Goal: Task Accomplishment & Management: Manage account settings

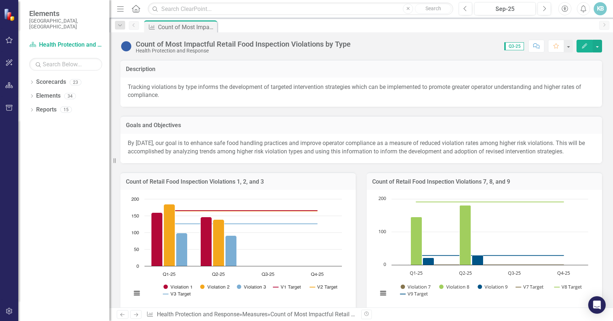
click at [582, 45] on icon "Edit" at bounding box center [584, 45] width 7 height 5
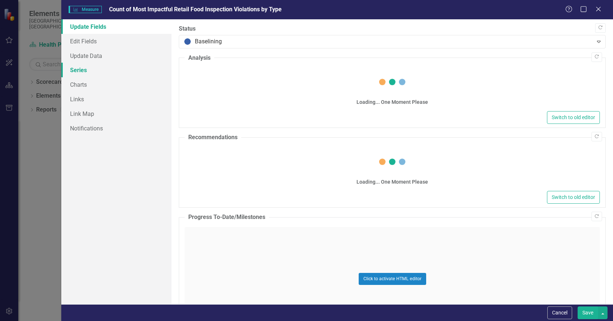
click at [89, 72] on link "Series" at bounding box center [116, 70] width 110 height 15
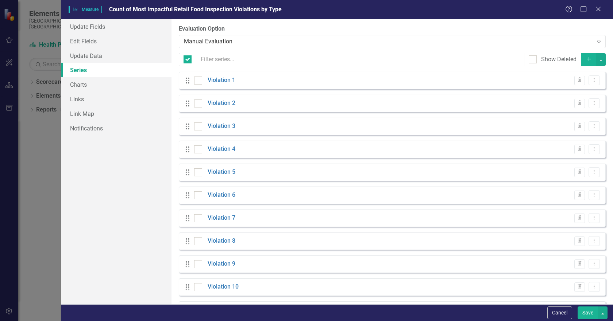
checkbox input "false"
click at [594, 80] on icon at bounding box center [594, 80] width 1 height 4
click at [562, 91] on link "Edit Edit Measure Series" at bounding box center [552, 93] width 83 height 14
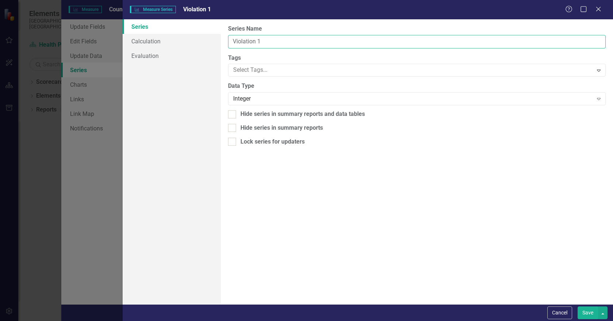
drag, startPoint x: 257, startPoint y: 39, endPoint x: 268, endPoint y: 40, distance: 11.0
click at [268, 40] on input "Violation 1" at bounding box center [417, 42] width 378 height 14
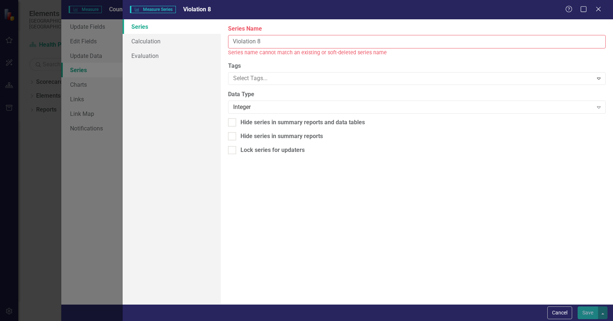
type input "Violation 8"
click at [294, 233] on div "From this page, you can edit the name, type, and visibility options of your ser…" at bounding box center [417, 161] width 392 height 285
click at [559, 312] on button "Cancel" at bounding box center [559, 313] width 25 height 13
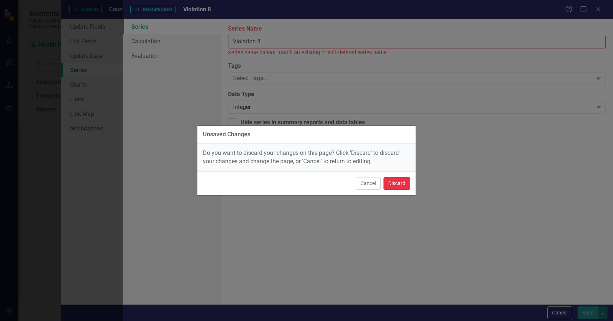
click at [390, 183] on button "Discard" at bounding box center [397, 183] width 27 height 13
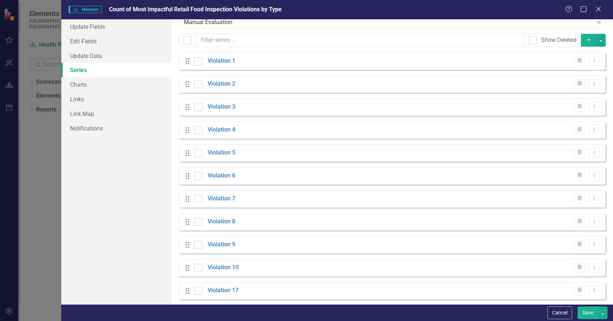
scroll to position [36, 0]
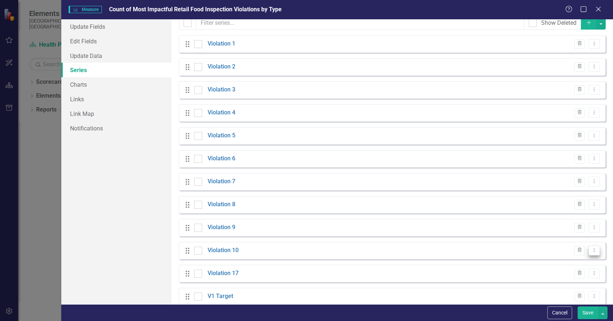
click at [591, 251] on icon "Dropdown Menu" at bounding box center [594, 250] width 6 height 5
click at [553, 261] on link "Edit Edit Measure Series" at bounding box center [552, 263] width 83 height 14
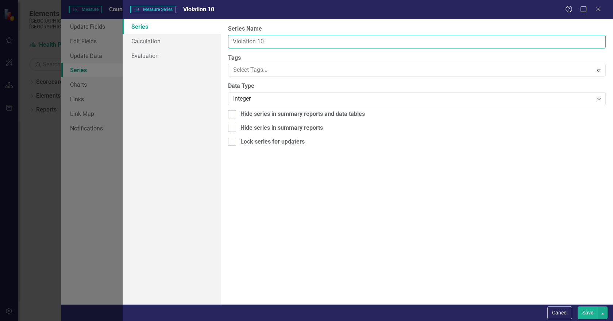
click at [261, 39] on input "Violation 10" at bounding box center [417, 42] width 378 height 14
type input "Violation 11"
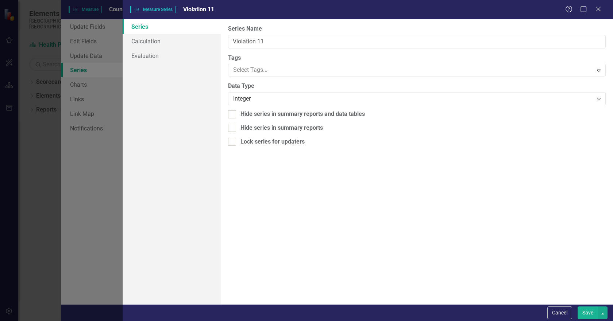
click at [585, 314] on button "Save" at bounding box center [588, 313] width 20 height 13
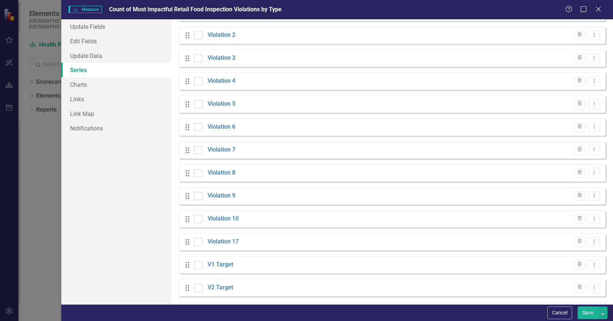
scroll to position [109, 0]
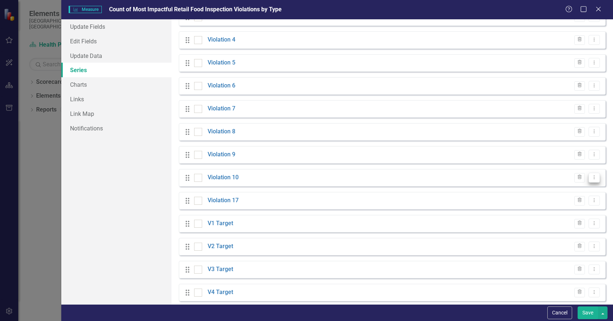
click at [591, 178] on icon "Dropdown Menu" at bounding box center [594, 177] width 6 height 5
click at [541, 188] on link "Edit Edit Measure Series" at bounding box center [552, 190] width 83 height 14
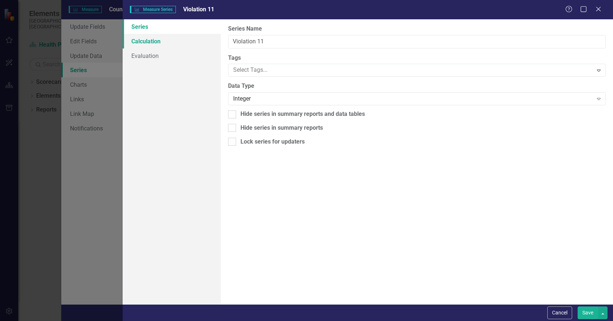
click at [160, 41] on link "Calculation" at bounding box center [172, 41] width 98 height 15
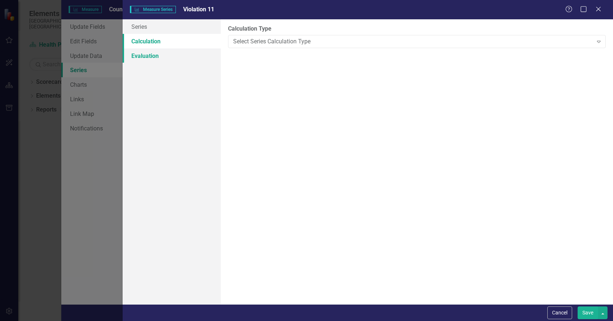
click at [144, 57] on link "Evaluation" at bounding box center [172, 56] width 98 height 15
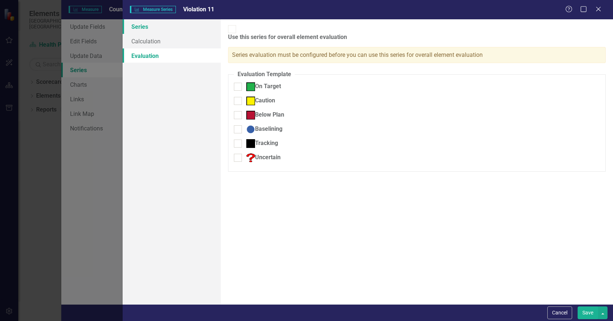
click at [146, 28] on link "Series" at bounding box center [172, 26] width 98 height 15
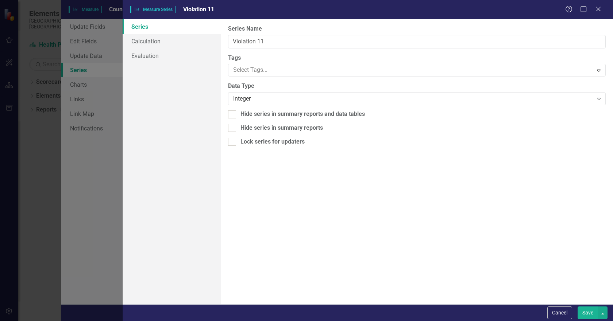
click at [585, 309] on button "Save" at bounding box center [588, 313] width 20 height 13
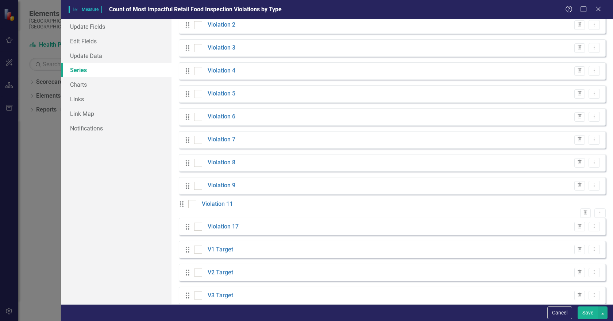
scroll to position [0, 0]
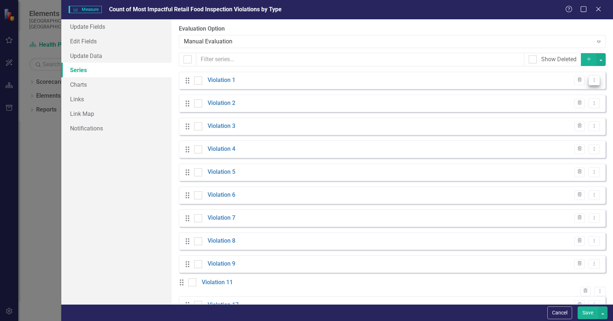
click at [591, 81] on icon "Dropdown Menu" at bounding box center [594, 80] width 6 height 5
click at [540, 90] on link "Edit Edit Measure Series" at bounding box center [552, 93] width 83 height 14
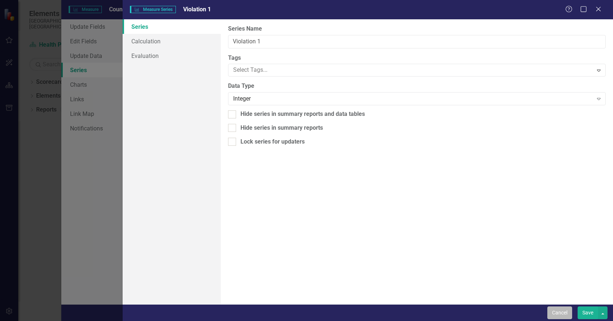
click at [564, 314] on button "Cancel" at bounding box center [559, 313] width 25 height 13
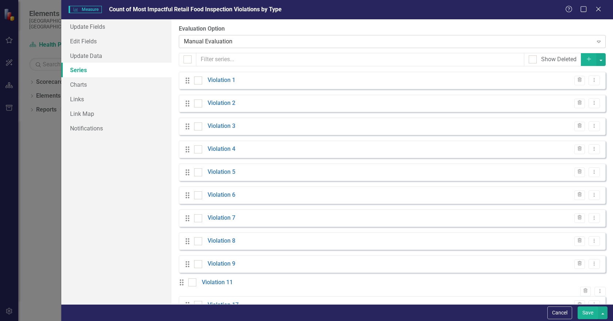
drag, startPoint x: 596, startPoint y: 9, endPoint x: 519, endPoint y: 41, distance: 83.6
click at [596, 9] on icon "Close" at bounding box center [598, 9] width 7 height 6
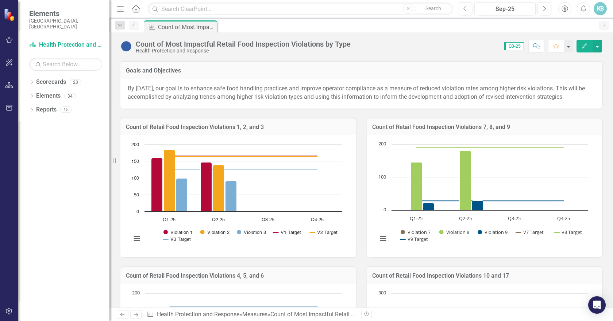
scroll to position [36, 0]
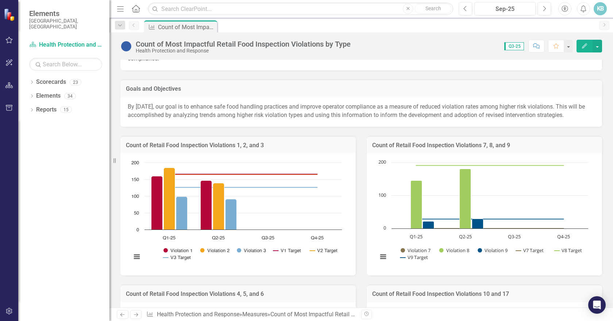
click at [585, 46] on icon "Edit" at bounding box center [584, 45] width 7 height 5
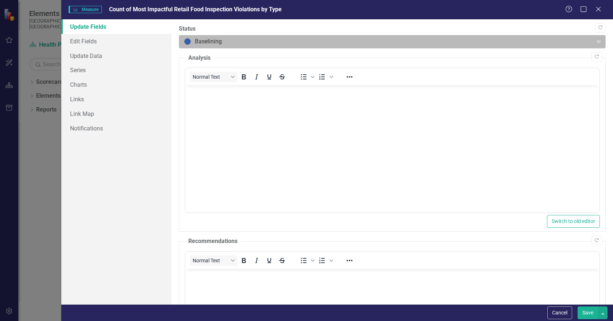
scroll to position [0, 0]
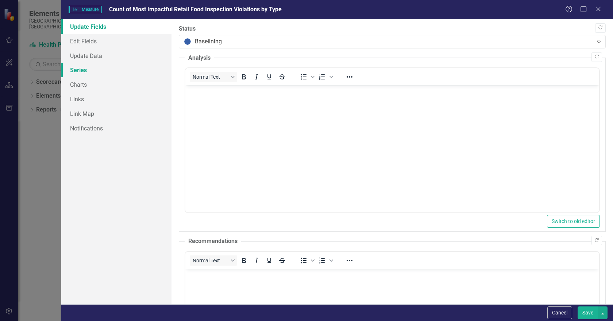
click at [80, 69] on link "Series" at bounding box center [116, 70] width 110 height 15
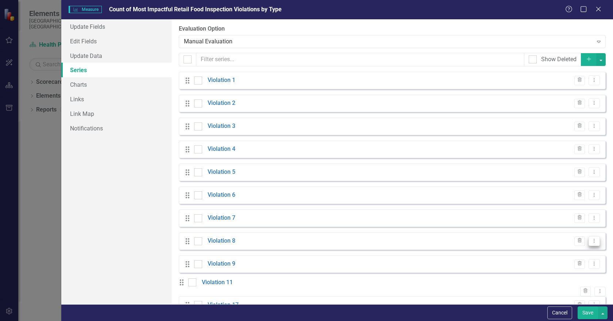
click at [591, 241] on icon "Dropdown Menu" at bounding box center [594, 241] width 6 height 5
click at [542, 255] on link "Edit Edit Measure Series" at bounding box center [552, 254] width 83 height 14
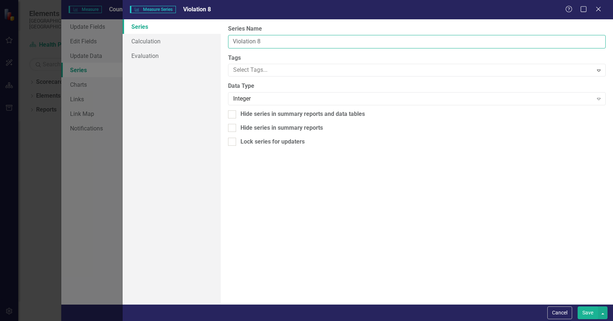
drag, startPoint x: 257, startPoint y: 39, endPoint x: 269, endPoint y: 39, distance: 11.7
click at [269, 39] on input "Violation 8" at bounding box center [417, 42] width 378 height 14
type input "Violation xxx"
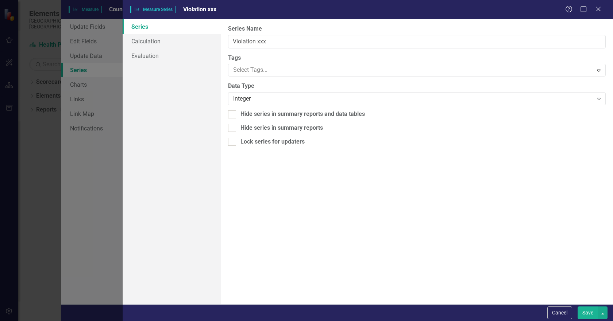
click at [587, 312] on button "Save" at bounding box center [588, 313] width 20 height 13
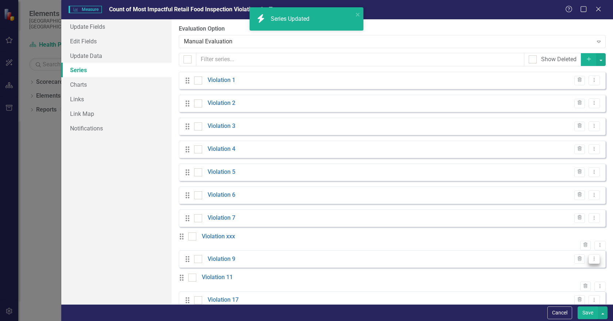
click at [591, 261] on icon "Dropdown Menu" at bounding box center [594, 259] width 6 height 5
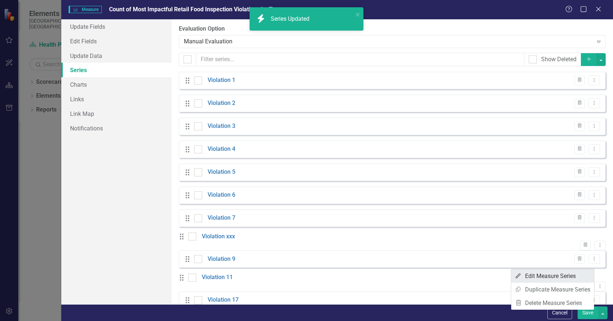
click at [549, 277] on link "Edit Edit Measure Series" at bounding box center [552, 277] width 83 height 14
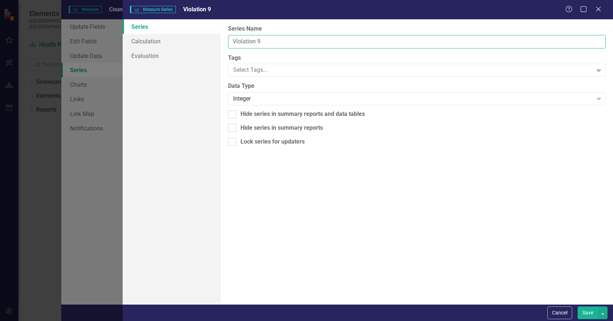
drag, startPoint x: 256, startPoint y: 41, endPoint x: 273, endPoint y: 43, distance: 16.9
click at [271, 41] on input "Violation 9" at bounding box center [417, 42] width 378 height 14
type input "Violation yyy"
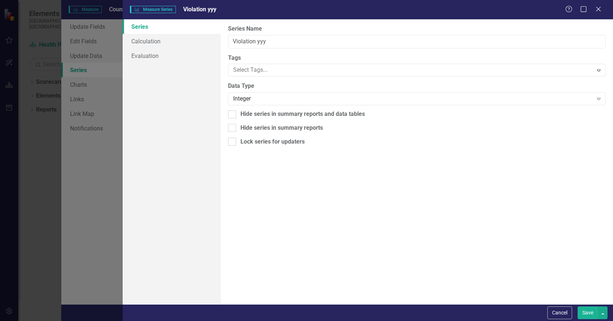
click at [587, 313] on button "Save" at bounding box center [588, 313] width 20 height 13
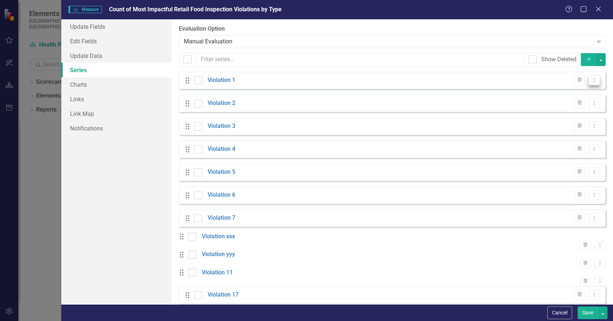
click at [591, 80] on icon "Dropdown Menu" at bounding box center [594, 80] width 6 height 5
click at [546, 92] on link "Edit Edit Measure Series" at bounding box center [552, 93] width 83 height 14
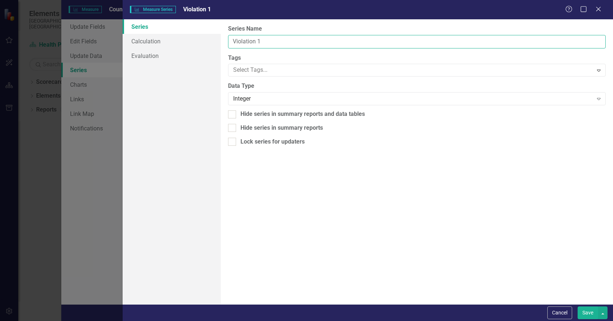
drag, startPoint x: 257, startPoint y: 39, endPoint x: 272, endPoint y: 39, distance: 15.3
click at [272, 39] on input "Violation 1" at bounding box center [417, 42] width 378 height 14
type input "Violation 8"
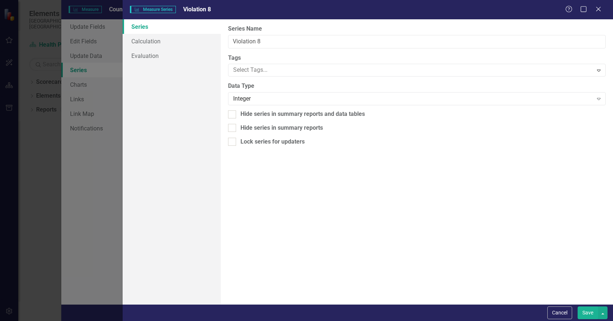
click at [583, 312] on button "Save" at bounding box center [588, 313] width 20 height 13
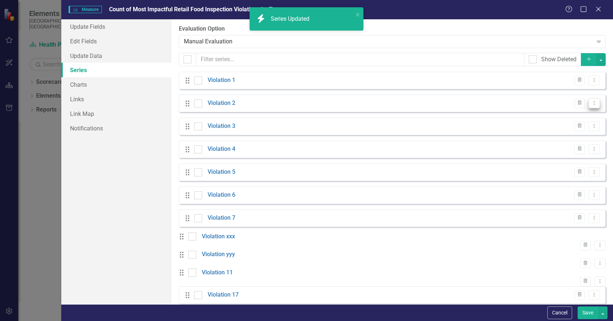
click at [591, 104] on icon "Dropdown Menu" at bounding box center [594, 103] width 6 height 5
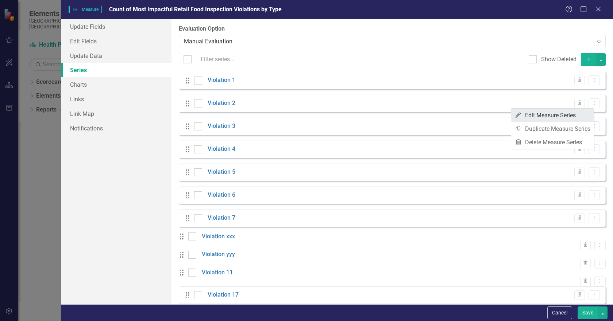
click at [540, 113] on link "Edit Edit Measure Series" at bounding box center [552, 116] width 83 height 14
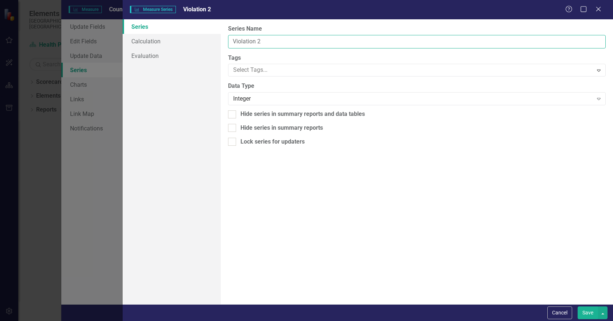
drag, startPoint x: 257, startPoint y: 42, endPoint x: 271, endPoint y: 42, distance: 14.2
click at [271, 42] on input "Violation 2" at bounding box center [417, 42] width 378 height 14
type input "Violation 9"
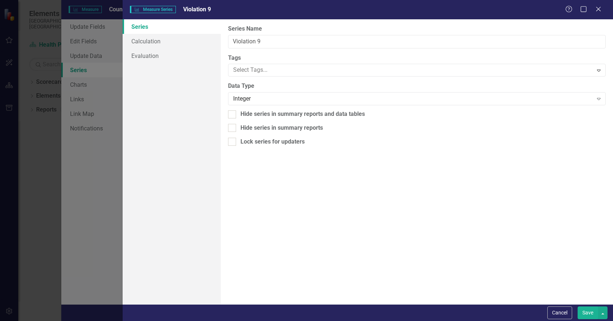
click at [585, 311] on button "Save" at bounding box center [588, 313] width 20 height 13
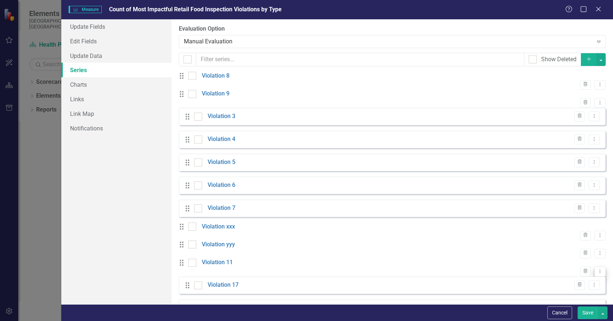
drag, startPoint x: 591, startPoint y: 288, endPoint x: 587, endPoint y: 288, distance: 4.0
click at [597, 274] on icon "Dropdown Menu" at bounding box center [600, 271] width 6 height 5
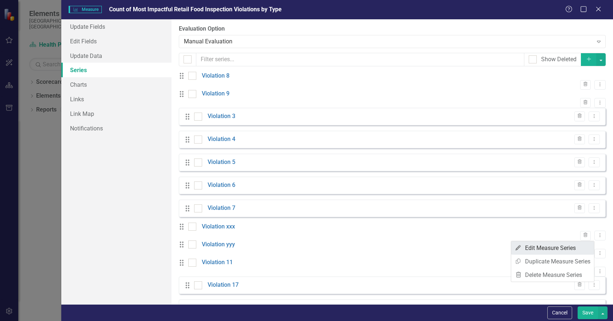
click at [533, 247] on link "Edit Edit Measure Series" at bounding box center [552, 249] width 83 height 14
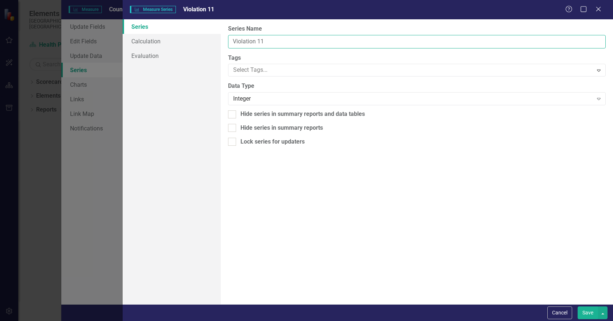
drag, startPoint x: 258, startPoint y: 41, endPoint x: 281, endPoint y: 40, distance: 23.4
click at [281, 40] on input "Violation 11" at bounding box center [417, 42] width 378 height 14
type input "Violation qqq"
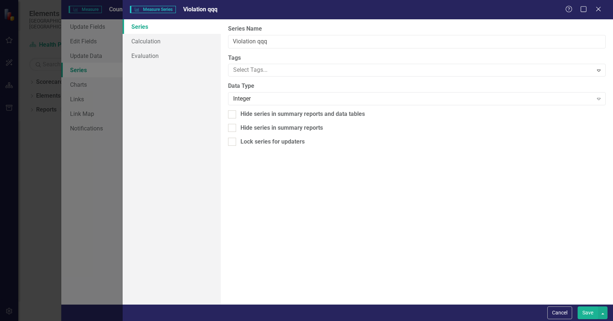
click at [587, 311] on button "Save" at bounding box center [588, 313] width 20 height 13
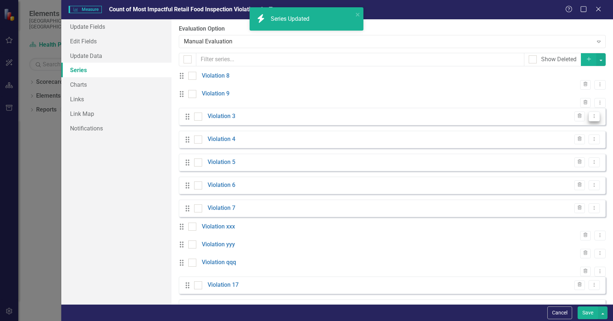
click at [591, 119] on icon "Dropdown Menu" at bounding box center [594, 116] width 6 height 5
click at [541, 136] on link "Edit Edit Measure Series" at bounding box center [552, 139] width 83 height 14
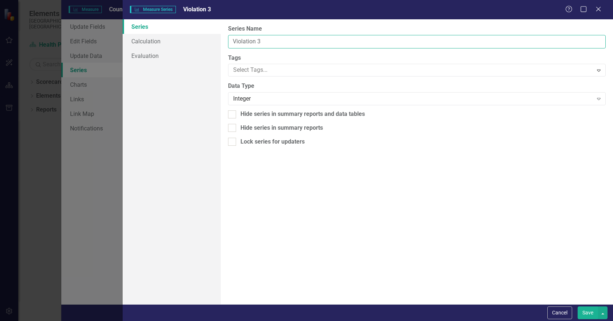
drag, startPoint x: 258, startPoint y: 40, endPoint x: 287, endPoint y: 41, distance: 29.6
click at [285, 40] on input "Violation 3" at bounding box center [417, 42] width 378 height 14
type input "Violation 11"
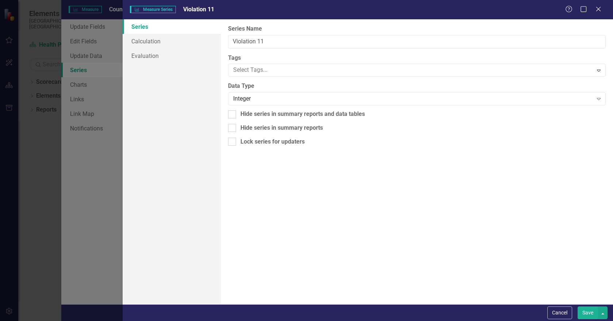
click at [582, 312] on button "Save" at bounding box center [588, 313] width 20 height 13
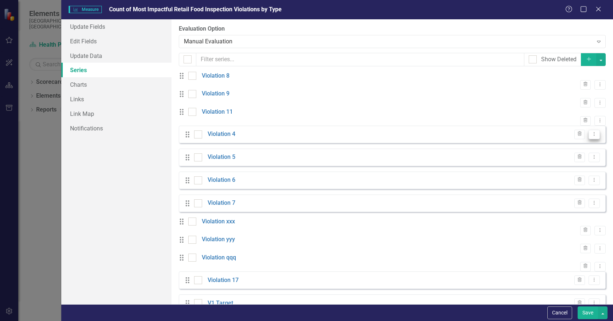
click at [591, 136] on icon "Dropdown Menu" at bounding box center [594, 134] width 6 height 5
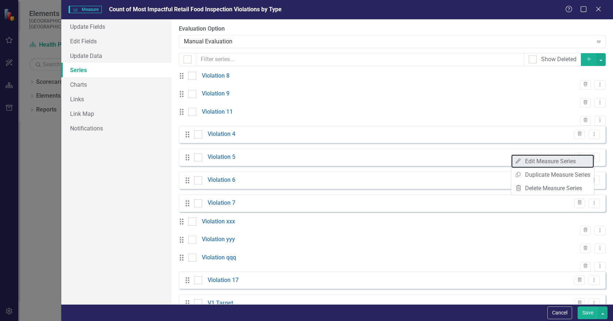
click at [543, 161] on link "Edit Edit Measure Series" at bounding box center [552, 162] width 83 height 14
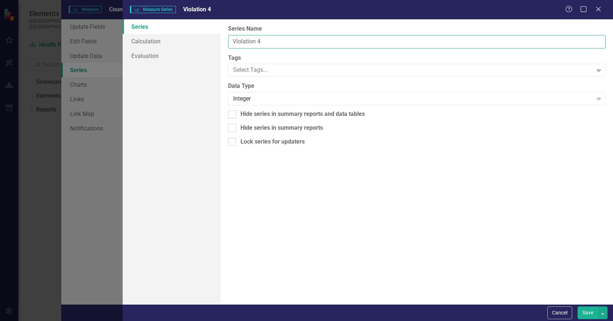
drag, startPoint x: 258, startPoint y: 42, endPoint x: 282, endPoint y: 41, distance: 24.5
click at [281, 41] on input "Violation 4" at bounding box center [417, 42] width 378 height 14
type input "Violation 12"
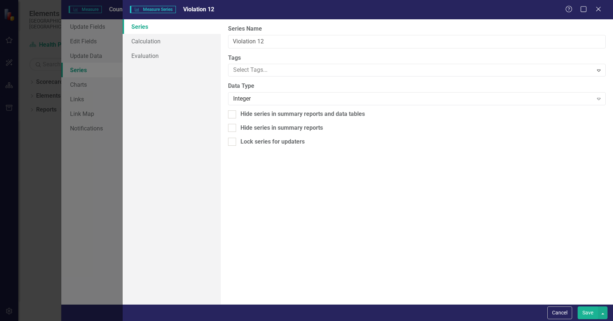
click at [586, 312] on button "Save" at bounding box center [588, 313] width 20 height 13
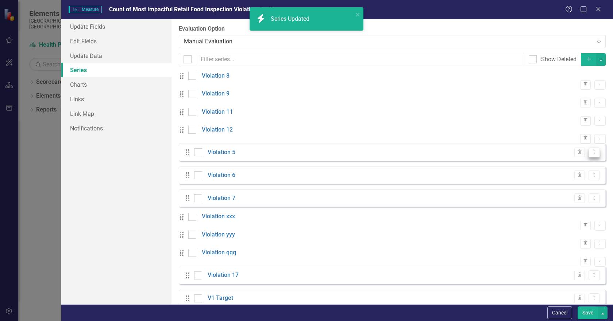
click at [591, 155] on icon "Dropdown Menu" at bounding box center [594, 152] width 6 height 5
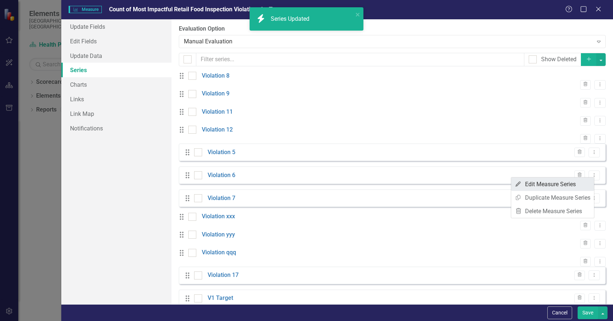
click at [545, 181] on link "Edit Edit Measure Series" at bounding box center [552, 185] width 83 height 14
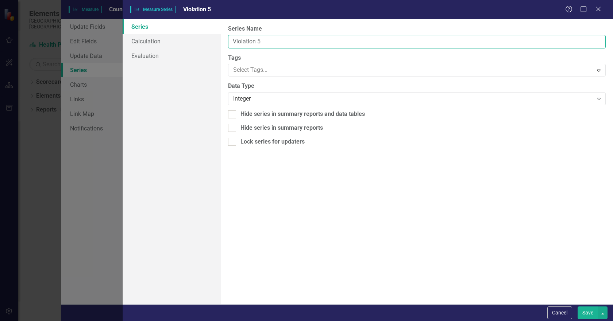
drag, startPoint x: 258, startPoint y: 41, endPoint x: 274, endPoint y: 42, distance: 16.4
click at [274, 41] on input "Violation 5" at bounding box center [417, 42] width 378 height 14
type input "Violation 13"
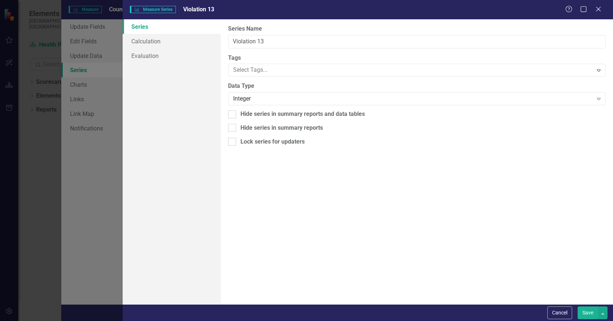
click at [582, 310] on button "Save" at bounding box center [588, 313] width 20 height 13
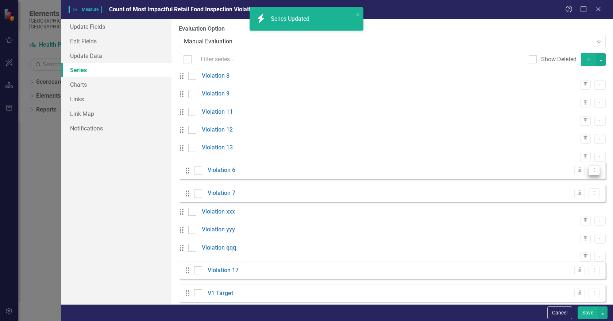
click at [591, 173] on icon "Dropdown Menu" at bounding box center [594, 170] width 6 height 5
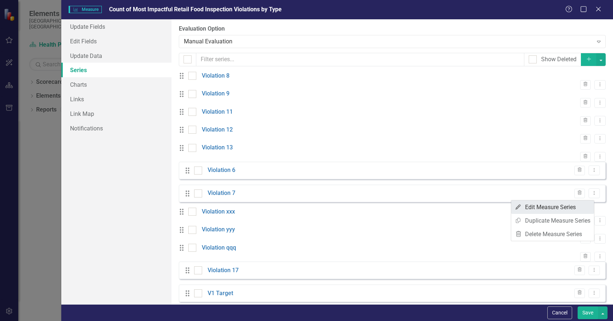
click at [545, 205] on link "Edit Edit Measure Series" at bounding box center [552, 208] width 83 height 14
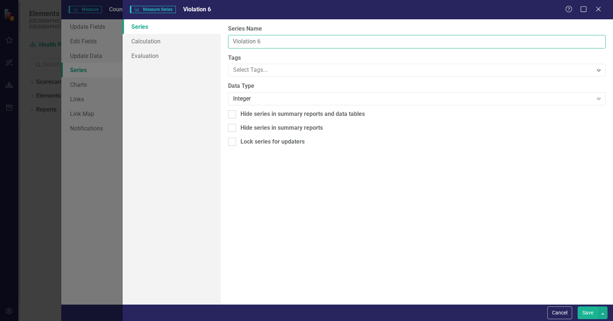
drag, startPoint x: 258, startPoint y: 41, endPoint x: 264, endPoint y: 44, distance: 6.7
click at [262, 43] on input "Violation 6" at bounding box center [417, 42] width 378 height 14
type input "Violation 14"
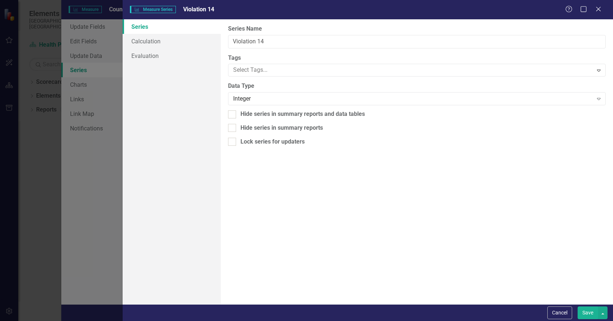
click at [584, 309] on button "Save" at bounding box center [588, 313] width 20 height 13
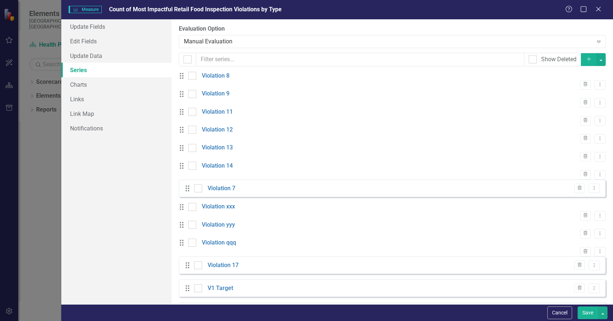
scroll to position [36, 0]
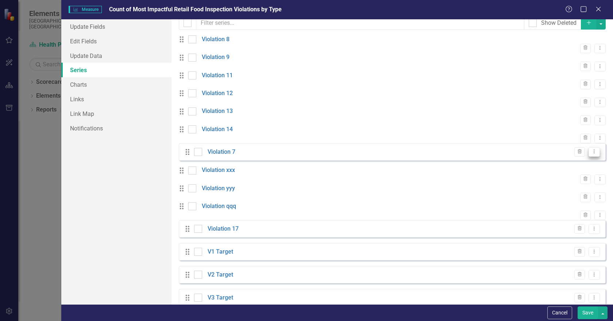
click at [591, 154] on icon "Dropdown Menu" at bounding box center [594, 151] width 6 height 5
click at [556, 189] on link "Edit Edit Measure Series" at bounding box center [552, 194] width 83 height 14
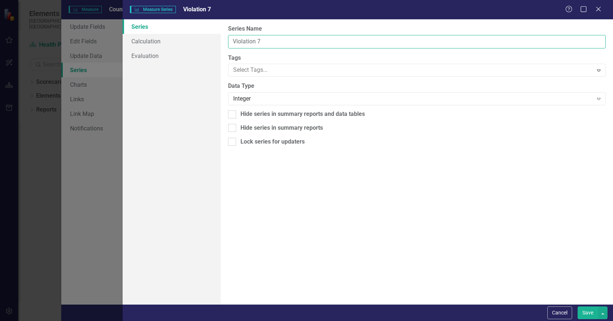
drag, startPoint x: 259, startPoint y: 41, endPoint x: 268, endPoint y: 40, distance: 9.2
click at [268, 40] on input "Violation 7" at bounding box center [417, 42] width 378 height 14
type input "Violation 15"
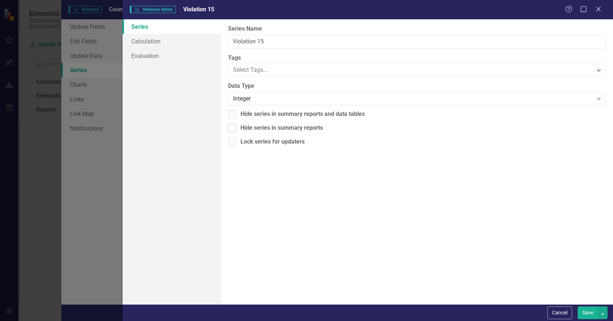
click at [586, 312] on button "Save" at bounding box center [588, 313] width 20 height 13
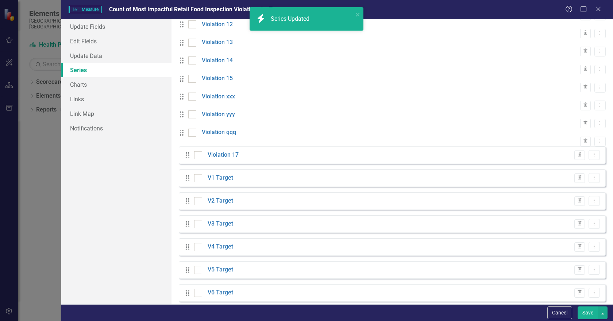
scroll to position [109, 0]
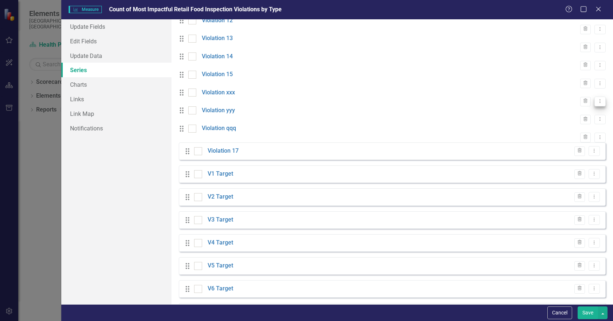
click at [597, 104] on icon "Dropdown Menu" at bounding box center [600, 101] width 6 height 5
click at [544, 142] on link "Edit Edit Measure Series" at bounding box center [552, 144] width 83 height 14
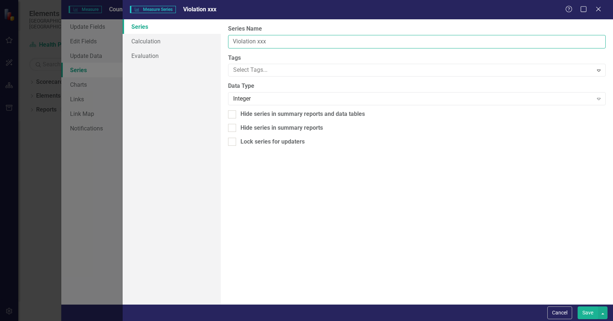
drag, startPoint x: 275, startPoint y: 41, endPoint x: 289, endPoint y: 43, distance: 13.8
click at [287, 42] on input "Violation xxx" at bounding box center [417, 42] width 378 height 14
type input "Violation 16"
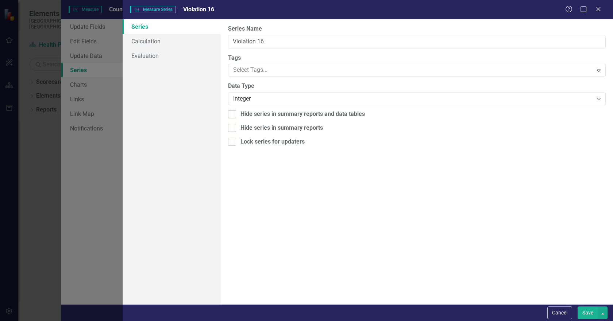
click at [590, 311] on button "Save" at bounding box center [588, 313] width 20 height 13
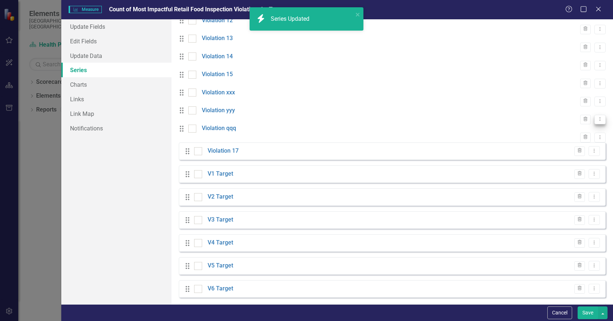
click at [597, 122] on icon "Dropdown Menu" at bounding box center [600, 119] width 6 height 5
click at [554, 161] on link "Edit Edit Measure Series" at bounding box center [552, 167] width 83 height 14
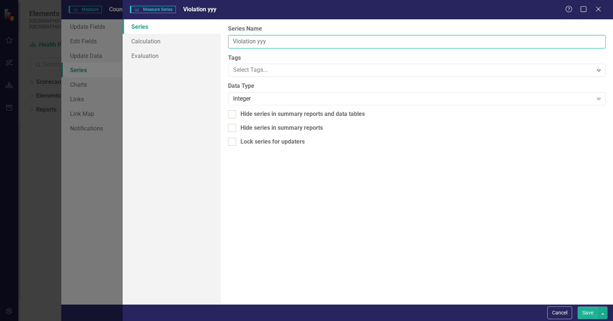
drag, startPoint x: 256, startPoint y: 40, endPoint x: 306, endPoint y: 39, distance: 50.0
click at [306, 39] on input "Violation yyy" at bounding box center [417, 42] width 378 height 14
type input "Violation 18"
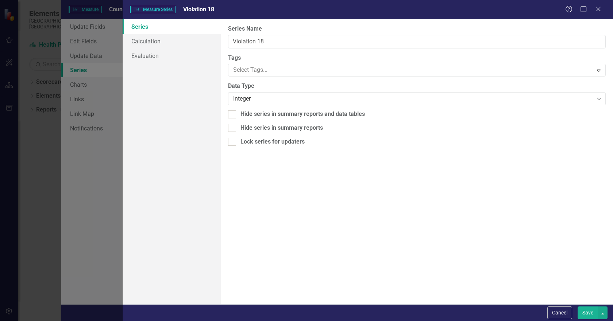
click at [585, 311] on button "Save" at bounding box center [588, 313] width 20 height 13
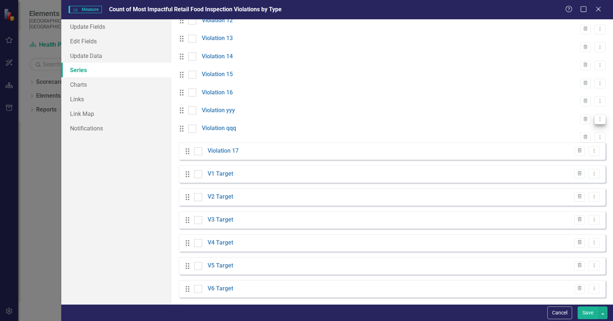
click at [594, 125] on button "Dropdown Menu" at bounding box center [599, 120] width 11 height 10
click at [559, 162] on link "Edit Edit Measure Series" at bounding box center [552, 167] width 83 height 14
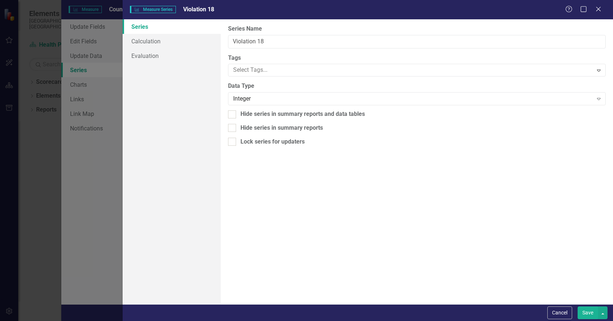
drag, startPoint x: 556, startPoint y: 313, endPoint x: 520, endPoint y: 247, distance: 75.3
click at [556, 312] on button "Cancel" at bounding box center [559, 313] width 25 height 13
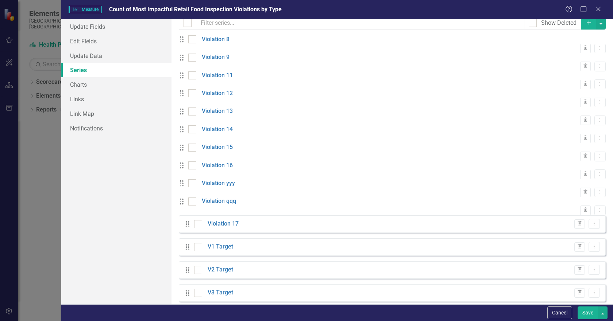
scroll to position [0, 0]
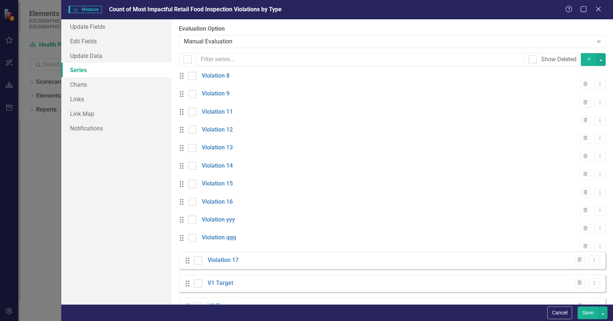
drag, startPoint x: 582, startPoint y: 313, endPoint x: 575, endPoint y: 303, distance: 12.0
click at [582, 313] on button "Save" at bounding box center [588, 313] width 20 height 13
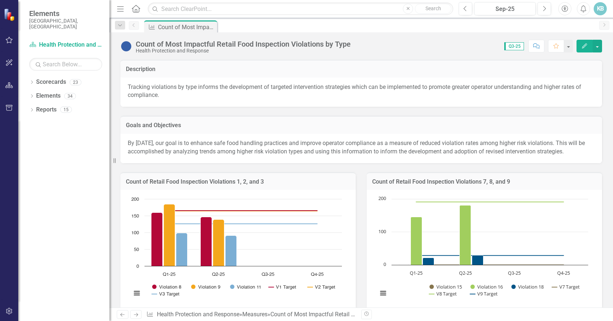
click at [583, 45] on icon "Edit" at bounding box center [584, 45] width 7 height 5
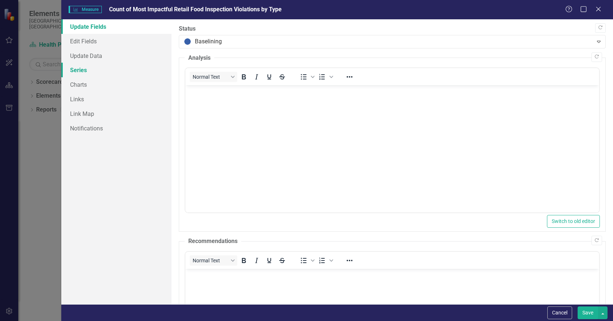
click at [80, 69] on link "Series" at bounding box center [116, 70] width 110 height 15
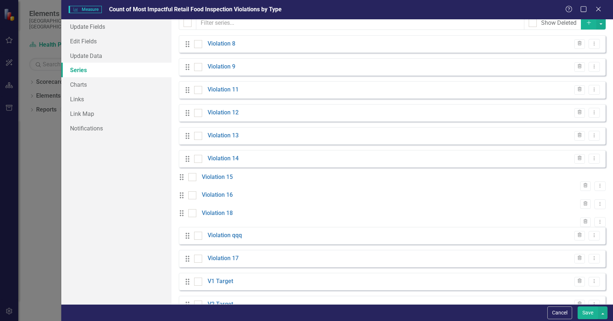
scroll to position [73, 0]
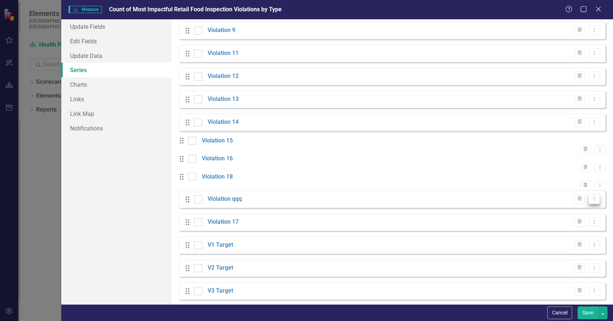
click at [590, 205] on button "Dropdown Menu" at bounding box center [594, 200] width 11 height 10
click at [553, 226] on link "Edit Edit Measure Series" at bounding box center [552, 227] width 83 height 14
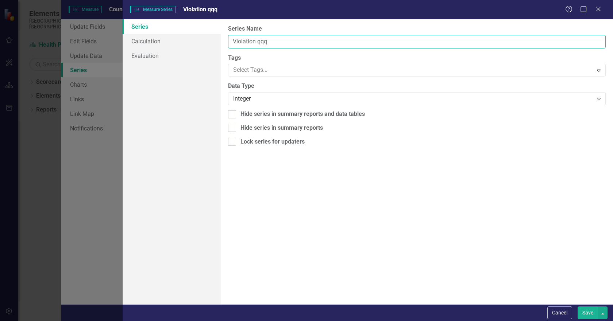
drag, startPoint x: 258, startPoint y: 42, endPoint x: 292, endPoint y: 44, distance: 34.7
click at [292, 44] on input "Violation qqq" at bounding box center [417, 42] width 378 height 14
type input "Violation 19"
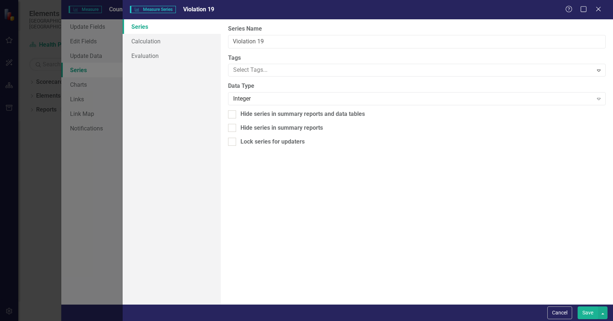
click at [586, 313] on button "Save" at bounding box center [588, 313] width 20 height 13
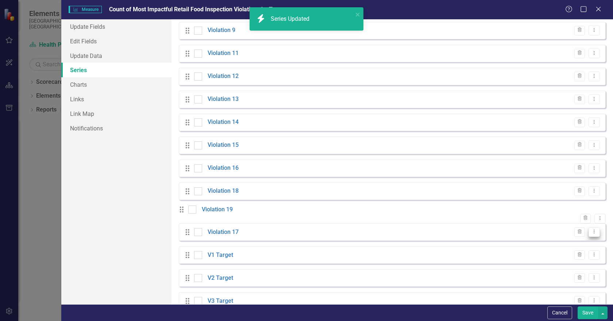
click at [591, 234] on icon "Dropdown Menu" at bounding box center [594, 232] width 6 height 5
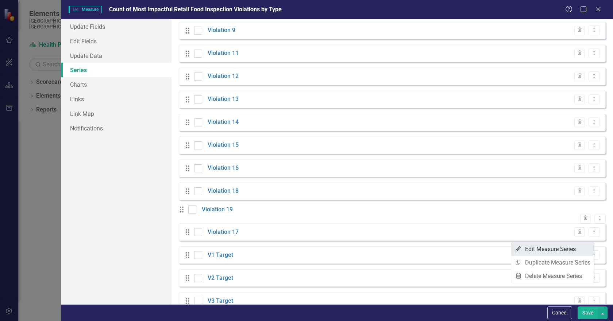
click at [560, 246] on link "Edit Edit Measure Series" at bounding box center [552, 250] width 83 height 14
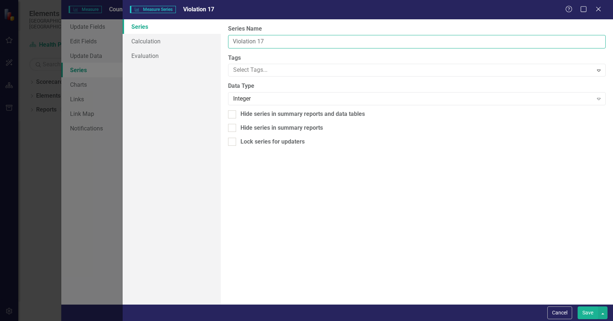
drag, startPoint x: 256, startPoint y: 39, endPoint x: 300, endPoint y: 41, distance: 43.5
click at [300, 41] on input "Violation 17" at bounding box center [417, 42] width 378 height 14
type input "Violation 20"
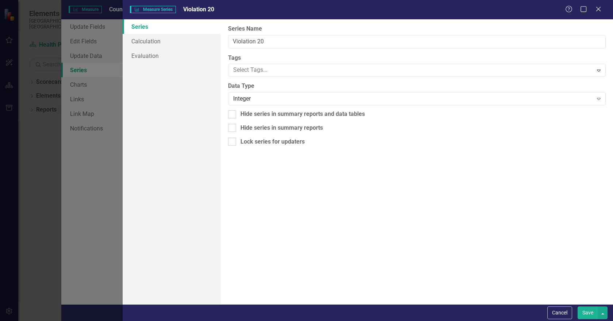
click at [590, 311] on button "Save" at bounding box center [588, 313] width 20 height 13
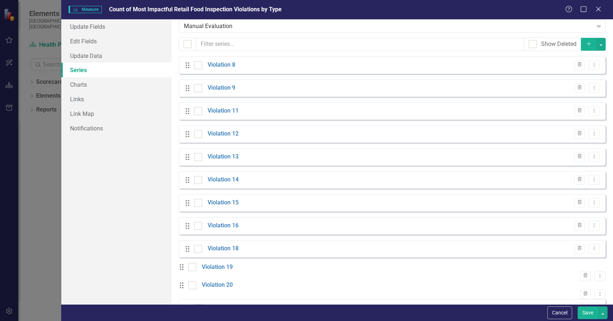
scroll to position [0, 0]
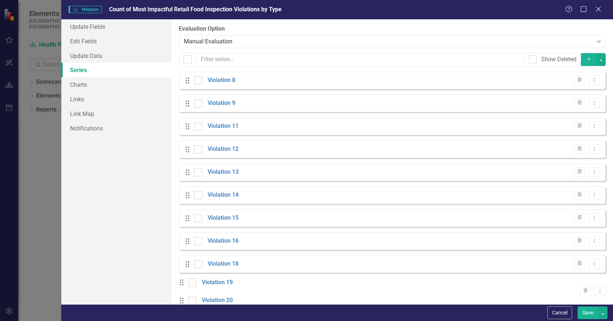
click at [586, 59] on icon "Add" at bounding box center [589, 59] width 7 height 5
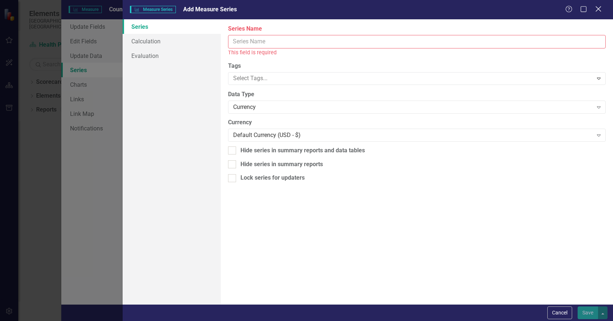
click at [596, 9] on icon "Close" at bounding box center [598, 8] width 9 height 7
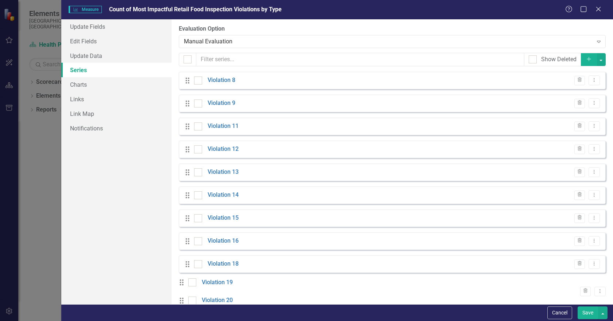
click at [586, 57] on icon "Add" at bounding box center [589, 59] width 7 height 5
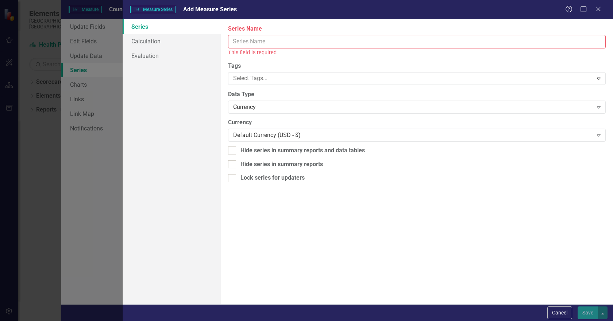
click at [266, 41] on input "Series Name" at bounding box center [417, 42] width 378 height 14
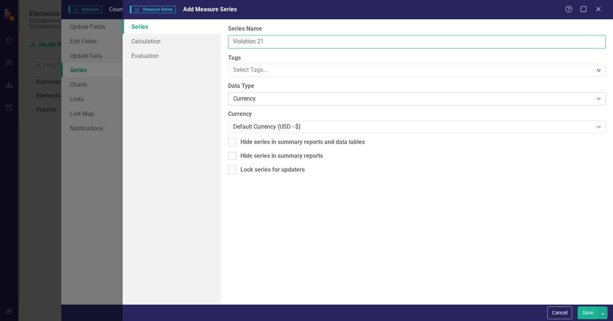
type input "Violation 21"
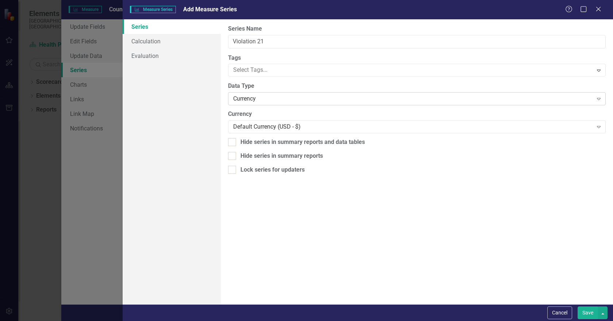
click at [442, 95] on div "Currency" at bounding box center [413, 99] width 360 height 8
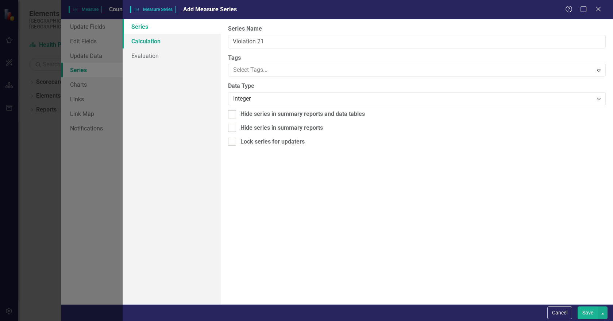
click at [140, 38] on link "Calculation" at bounding box center [172, 41] width 98 height 15
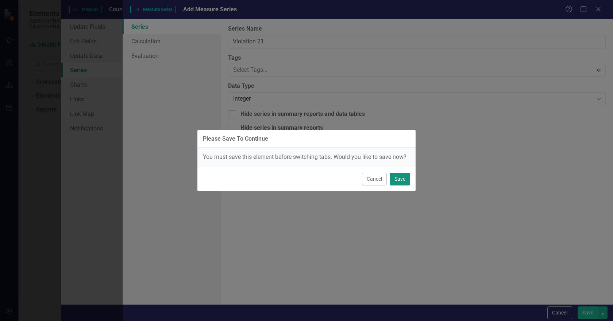
click at [395, 181] on button "Save" at bounding box center [400, 179] width 20 height 13
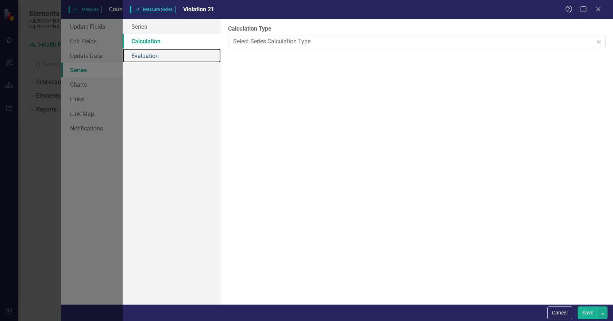
click at [149, 53] on link "Evaluation" at bounding box center [172, 56] width 98 height 15
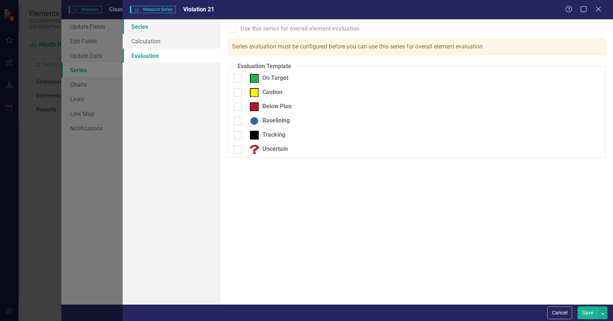
click at [148, 30] on link "Series" at bounding box center [172, 26] width 98 height 15
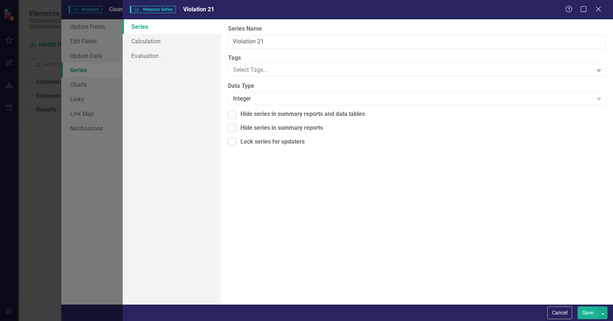
click at [590, 313] on button "Save" at bounding box center [588, 313] width 20 height 13
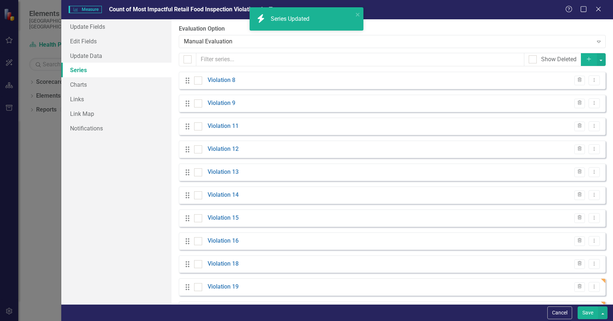
click at [587, 59] on icon "button" at bounding box center [589, 59] width 4 height 4
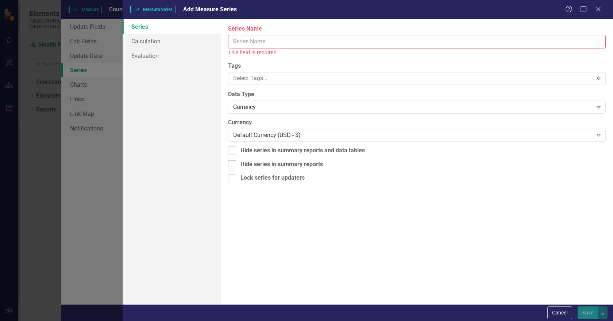
click at [257, 40] on input "Series Name" at bounding box center [417, 42] width 378 height 14
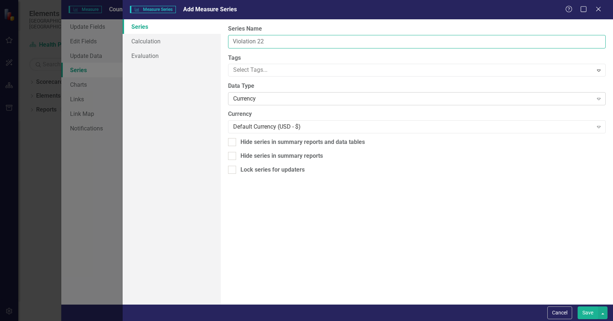
type input "Violation 22"
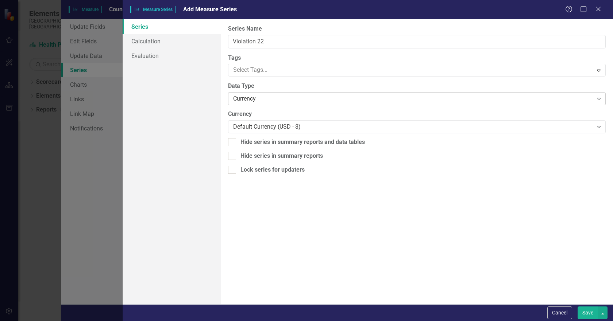
click at [270, 97] on div "Currency" at bounding box center [413, 99] width 360 height 8
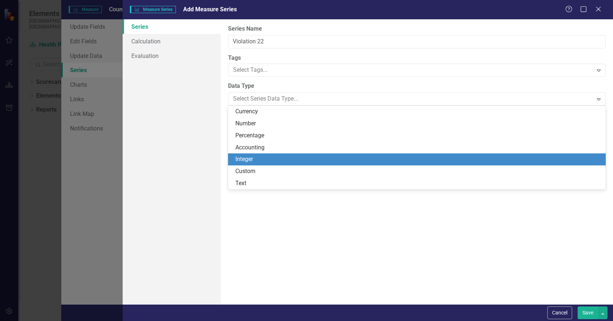
click at [250, 159] on div "Integer" at bounding box center [418, 159] width 366 height 8
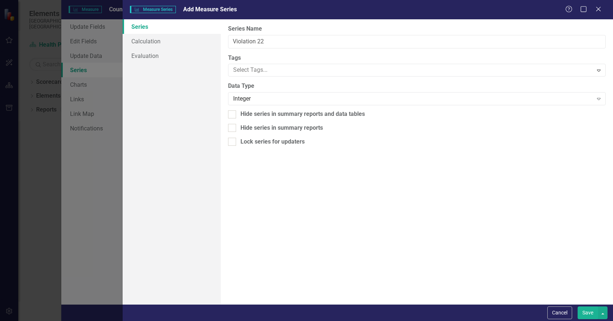
click at [587, 312] on button "Save" at bounding box center [588, 313] width 20 height 13
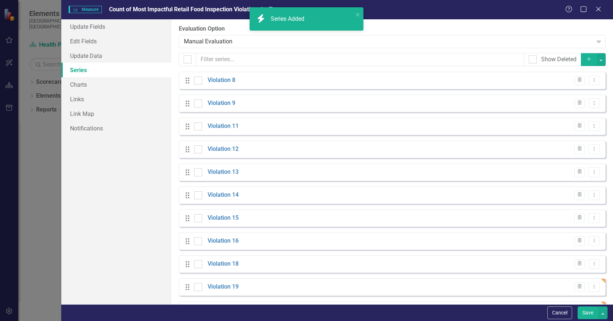
click at [586, 59] on icon "Add" at bounding box center [589, 59] width 7 height 5
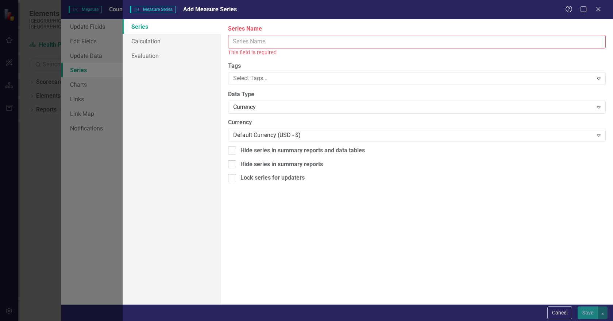
click at [274, 43] on input "Series Name" at bounding box center [417, 42] width 378 height 14
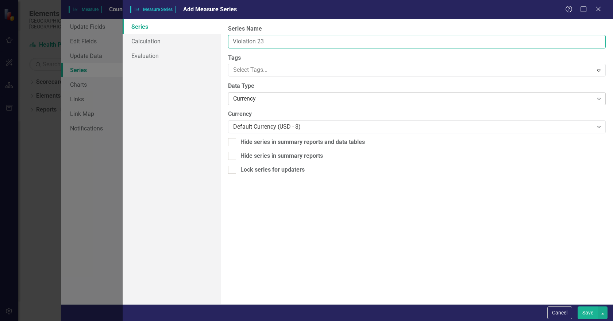
type input "Violation 23"
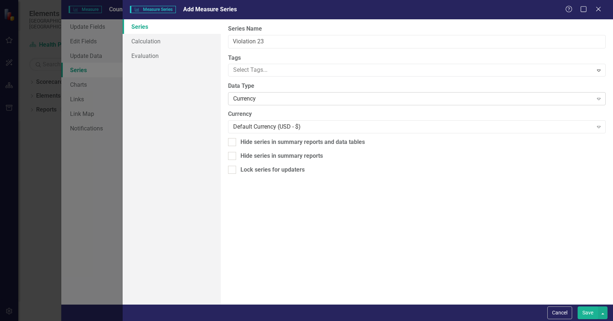
click at [282, 99] on div "Currency" at bounding box center [413, 99] width 360 height 8
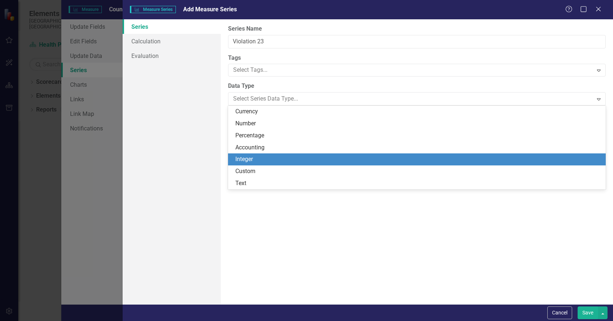
drag, startPoint x: 266, startPoint y: 161, endPoint x: 432, endPoint y: 174, distance: 167.3
click at [266, 160] on div "Integer" at bounding box center [418, 159] width 366 height 8
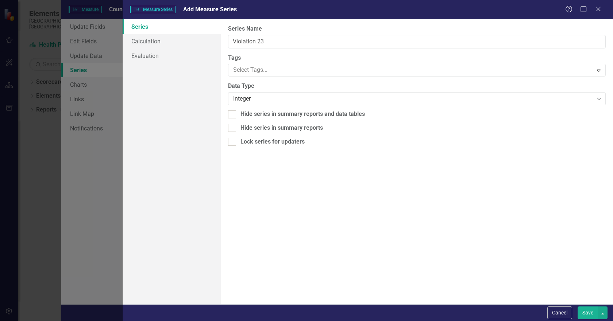
drag, startPoint x: 584, startPoint y: 312, endPoint x: 567, endPoint y: 292, distance: 26.6
click at [585, 312] on button "Save" at bounding box center [588, 313] width 20 height 13
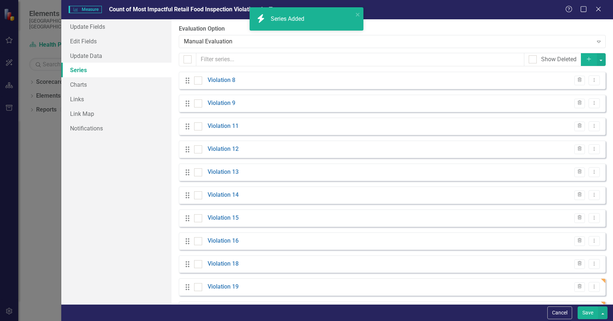
click at [586, 59] on icon "Add" at bounding box center [589, 59] width 7 height 5
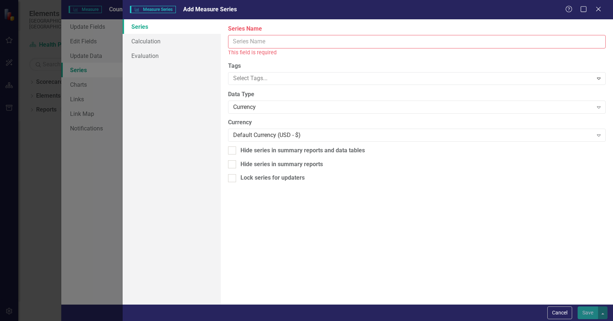
click at [254, 43] on input "Series Name" at bounding box center [417, 42] width 378 height 14
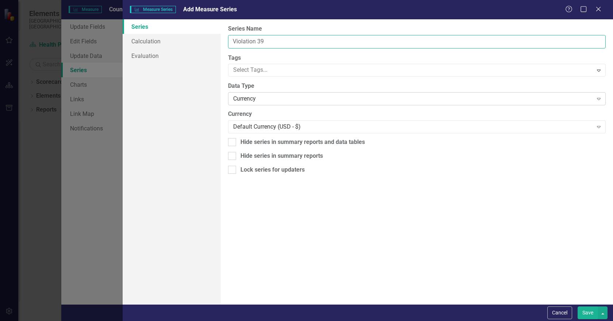
type input "Violation 39"
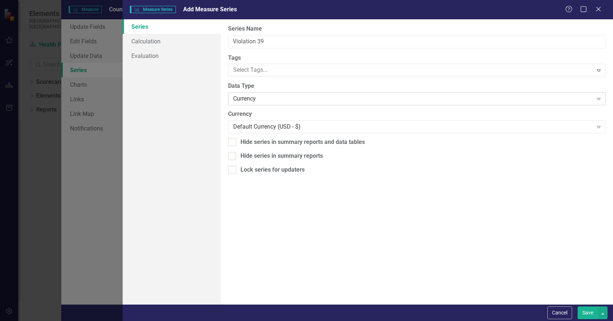
click at [255, 98] on div "Currency" at bounding box center [413, 99] width 360 height 8
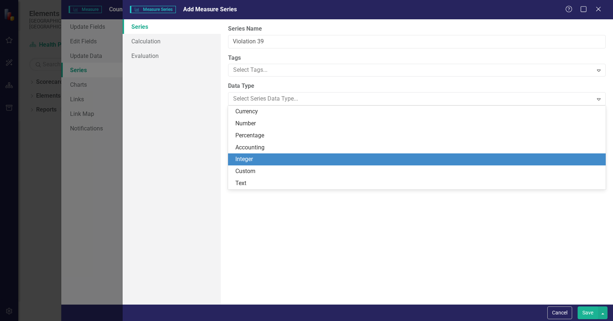
click at [258, 157] on div "Integer" at bounding box center [418, 159] width 366 height 8
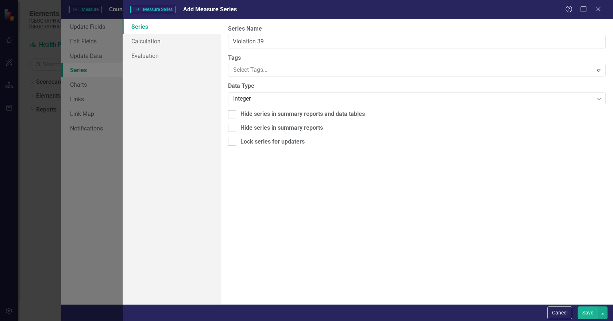
click at [588, 312] on button "Save" at bounding box center [588, 313] width 20 height 13
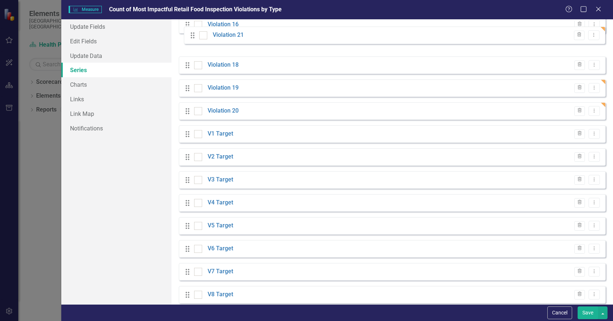
scroll to position [215, 0]
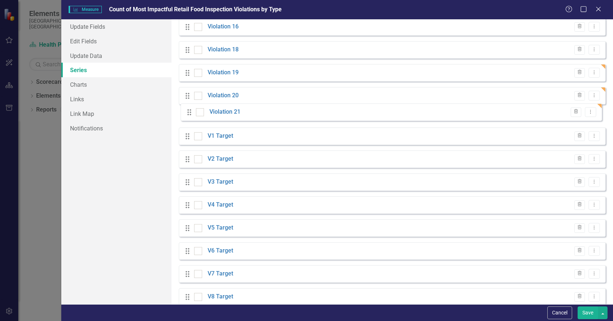
drag, startPoint x: 186, startPoint y: 254, endPoint x: 188, endPoint y: 113, distance: 140.1
click at [188, 113] on div "Drag Violation 8 Trash Dropdown Menu Drag Violation 9 Trash Dropdown Menu Drag …" at bounding box center [392, 153] width 427 height 592
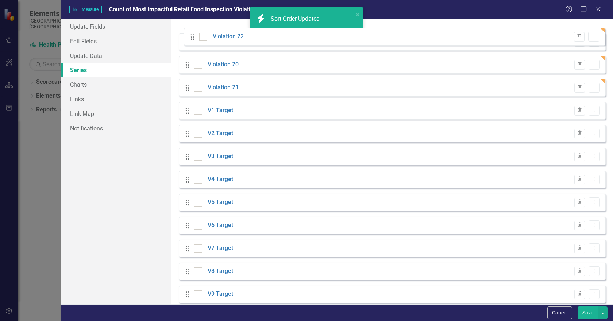
scroll to position [196, 0]
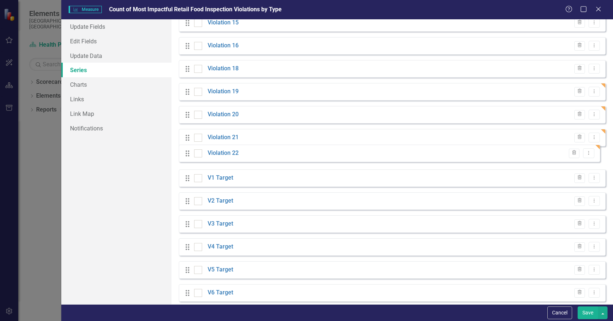
drag, startPoint x: 188, startPoint y: 251, endPoint x: 188, endPoint y: 155, distance: 95.2
click at [188, 155] on div "Drag Violation 8 Trash Dropdown Menu Drag Violation 9 Trash Dropdown Menu Drag …" at bounding box center [392, 172] width 427 height 592
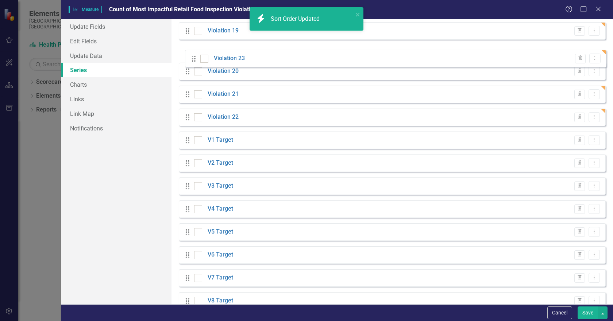
scroll to position [253, 0]
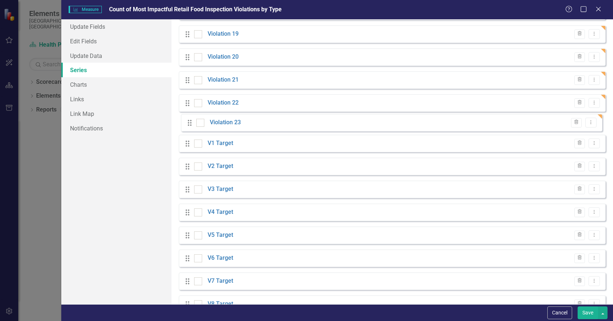
drag, startPoint x: 188, startPoint y: 215, endPoint x: 190, endPoint y: 126, distance: 89.1
click at [190, 126] on div "Drag Violation 8 Trash Dropdown Menu Drag Violation 9 Trash Dropdown Menu Drag …" at bounding box center [392, 115] width 427 height 592
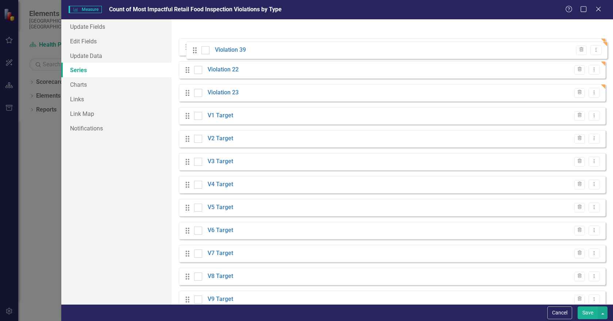
scroll to position [267, 0]
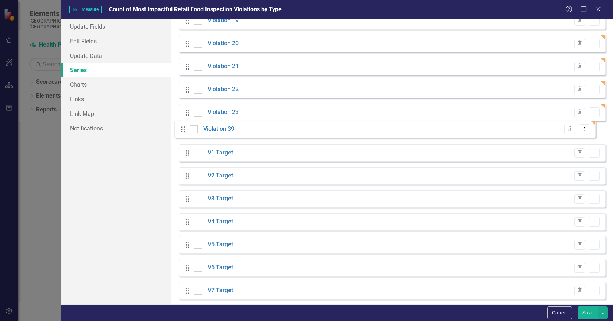
drag, startPoint x: 188, startPoint y: 286, endPoint x: 184, endPoint y: 130, distance: 155.5
click at [184, 130] on div "Drag Violation 8 Trash Dropdown Menu Drag Violation 9 Trash Dropdown Menu Drag …" at bounding box center [392, 101] width 427 height 592
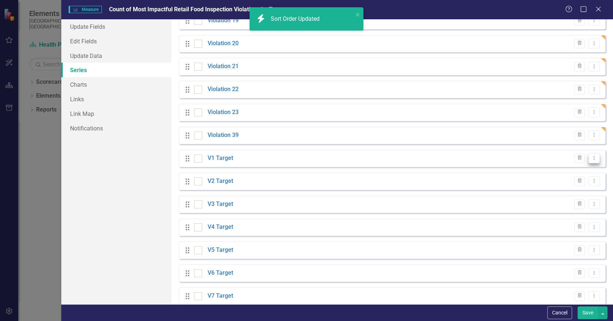
click at [591, 159] on icon "Dropdown Menu" at bounding box center [594, 158] width 6 height 5
click at [558, 169] on link "Edit Edit Measure Series" at bounding box center [552, 171] width 83 height 14
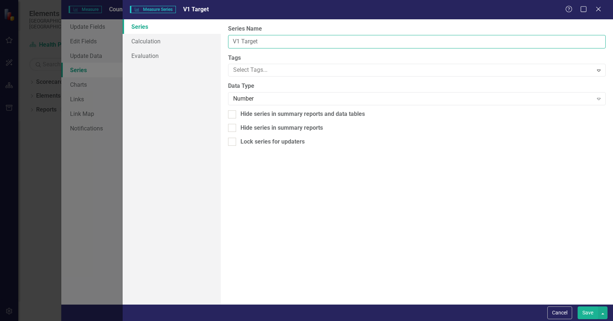
click at [240, 40] on input "V1 Target" at bounding box center [417, 42] width 378 height 14
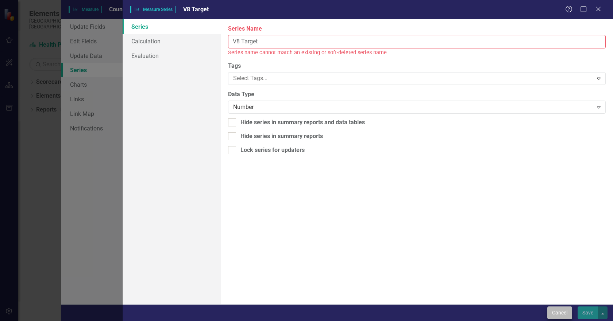
type input "V8 Target"
click at [563, 314] on button "Cancel" at bounding box center [559, 313] width 25 height 13
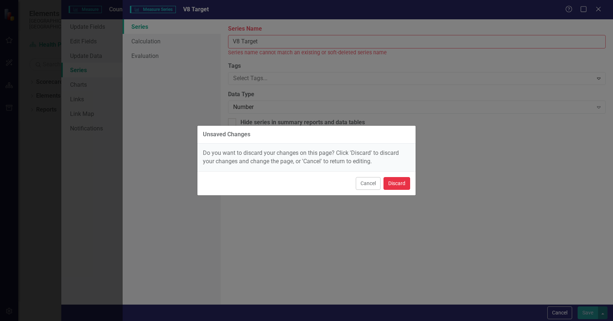
click at [399, 185] on button "Discard" at bounding box center [397, 183] width 27 height 13
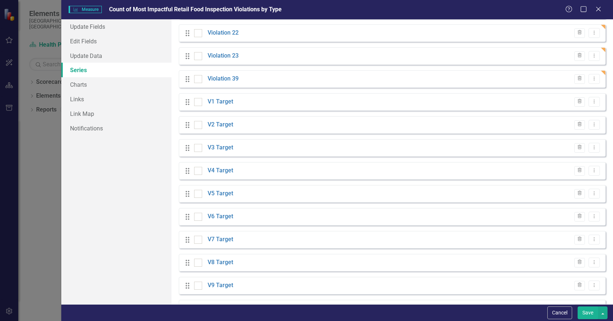
scroll to position [370, 0]
click at [591, 285] on icon "Dropdown Menu" at bounding box center [594, 284] width 6 height 5
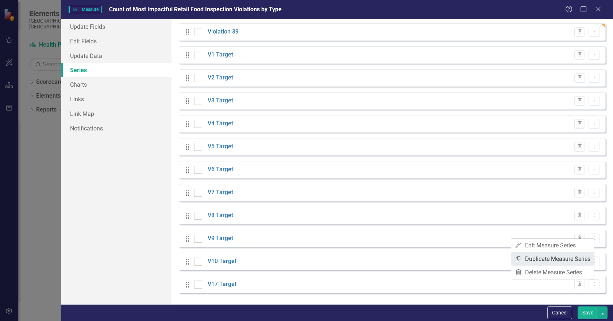
click at [550, 261] on link "Copy Duplicate Measure Series" at bounding box center [552, 260] width 83 height 14
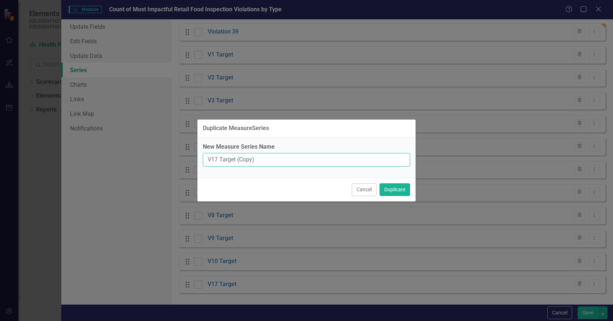
drag, startPoint x: 236, startPoint y: 159, endPoint x: 295, endPoint y: 162, distance: 59.2
click at [295, 162] on input "V17 Target (Copy)" at bounding box center [306, 160] width 207 height 14
drag, startPoint x: 212, startPoint y: 159, endPoint x: 218, endPoint y: 159, distance: 6.2
click at [218, 159] on input "V17 Target" at bounding box center [306, 160] width 207 height 14
type input "V39 Target"
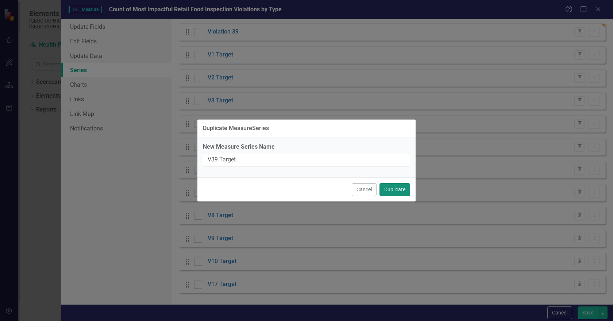
click at [397, 190] on button "Duplicate" at bounding box center [394, 190] width 31 height 13
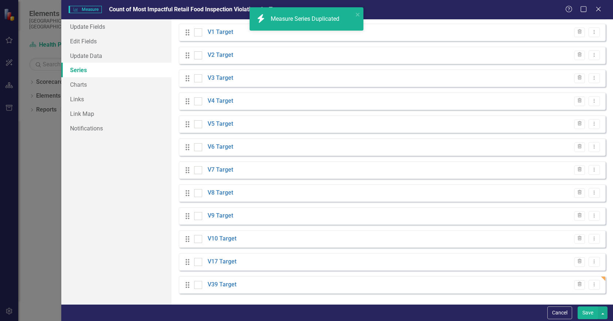
scroll to position [393, 0]
click at [591, 261] on icon "Dropdown Menu" at bounding box center [594, 261] width 6 height 5
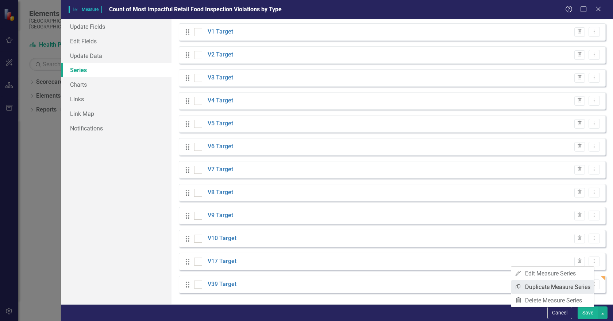
click at [558, 285] on link "Copy Duplicate Measure Series" at bounding box center [552, 288] width 83 height 14
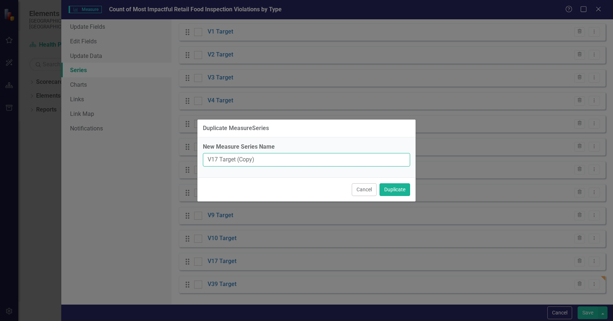
drag, startPoint x: 235, startPoint y: 160, endPoint x: 305, endPoint y: 161, distance: 69.3
click at [305, 161] on input "V17 Target (Copy)" at bounding box center [306, 160] width 207 height 14
click at [211, 158] on input "V17 Target" at bounding box center [306, 160] width 207 height 14
type input "V23 Target"
click at [402, 189] on button "Duplicate" at bounding box center [394, 190] width 31 height 13
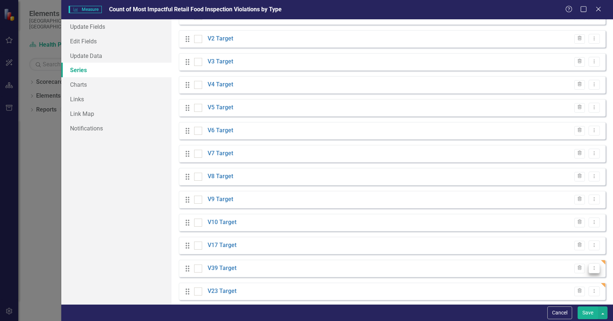
scroll to position [416, 0]
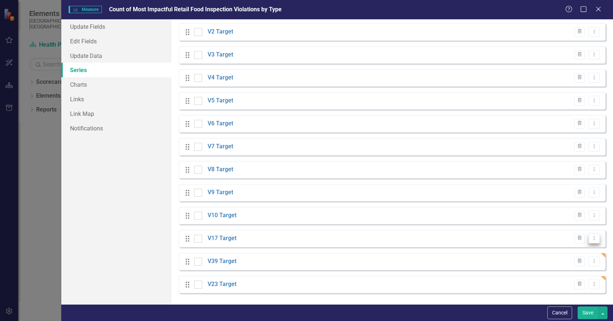
click at [591, 237] on icon "Dropdown Menu" at bounding box center [594, 238] width 6 height 5
click at [538, 262] on link "Copy Duplicate Measure Series" at bounding box center [552, 265] width 83 height 14
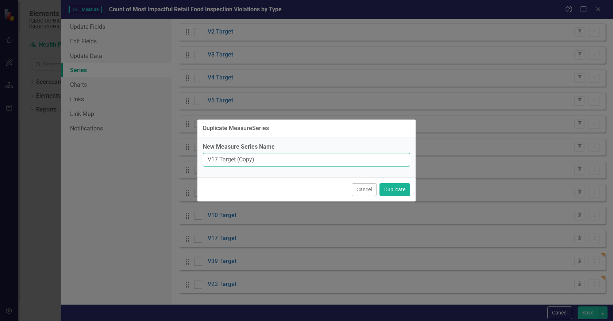
drag, startPoint x: 235, startPoint y: 159, endPoint x: 297, endPoint y: 162, distance: 62.1
click at [297, 162] on input "V17 Target (Copy)" at bounding box center [306, 160] width 207 height 14
drag, startPoint x: 212, startPoint y: 158, endPoint x: 217, endPoint y: 159, distance: 4.4
click at [217, 159] on input "V17 Target" at bounding box center [306, 160] width 207 height 14
type input "V22 Target"
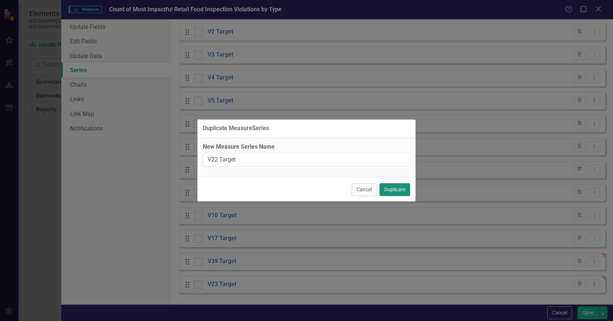
click at [390, 190] on button "Duplicate" at bounding box center [394, 190] width 31 height 13
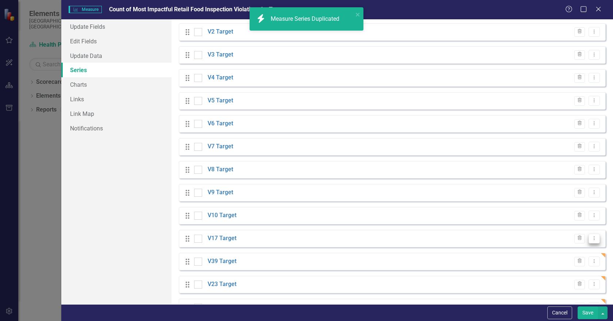
click at [591, 239] on icon "Dropdown Menu" at bounding box center [594, 238] width 6 height 5
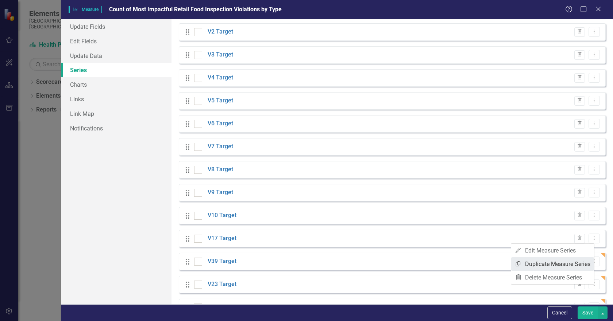
click at [543, 264] on link "Copy Duplicate Measure Series" at bounding box center [552, 265] width 83 height 14
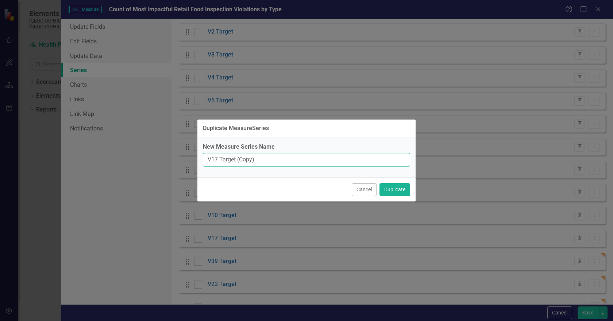
drag, startPoint x: 235, startPoint y: 159, endPoint x: 290, endPoint y: 159, distance: 54.7
click at [290, 159] on input "V17 Target (Copy)" at bounding box center [306, 160] width 207 height 14
click at [216, 160] on input "V17 Target" at bounding box center [306, 160] width 207 height 14
type input "V21 Target"
click at [392, 190] on button "Duplicate" at bounding box center [394, 190] width 31 height 13
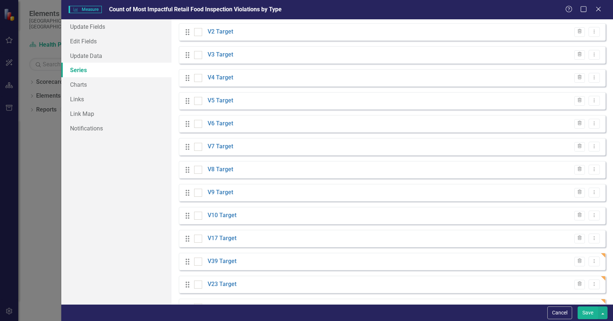
scroll to position [439, 0]
drag, startPoint x: 186, startPoint y: 284, endPoint x: 182, endPoint y: 231, distance: 53.5
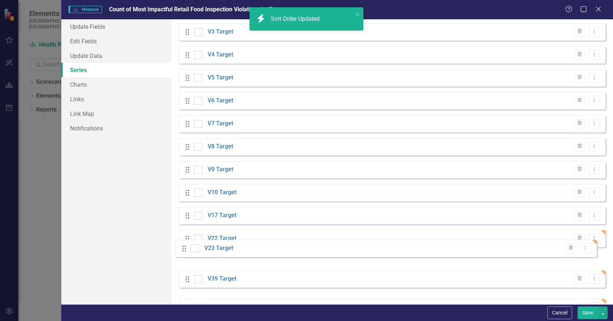
drag, startPoint x: 186, startPoint y: 285, endPoint x: 183, endPoint y: 249, distance: 36.3
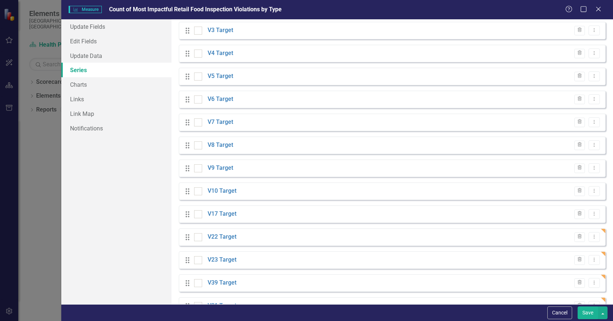
scroll to position [461, 0]
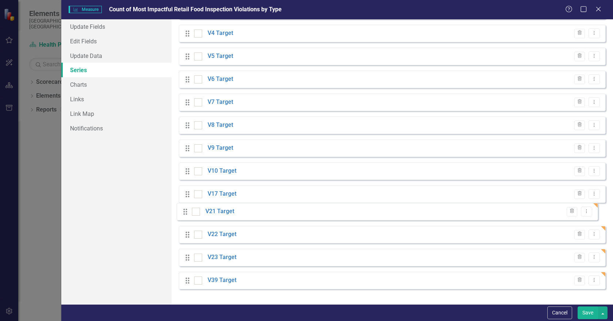
drag, startPoint x: 188, startPoint y: 286, endPoint x: 185, endPoint y: 212, distance: 73.8
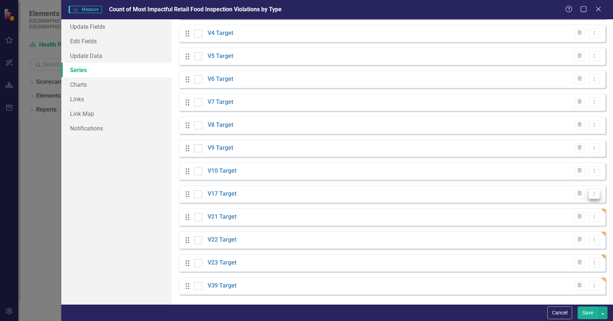
click at [591, 195] on icon "Dropdown Menu" at bounding box center [594, 194] width 6 height 5
click at [552, 206] on link "Edit Edit Measure Series" at bounding box center [552, 207] width 83 height 14
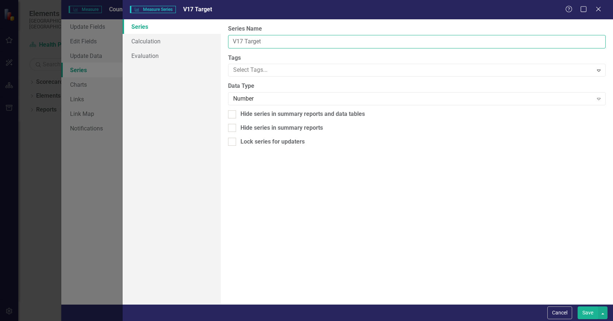
click at [236, 39] on input "V17 Target" at bounding box center [417, 42] width 378 height 14
type input "V20 Target"
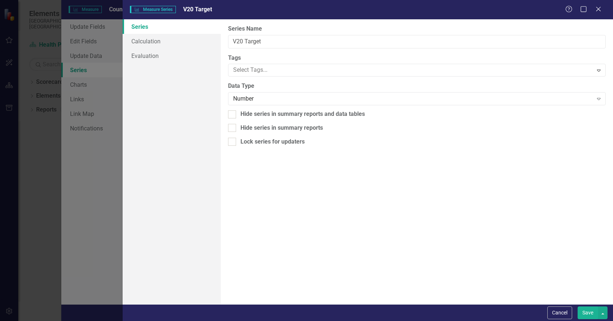
click at [586, 311] on button "Save" at bounding box center [588, 313] width 20 height 13
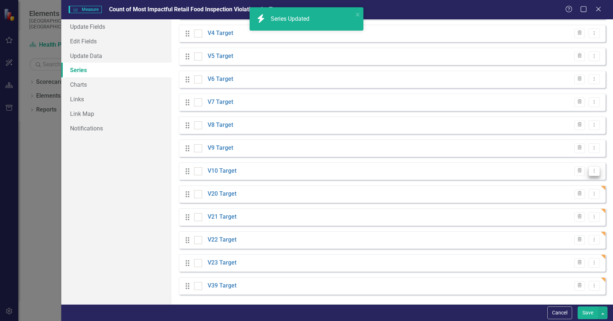
click at [591, 171] on icon "Dropdown Menu" at bounding box center [594, 171] width 6 height 5
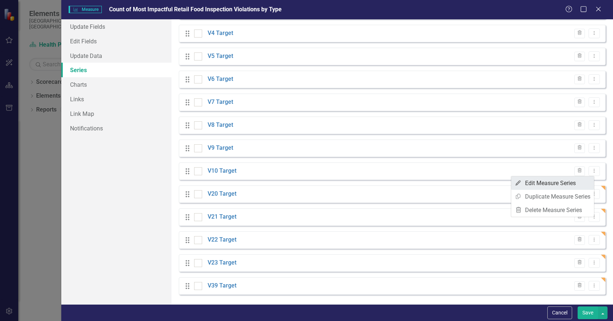
click at [559, 185] on link "Edit Edit Measure Series" at bounding box center [552, 184] width 83 height 14
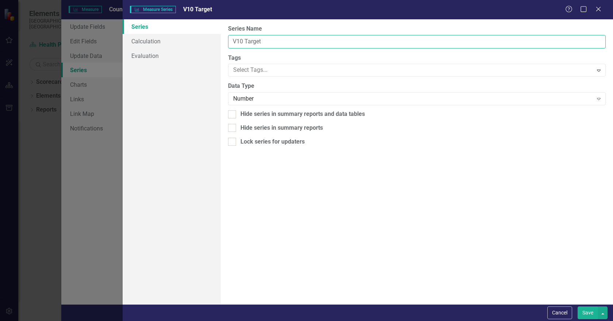
click at [240, 40] on input "V10 Target" at bounding box center [417, 42] width 378 height 14
type input "V19 Target"
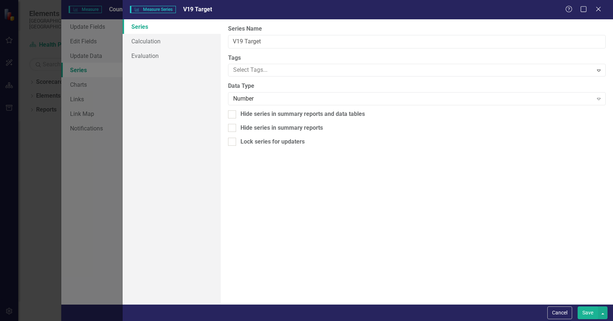
click at [586, 312] on button "Save" at bounding box center [588, 313] width 20 height 13
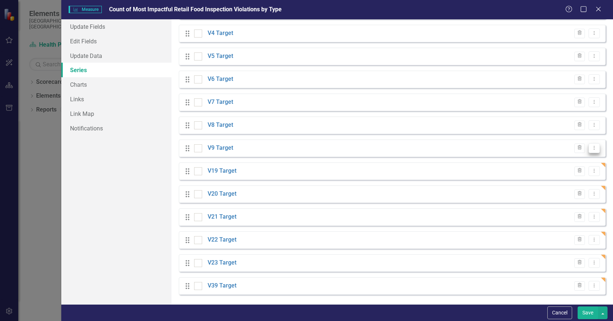
click at [591, 146] on icon "Dropdown Menu" at bounding box center [594, 148] width 6 height 5
click at [545, 161] on link "Edit Edit Measure Series" at bounding box center [552, 161] width 83 height 14
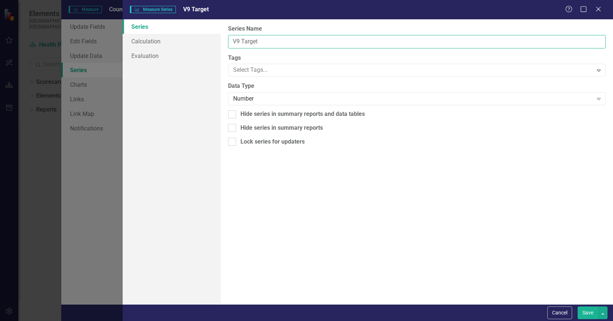
click at [237, 38] on input "V9 Target" at bounding box center [417, 42] width 378 height 14
type input "V18 Target"
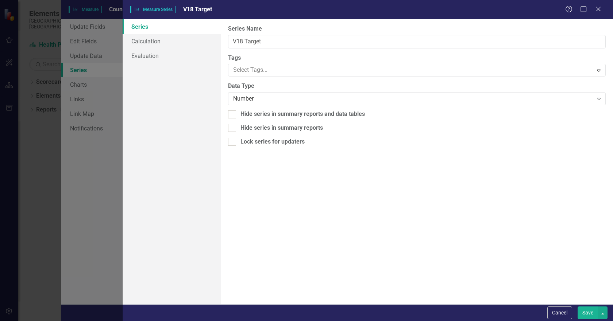
click at [586, 311] on button "Save" at bounding box center [588, 313] width 20 height 13
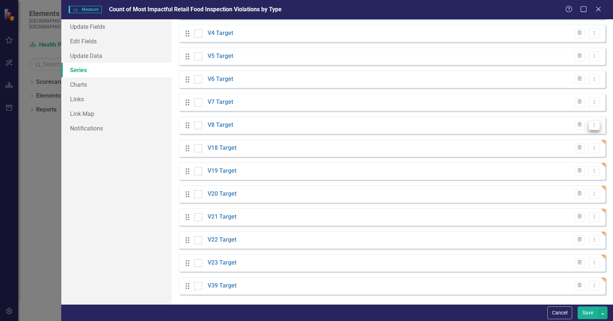
click at [591, 125] on icon "Dropdown Menu" at bounding box center [594, 125] width 6 height 5
click at [559, 136] on link "Edit Edit Measure Series" at bounding box center [552, 138] width 83 height 14
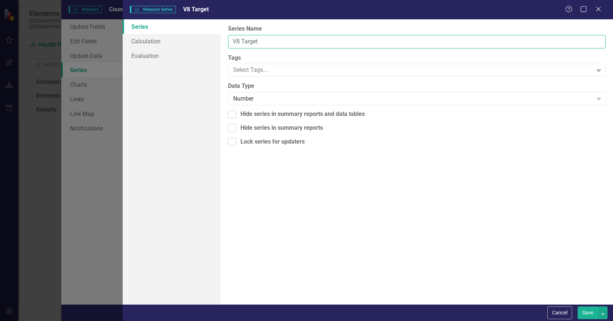
click at [237, 39] on input "V8 Target" at bounding box center [417, 42] width 378 height 14
type input "V16 Target"
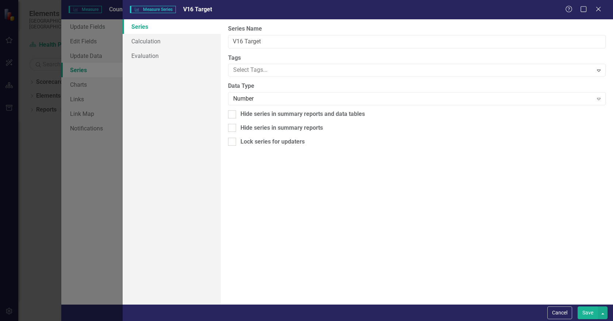
click at [586, 312] on button "Save" at bounding box center [588, 313] width 20 height 13
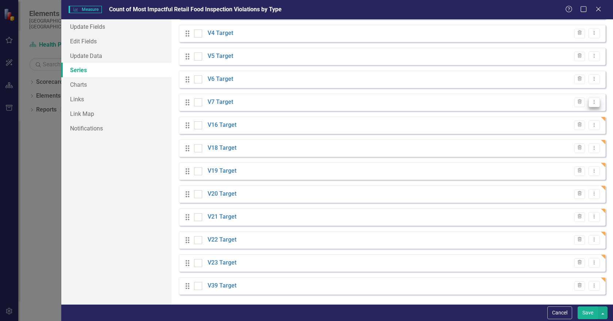
click at [591, 104] on icon "Dropdown Menu" at bounding box center [594, 102] width 6 height 5
click at [554, 113] on link "Edit Edit Measure Series" at bounding box center [552, 115] width 83 height 14
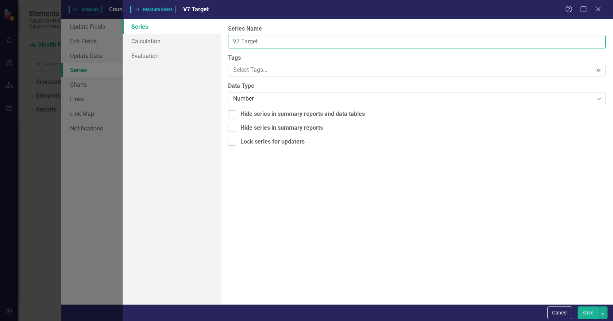
click at [238, 41] on input "V7 Target" at bounding box center [417, 42] width 378 height 14
type input "V15 Target"
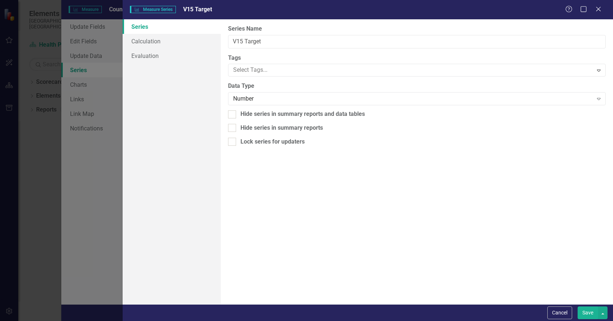
click at [584, 314] on button "Save" at bounding box center [588, 313] width 20 height 13
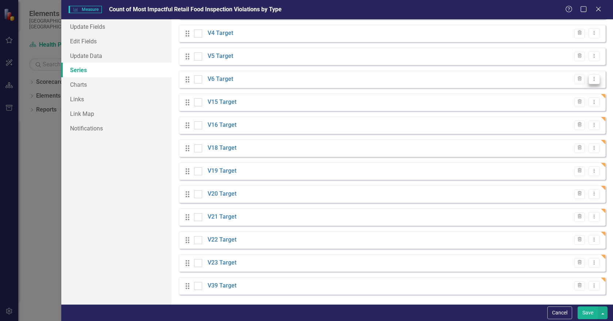
click at [591, 78] on icon "Dropdown Menu" at bounding box center [594, 79] width 6 height 5
click at [548, 93] on link "Edit Edit Measure Series" at bounding box center [552, 92] width 83 height 14
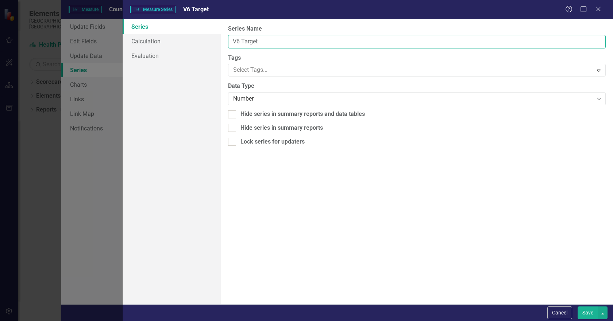
click at [236, 42] on input "V6 Target" at bounding box center [417, 42] width 378 height 14
type input "V146 Target"
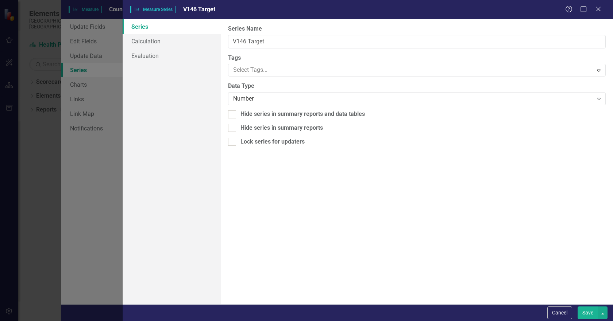
scroll to position [461, 0]
type input "V14 Target"
click at [586, 315] on button "Save" at bounding box center [588, 313] width 20 height 13
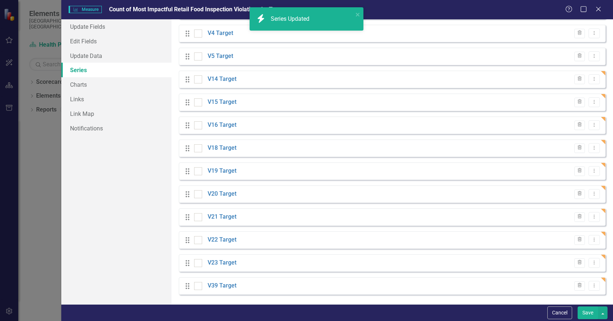
scroll to position [351, 0]
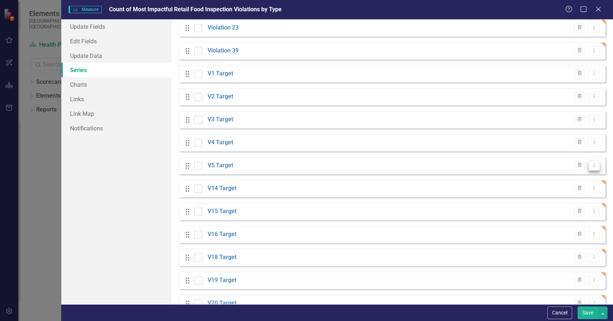
click at [591, 165] on icon "Dropdown Menu" at bounding box center [594, 165] width 6 height 5
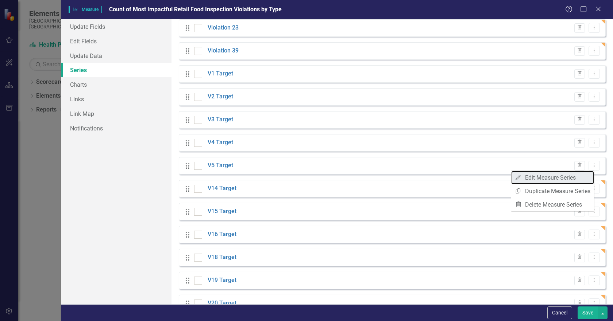
click at [564, 180] on link "Edit Edit Measure Series" at bounding box center [552, 178] width 83 height 14
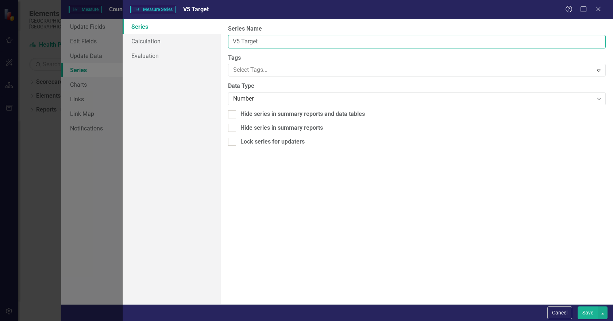
click at [237, 41] on input "V5 Target" at bounding box center [417, 42] width 378 height 14
type input "V13 Target"
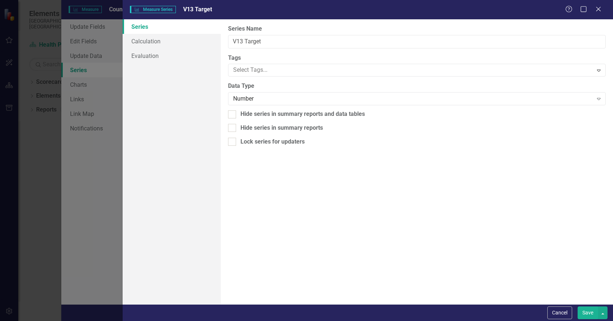
click at [587, 313] on button "Save" at bounding box center [588, 313] width 20 height 13
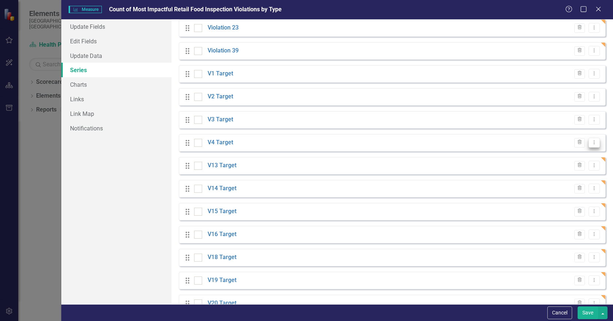
click at [591, 141] on icon "Dropdown Menu" at bounding box center [594, 142] width 6 height 5
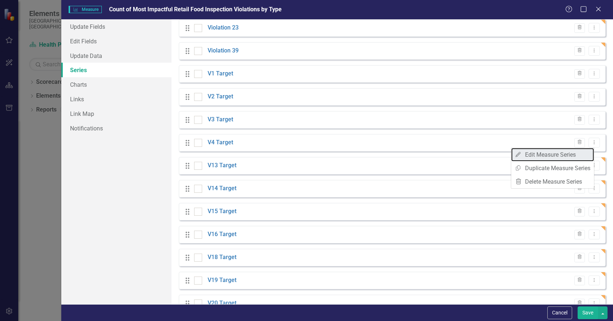
click at [564, 155] on link "Edit Edit Measure Series" at bounding box center [552, 155] width 83 height 14
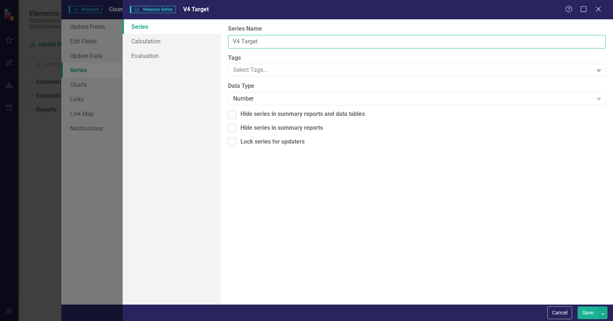
click at [235, 42] on input "V4 Target" at bounding box center [417, 42] width 378 height 14
type input "V12 Target"
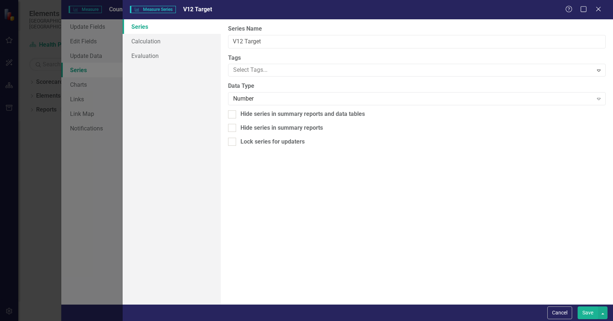
click at [583, 314] on button "Save" at bounding box center [588, 313] width 20 height 13
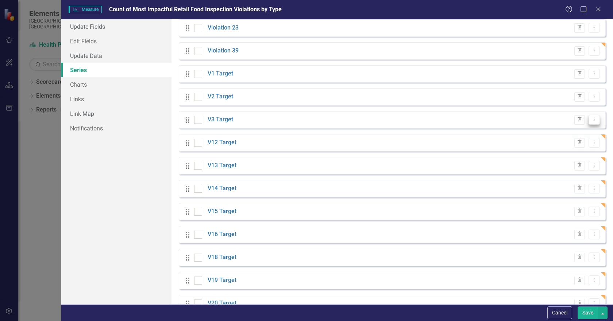
click at [591, 120] on icon "Dropdown Menu" at bounding box center [594, 119] width 6 height 5
click at [550, 130] on link "Edit Edit Measure Series" at bounding box center [552, 132] width 83 height 14
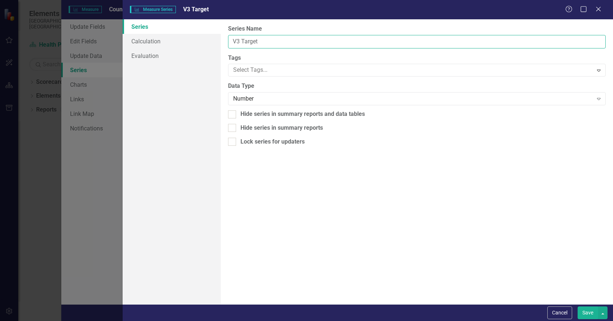
click at [238, 39] on input "V3 Target" at bounding box center [417, 42] width 378 height 14
type input "V11 Target"
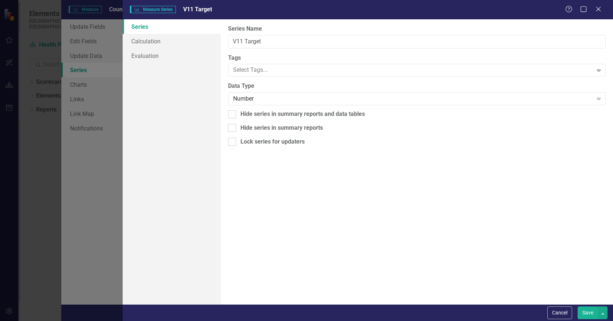
click at [581, 310] on button "Save" at bounding box center [588, 313] width 20 height 13
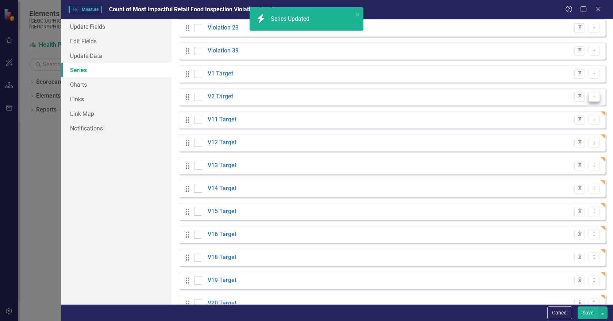
click at [591, 97] on icon "Dropdown Menu" at bounding box center [594, 96] width 6 height 5
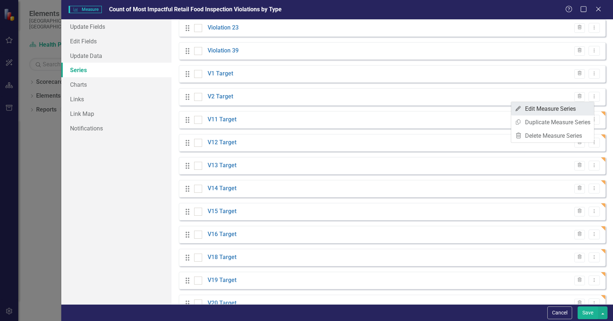
click at [546, 108] on link "Edit Edit Measure Series" at bounding box center [552, 109] width 83 height 14
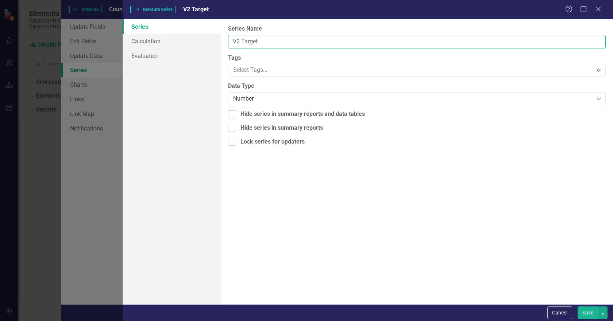
click at [238, 41] on input "V2 Target" at bounding box center [417, 42] width 378 height 14
type input "V9 Target"
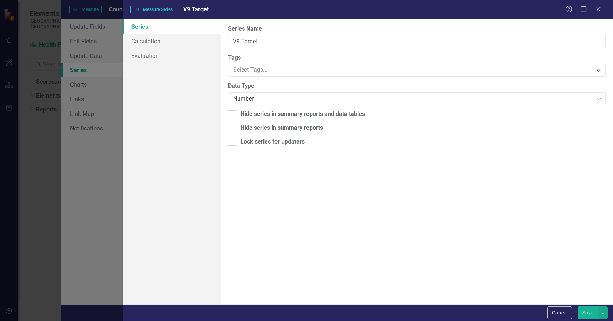
click at [584, 315] on button "Save" at bounding box center [588, 313] width 20 height 13
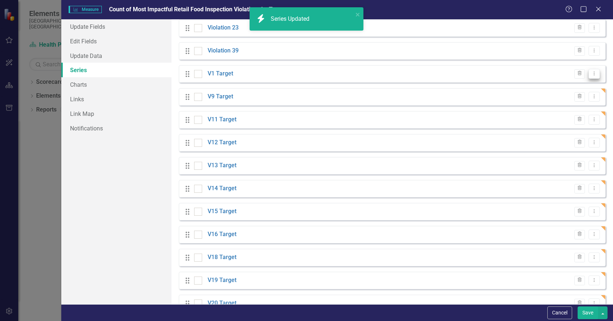
click at [591, 74] on icon "Dropdown Menu" at bounding box center [594, 73] width 6 height 5
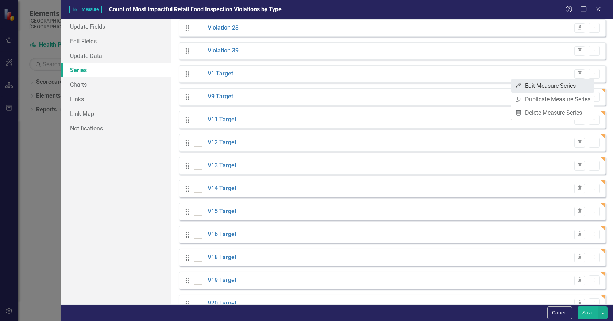
click at [546, 84] on link "Edit Edit Measure Series" at bounding box center [552, 86] width 83 height 14
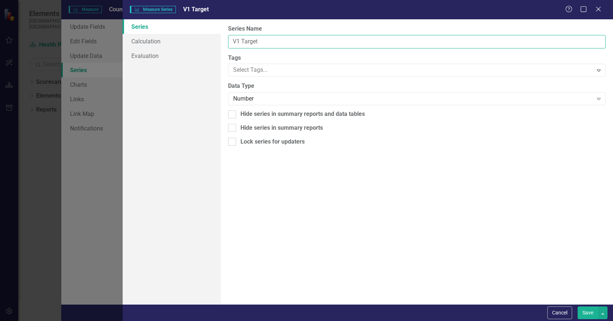
click at [236, 41] on input "V1 Target" at bounding box center [417, 42] width 378 height 14
type input "V8 Target"
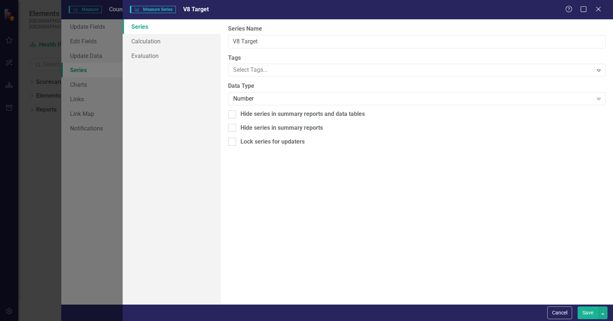
click at [589, 312] on button "Save" at bounding box center [588, 313] width 20 height 13
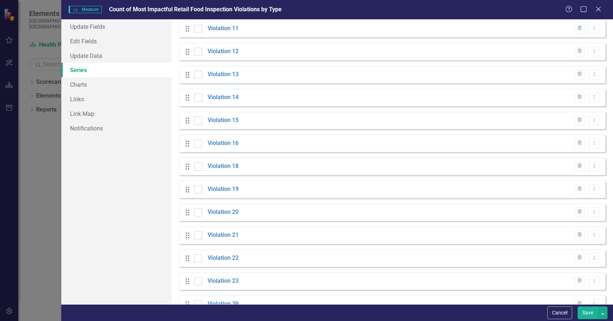
scroll to position [0, 0]
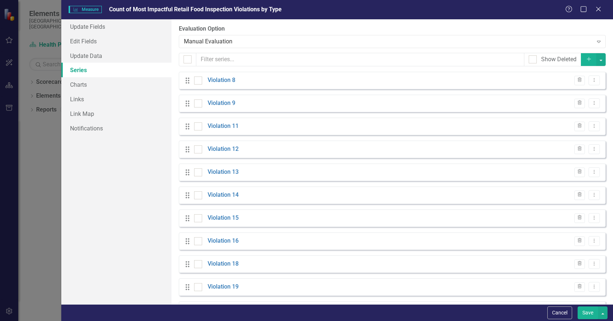
click at [592, 311] on button "Save" at bounding box center [588, 313] width 20 height 13
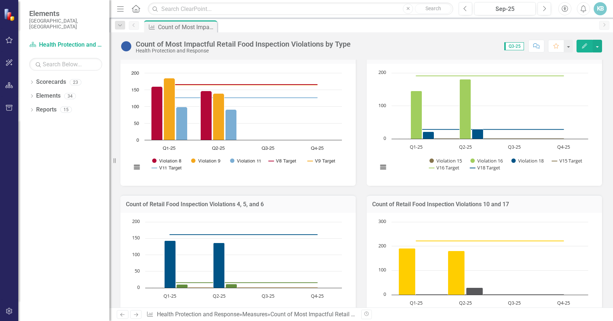
scroll to position [125, 0]
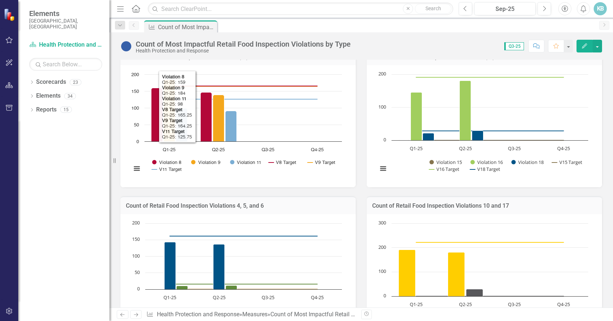
click at [255, 61] on h3 "Count of Retail Food Inspection Violations 1, 2, and 3" at bounding box center [238, 57] width 224 height 7
click at [254, 61] on h3 "Count of Retail Food Inspection Violations 1, 2, and 3" at bounding box center [238, 57] width 224 height 7
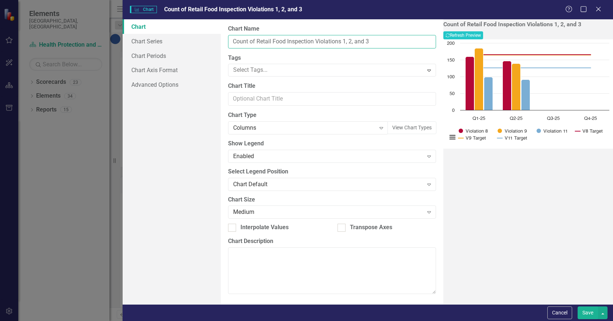
click at [346, 41] on input "Count of Retail Food Inspection Violations 1, 2, and 3" at bounding box center [332, 42] width 208 height 14
type input "Count of Retail Food Inspection Violations 8, 9, and 1"
click at [587, 314] on button "Save" at bounding box center [588, 313] width 20 height 13
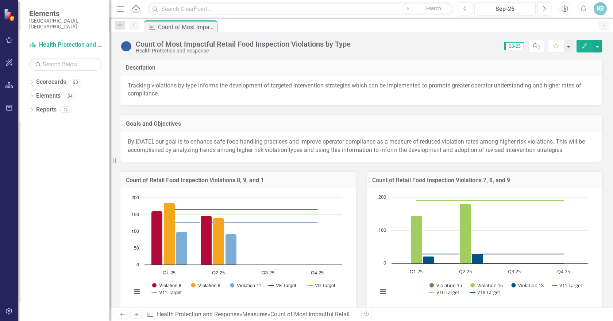
scroll to position [0, 0]
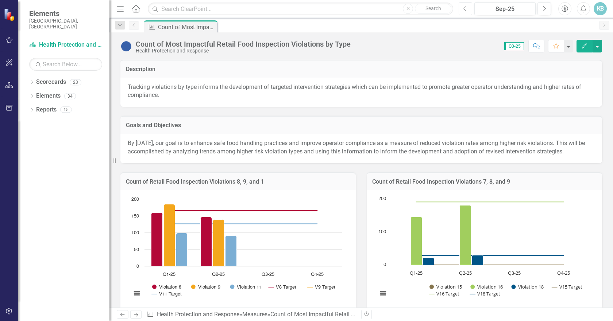
click at [463, 8] on button "Previous" at bounding box center [466, 8] width 14 height 13
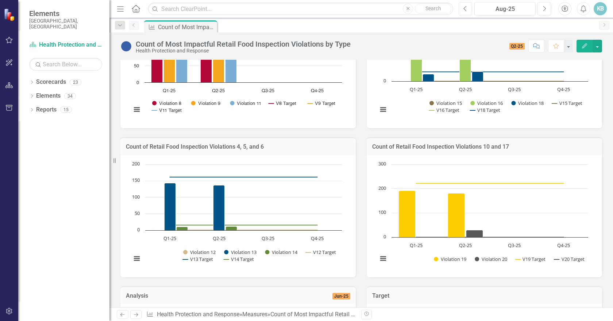
scroll to position [38, 0]
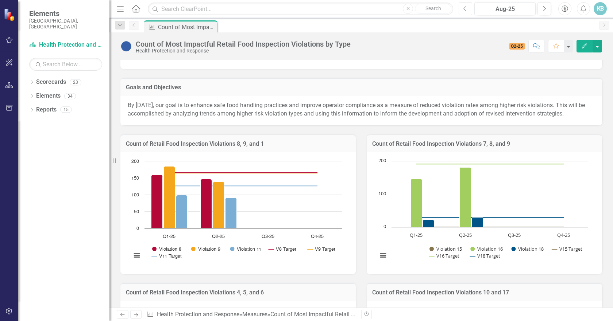
click at [469, 8] on button "Previous" at bounding box center [466, 8] width 14 height 13
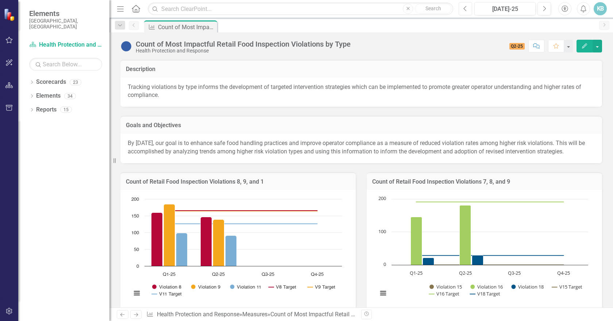
click at [465, 10] on icon "Previous" at bounding box center [465, 8] width 4 height 7
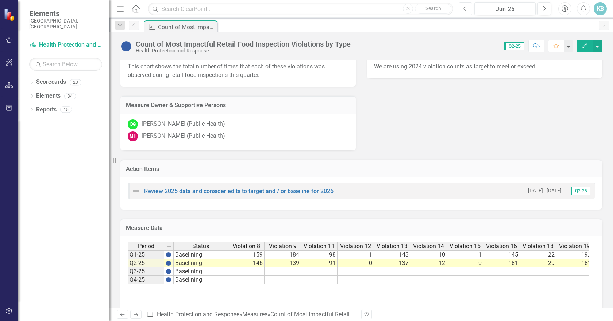
scroll to position [330, 0]
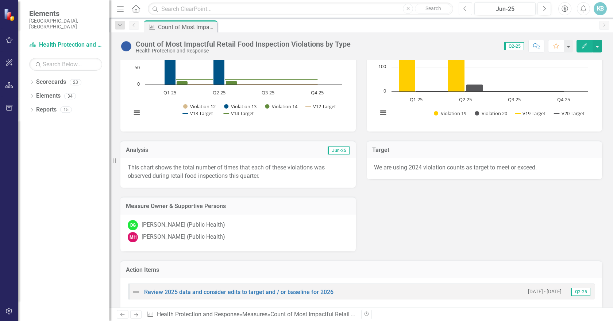
click at [466, 7] on icon "Previous" at bounding box center [465, 8] width 4 height 7
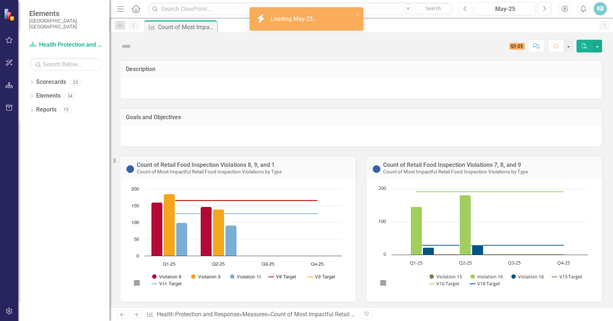
click at [466, 7] on icon "Previous" at bounding box center [465, 8] width 4 height 7
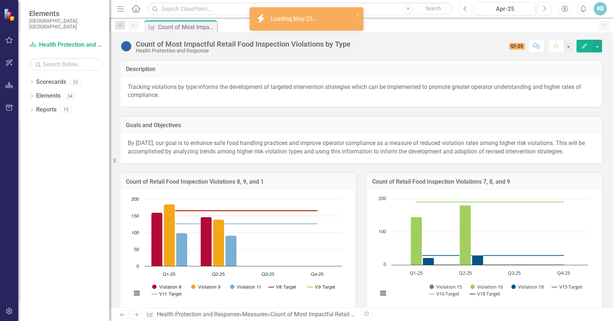
click at [466, 7] on icon "Previous" at bounding box center [465, 8] width 4 height 7
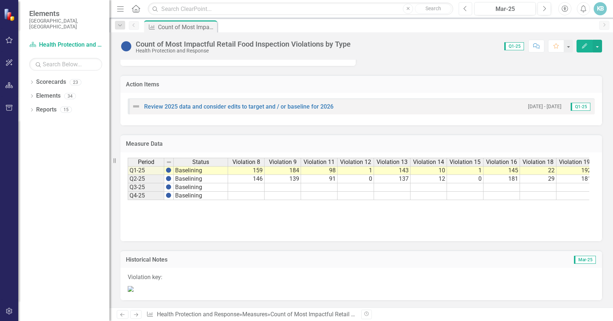
scroll to position [636, 0]
click at [543, 9] on icon "Next" at bounding box center [544, 8] width 4 height 7
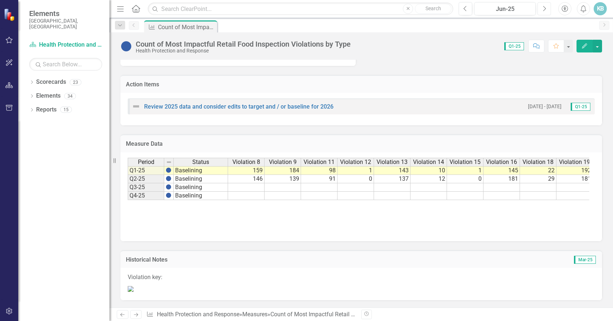
click at [543, 9] on icon "Next" at bounding box center [544, 8] width 4 height 7
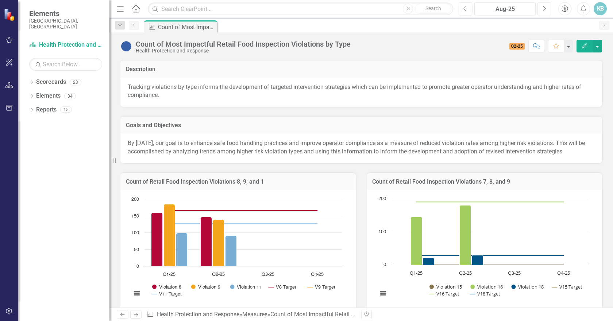
click at [543, 9] on icon "Next" at bounding box center [544, 8] width 4 height 7
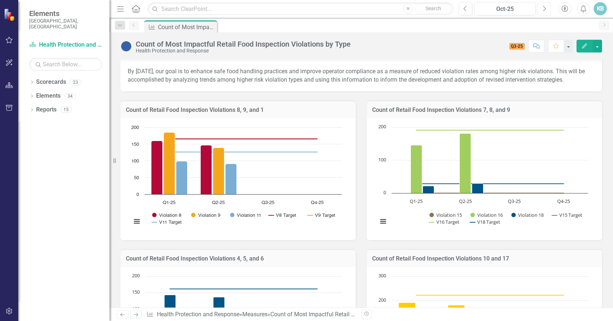
scroll to position [73, 0]
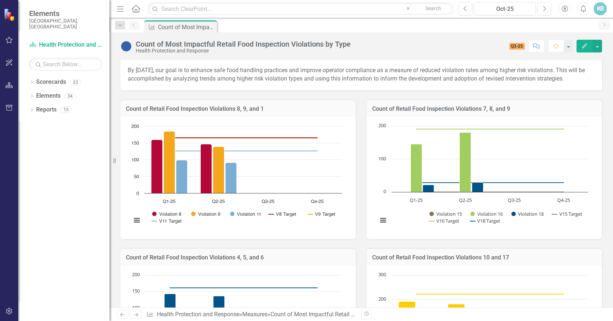
click at [267, 112] on h3 "Count of Retail Food Inspection Violations 8, 9, and 1" at bounding box center [238, 109] width 224 height 7
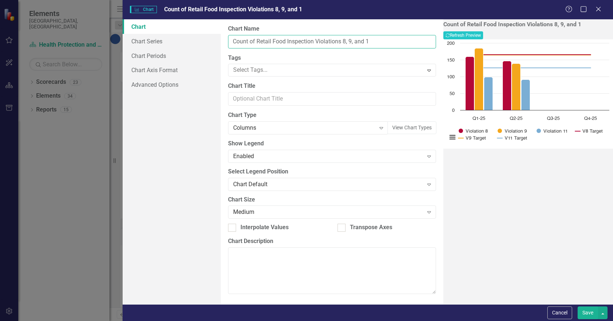
click at [377, 41] on input "Count of Retail Food Inspection Violations 8, 9, and 1" at bounding box center [332, 42] width 208 height 14
click at [374, 43] on input "Count of Retail Food Inspection Violations 8, 9, and 1" at bounding box center [332, 42] width 208 height 14
type input "Count of Retail Food Inspection Violations 8, 9, and 11"
click at [584, 313] on button "Save" at bounding box center [588, 313] width 20 height 13
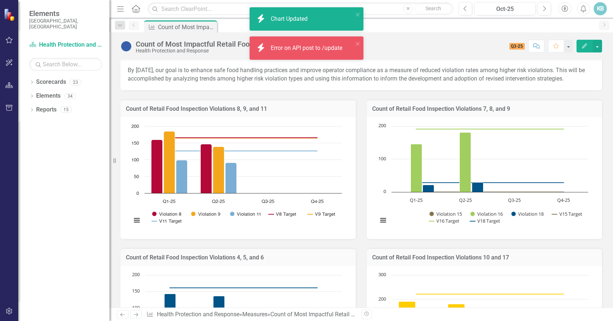
click at [497, 112] on h3 "Count of Retail Food Inspection Violations 7, 8, and 9" at bounding box center [484, 109] width 224 height 7
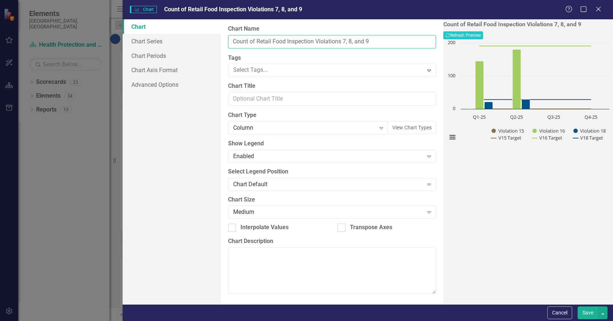
click at [344, 39] on input "Count of Retail Food Inspection Violations 7, 8, and 9" at bounding box center [332, 42] width 208 height 14
click at [351, 40] on input "Count of Retail Food Inspection Violations 12, 8, and 9" at bounding box center [332, 42] width 208 height 14
type input "Count of Retail Food Inspection Violations 12, 13, and 14"
click at [586, 313] on button "Save" at bounding box center [588, 313] width 20 height 13
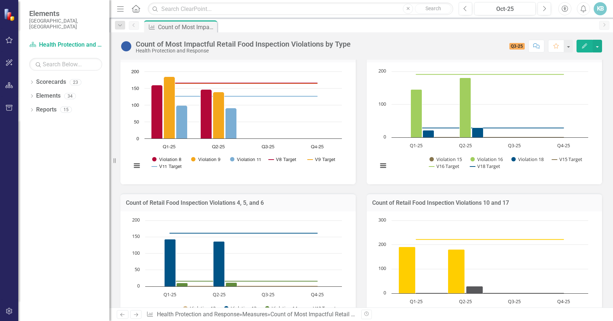
scroll to position [146, 0]
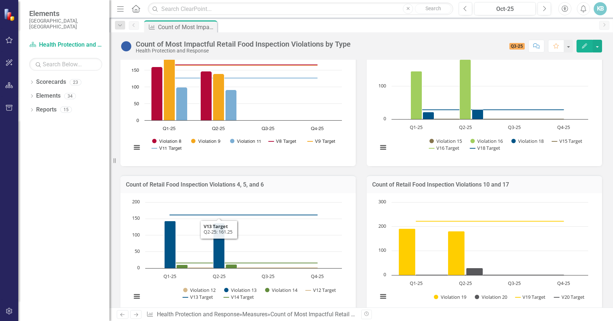
click at [244, 188] on h3 "Count of Retail Food Inspection Violations 4, 5, and 6" at bounding box center [238, 185] width 224 height 7
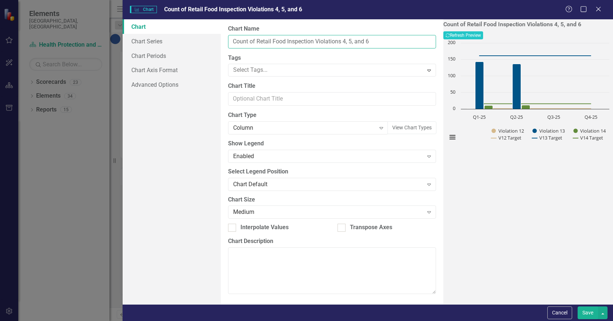
click at [344, 42] on input "Count of Retail Food Inspection Violations 4, 5, and 6" at bounding box center [332, 42] width 208 height 14
type input "Count of Retail Food Inspection Violations 12, 13, and 14"
click at [586, 312] on button "Save" at bounding box center [588, 313] width 20 height 13
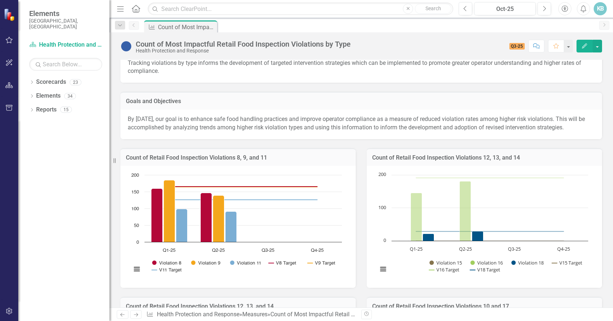
scroll to position [0, 0]
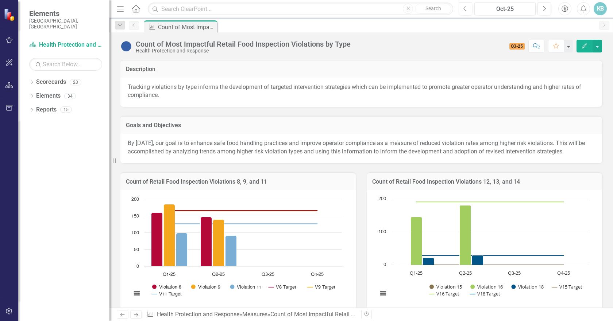
click at [499, 185] on h3 "Count of Retail Food Inspection Violations 12, 13, and 14" at bounding box center [484, 182] width 224 height 7
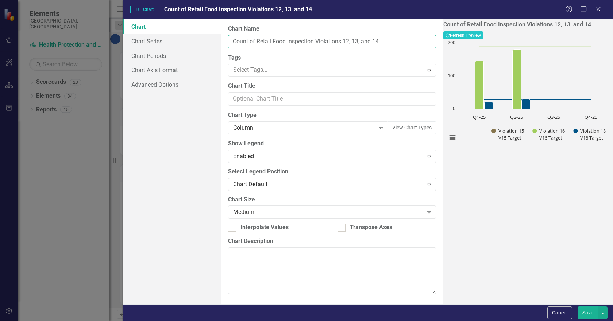
click at [347, 39] on input "Count of Retail Food Inspection Violations 12, 13, and 14" at bounding box center [332, 42] width 208 height 14
type input "Count of Retail Food Inspection Violations 15, 16, and 18"
click at [590, 313] on button "Save" at bounding box center [588, 313] width 20 height 13
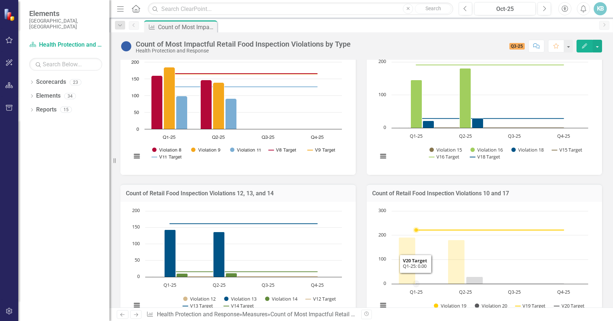
scroll to position [219, 0]
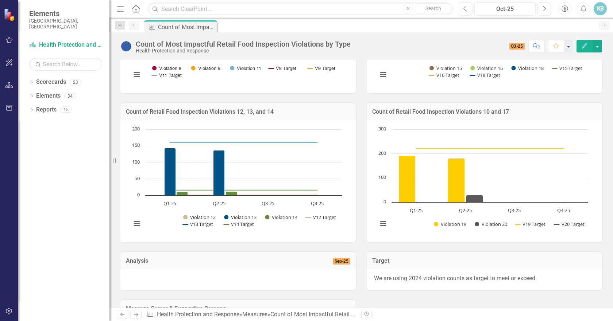
click at [489, 115] on h3 "Count of Retail Food Inspection Violations 10 and 17" at bounding box center [484, 112] width 224 height 7
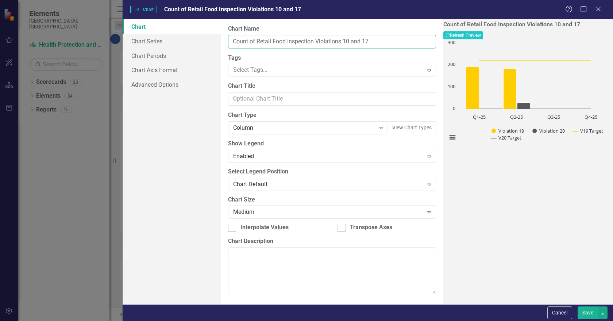
click at [348, 42] on input "Count of Retail Food Inspection Violations 10 and 17" at bounding box center [332, 42] width 208 height 14
type input "Count of Retail Food Inspection Violations 19, 20, and 21"
click at [592, 311] on button "Save" at bounding box center [588, 313] width 20 height 13
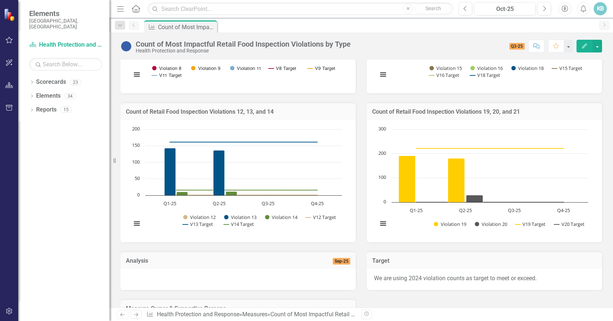
click at [529, 115] on h3 "Count of Retail Food Inspection Violations 19, 20, and 21" at bounding box center [484, 112] width 224 height 7
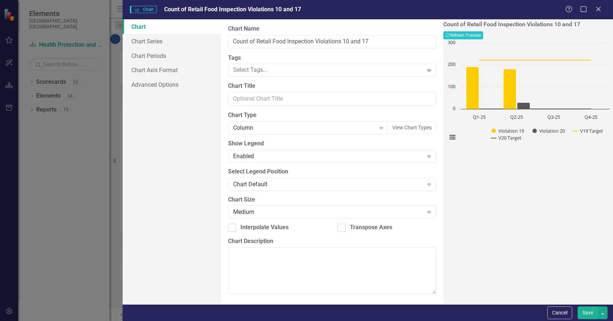
type input "Count of Retail Food Inspection Violations 19, 20, and 21"
click at [143, 43] on link "Chart Series" at bounding box center [172, 41] width 98 height 15
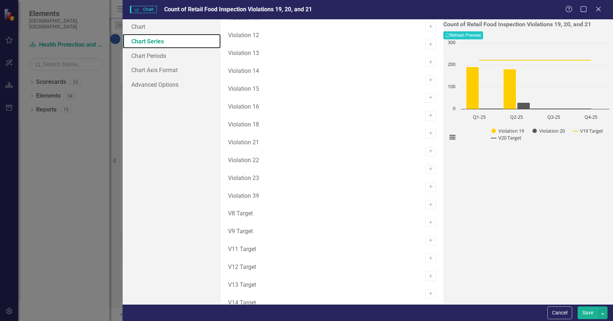
scroll to position [182, 0]
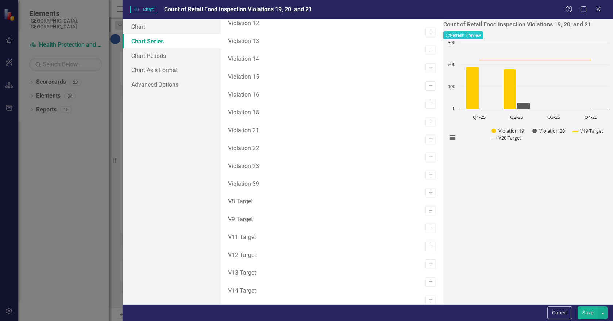
click at [428, 142] on icon "Activate" at bounding box center [430, 139] width 5 height 4
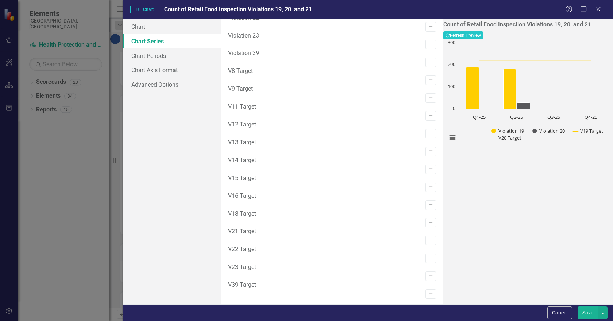
scroll to position [446, 0]
click at [428, 239] on icon "Activate" at bounding box center [430, 241] width 5 height 4
click at [580, 311] on button "Save" at bounding box center [588, 313] width 20 height 13
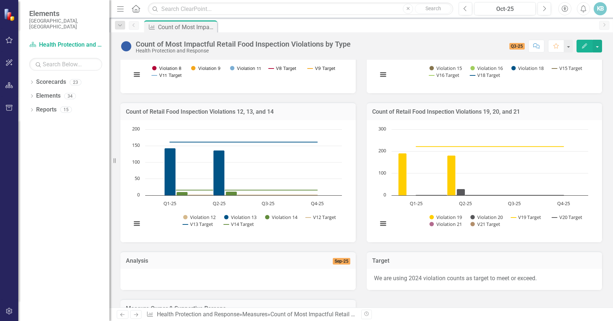
click at [324, 115] on h3 "Count of Retail Food Inspection Violations 12, 13, and 14" at bounding box center [238, 112] width 224 height 7
click at [287, 115] on h3 "Count of Retail Food Inspection Violations 12, 13, and 14" at bounding box center [238, 112] width 224 height 7
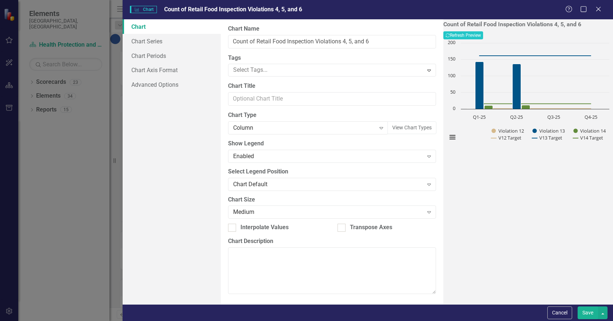
type input "Count of Retail Food Inspection Violations 12, 13, and 14"
click at [565, 315] on button "Cancel" at bounding box center [559, 313] width 25 height 13
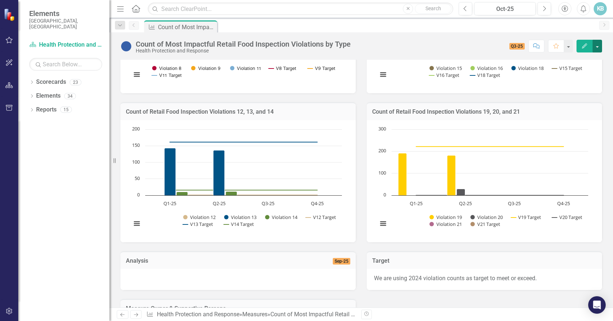
click at [600, 45] on button "button" at bounding box center [597, 46] width 9 height 13
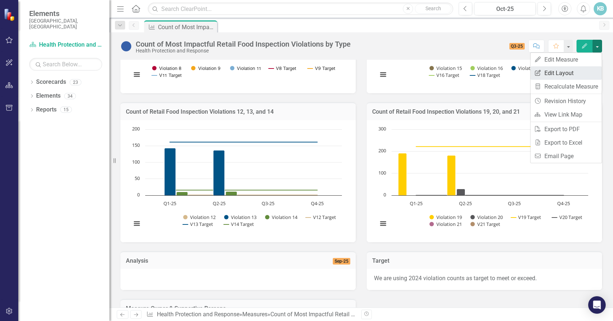
click at [563, 72] on link "Edit Report Edit Layout" at bounding box center [566, 73] width 71 height 14
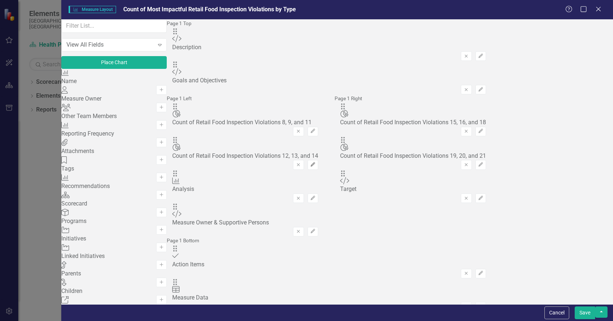
click at [316, 163] on icon "Edit" at bounding box center [312, 165] width 5 height 4
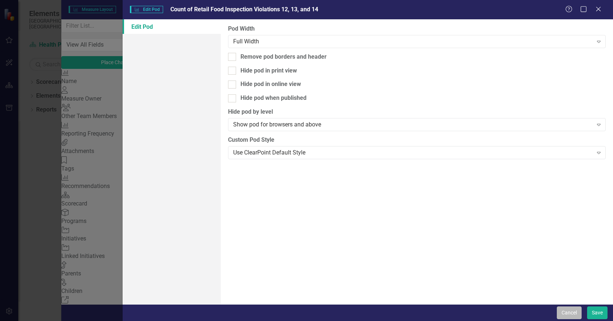
click at [565, 311] on button "Cancel" at bounding box center [569, 313] width 25 height 13
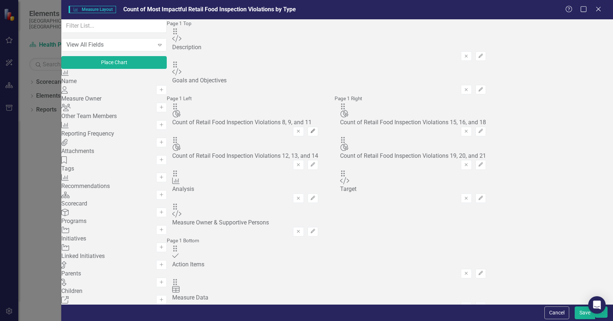
click at [316, 129] on icon "Edit" at bounding box center [312, 131] width 5 height 4
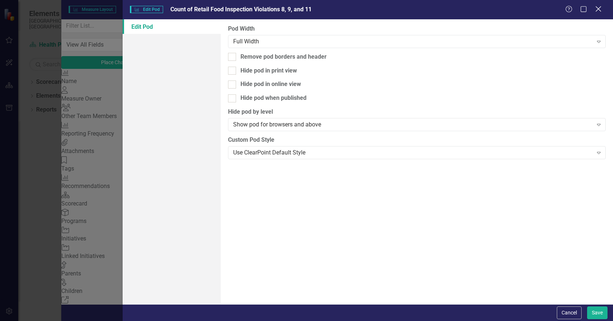
click at [597, 9] on icon "Close" at bounding box center [598, 8] width 9 height 7
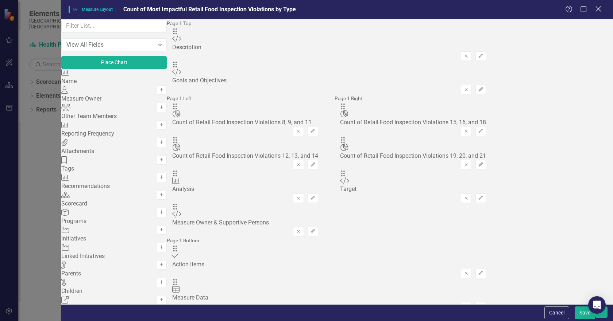
click at [598, 10] on icon at bounding box center [598, 8] width 5 height 5
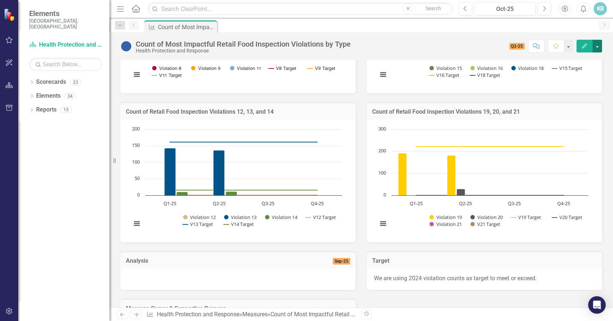
click at [599, 49] on button "button" at bounding box center [597, 46] width 9 height 13
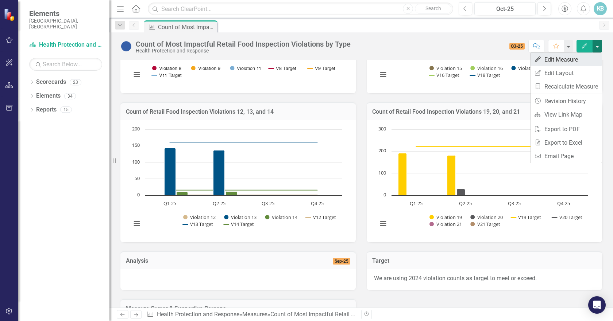
click at [569, 59] on link "Edit Edit Measure" at bounding box center [566, 60] width 71 height 14
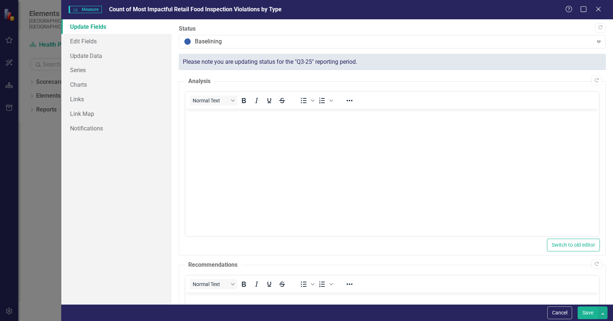
scroll to position [0, 0]
click at [81, 83] on link "Charts" at bounding box center [116, 84] width 110 height 15
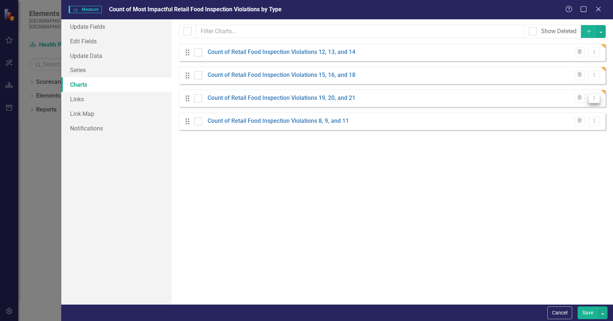
click at [593, 99] on icon "Dropdown Menu" at bounding box center [594, 98] width 6 height 5
click at [586, 122] on link "Copy Duplicate Chart" at bounding box center [571, 124] width 58 height 14
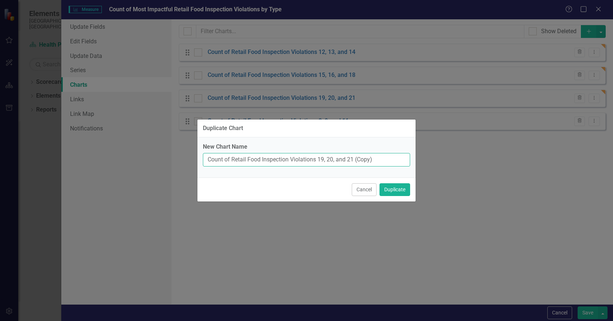
drag, startPoint x: 231, startPoint y: 158, endPoint x: 173, endPoint y: 158, distance: 57.3
click at [173, 158] on div "Duplicate Chart New Chart Name Count of Retail Food Inspection Violations 19, 2…" at bounding box center [306, 160] width 613 height 321
click at [294, 159] on input "Retail Food Inspection Violations 19, 20, and 21 (Copy)" at bounding box center [306, 160] width 207 height 14
type input "Retail Food Inspection Violations 22, 23, and 39"
click at [401, 190] on button "Duplicate" at bounding box center [394, 190] width 31 height 13
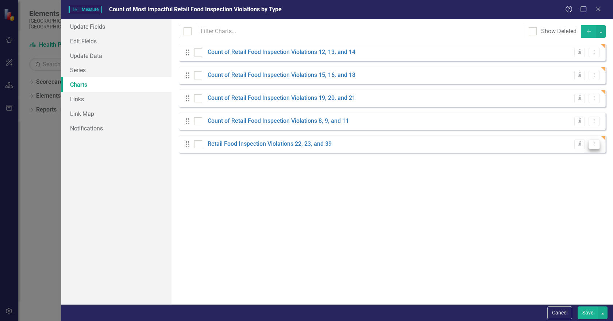
click at [597, 142] on icon "Dropdown Menu" at bounding box center [594, 144] width 6 height 5
click at [572, 152] on link "Edit Edit Chart" at bounding box center [571, 157] width 58 height 14
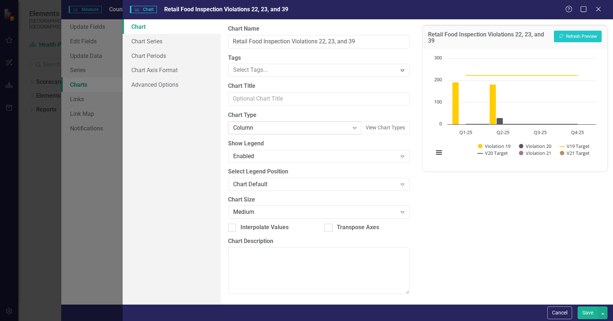
scroll to position [219, 0]
click at [159, 42] on link "Chart Series" at bounding box center [172, 41] width 98 height 15
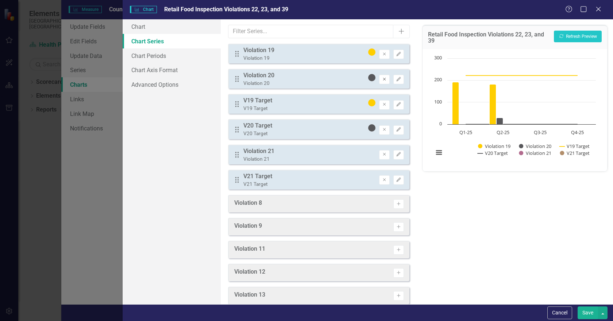
click at [383, 80] on icon "button" at bounding box center [384, 79] width 3 height 3
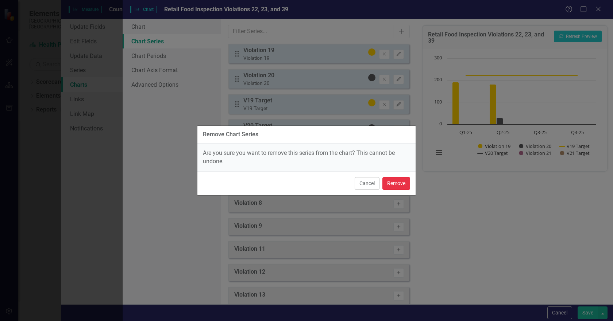
click at [388, 185] on button "Remove" at bounding box center [396, 183] width 28 height 13
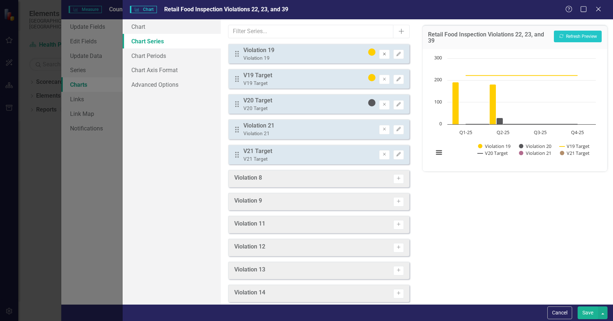
click at [383, 53] on icon "button" at bounding box center [384, 54] width 3 height 3
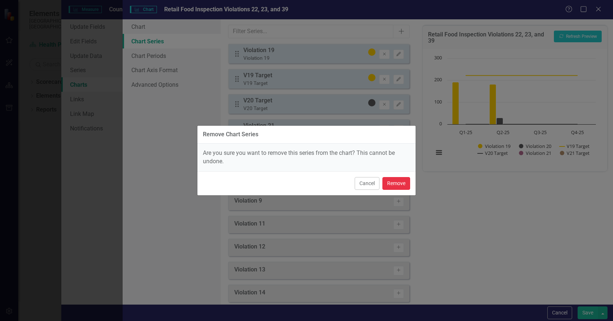
click at [390, 185] on button "Remove" at bounding box center [396, 183] width 28 height 13
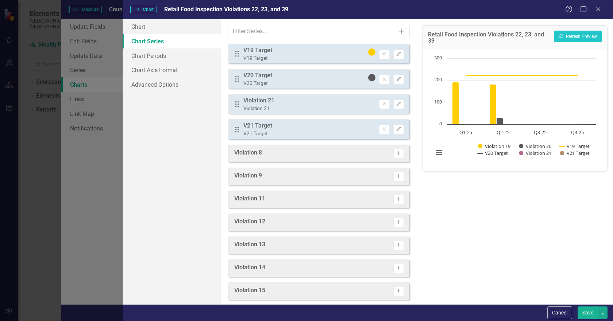
click at [382, 54] on icon "Remove" at bounding box center [384, 54] width 5 height 4
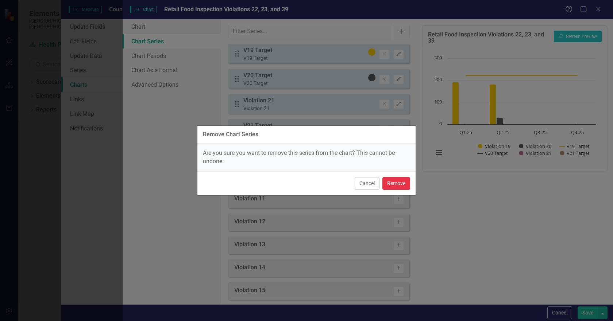
click at [392, 184] on button "Remove" at bounding box center [396, 183] width 28 height 13
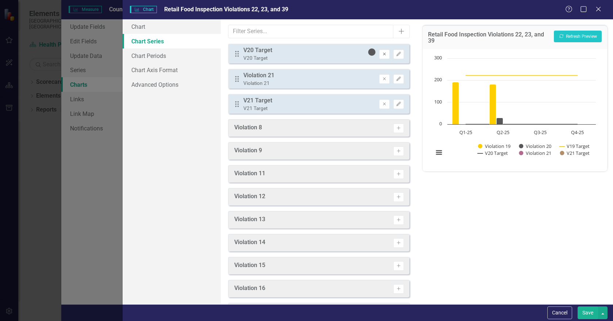
click at [382, 55] on icon "Remove" at bounding box center [384, 54] width 5 height 4
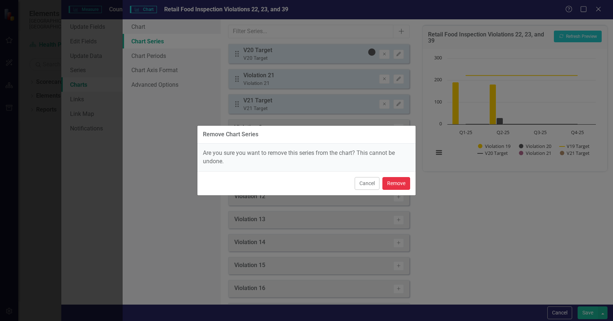
click at [398, 184] on button "Remove" at bounding box center [396, 183] width 28 height 13
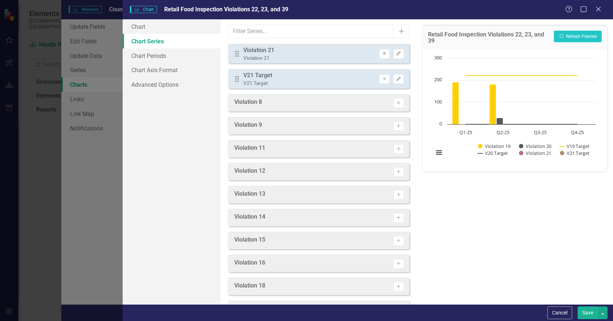
click at [382, 53] on icon "Remove" at bounding box center [384, 53] width 5 height 4
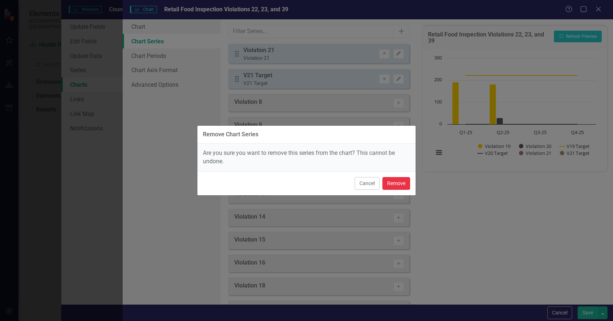
click at [394, 184] on button "Remove" at bounding box center [396, 183] width 28 height 13
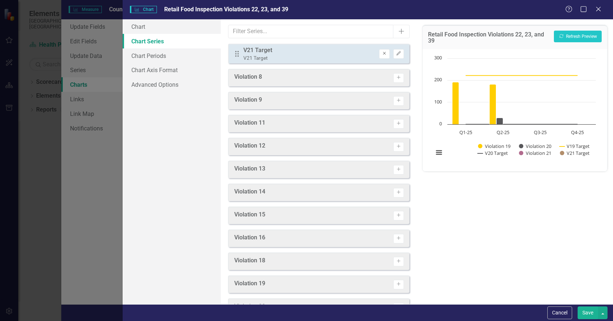
click at [382, 53] on icon "Remove" at bounding box center [384, 53] width 5 height 4
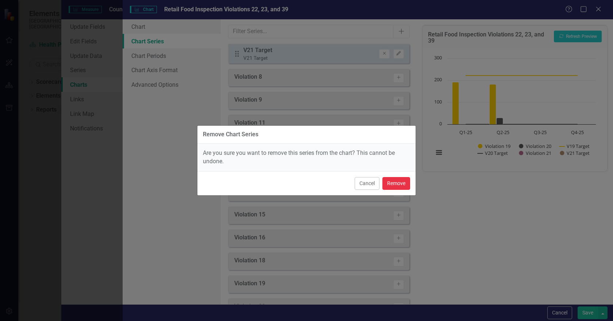
click at [391, 183] on button "Remove" at bounding box center [396, 183] width 28 height 13
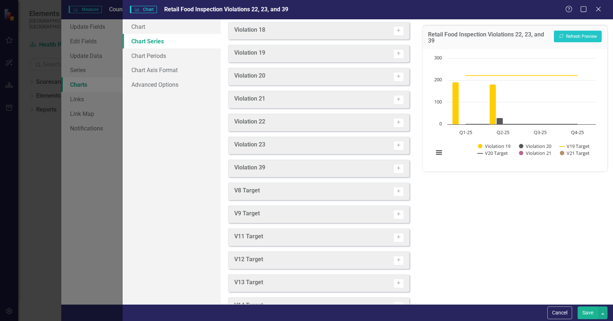
scroll to position [182, 0]
click at [396, 145] on icon "Activate" at bounding box center [398, 146] width 5 height 4
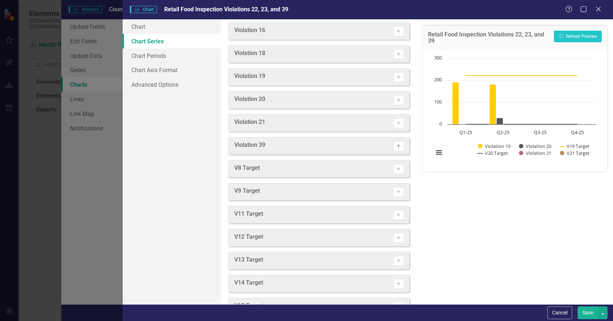
click at [396, 146] on icon "Activate" at bounding box center [398, 146] width 5 height 4
click at [396, 238] on icon "Activate" at bounding box center [398, 239] width 5 height 4
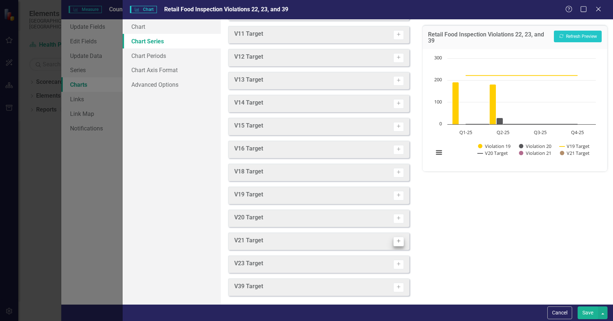
scroll to position [443, 0]
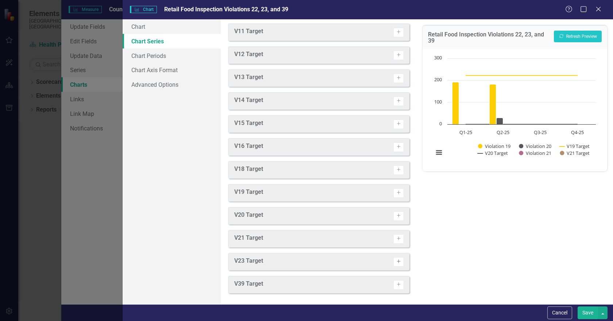
click at [396, 261] on icon "Activate" at bounding box center [398, 262] width 5 height 4
click at [396, 284] on icon "Activate" at bounding box center [398, 285] width 5 height 4
click at [572, 35] on button "Recalculate Refresh Preview" at bounding box center [578, 37] width 48 height 12
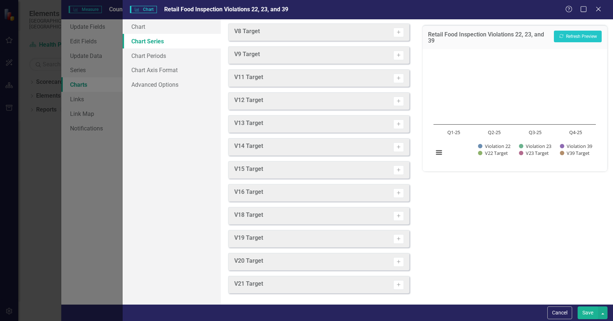
click at [591, 311] on button "Save" at bounding box center [588, 313] width 20 height 13
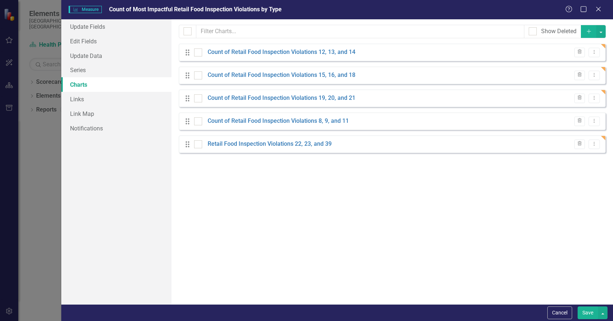
click at [583, 314] on button "Save" at bounding box center [588, 313] width 20 height 13
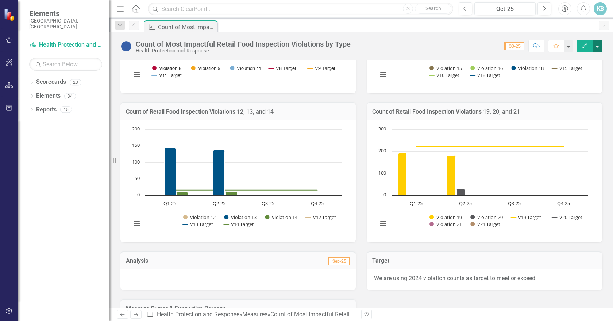
click at [596, 47] on button "button" at bounding box center [597, 46] width 9 height 13
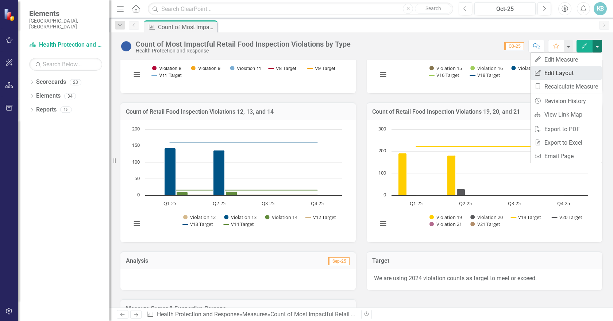
click at [567, 75] on link "Edit Report Edit Layout" at bounding box center [566, 73] width 71 height 14
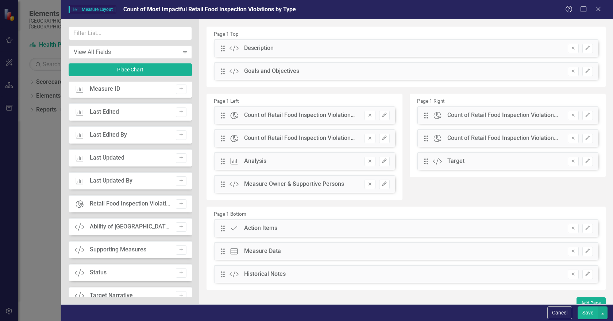
scroll to position [401, 0]
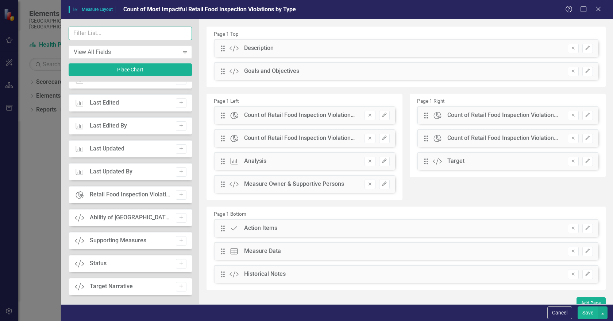
click at [95, 34] on input "text" at bounding box center [130, 34] width 123 height 14
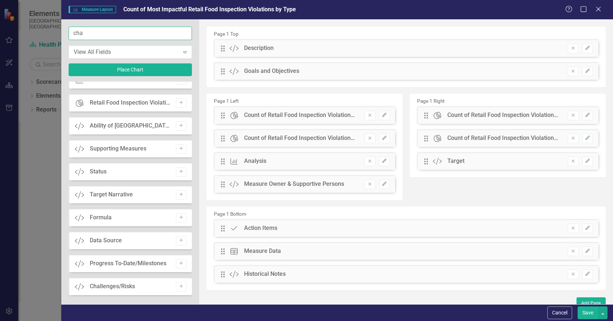
scroll to position [0, 0]
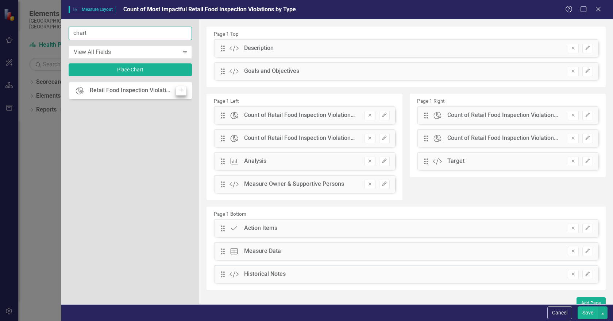
type input "chart"
click at [179, 91] on icon "Add" at bounding box center [180, 90] width 5 height 4
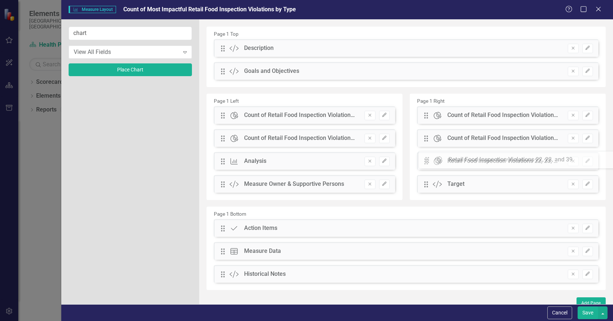
drag, startPoint x: 221, startPoint y: 47, endPoint x: 431, endPoint y: 159, distance: 237.7
click at [585, 161] on icon "Edit" at bounding box center [587, 161] width 5 height 4
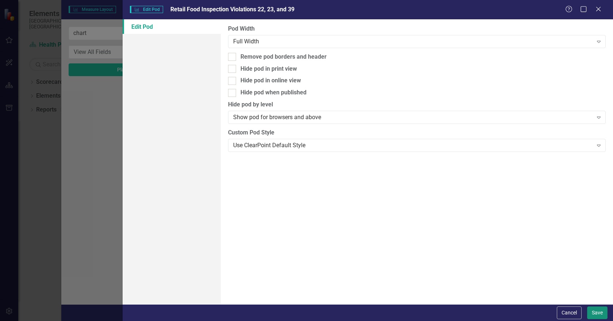
click at [591, 312] on button "Save" at bounding box center [597, 313] width 20 height 13
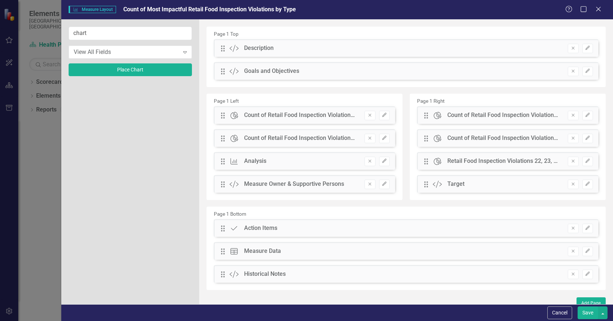
drag, startPoint x: 585, startPoint y: 311, endPoint x: 528, endPoint y: 244, distance: 88.3
click at [585, 311] on button "Save" at bounding box center [588, 313] width 20 height 13
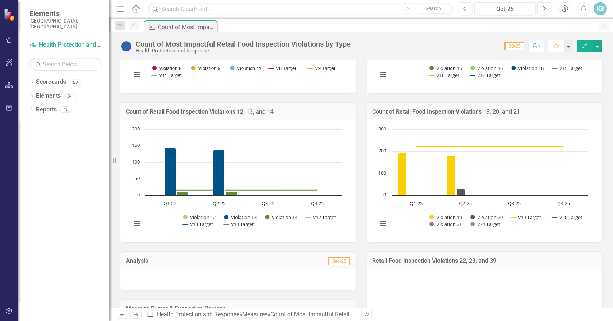
click at [413, 265] on h3 "Retail Food Inspection Violations 22, 23, and 39" at bounding box center [484, 261] width 224 height 7
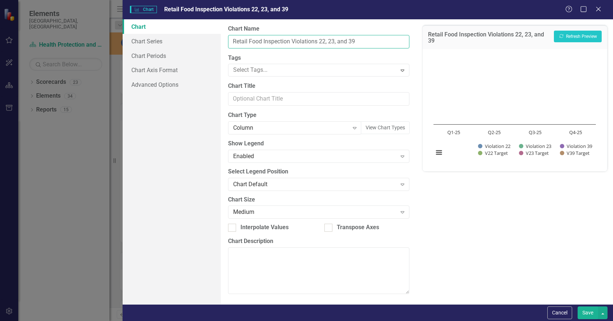
click at [231, 38] on input "Retail Food Inspection Violations 22, 23, and 39" at bounding box center [319, 42] width 182 height 14
type input "Count of Retail Food Inspection Violations 22, 23, and 39"
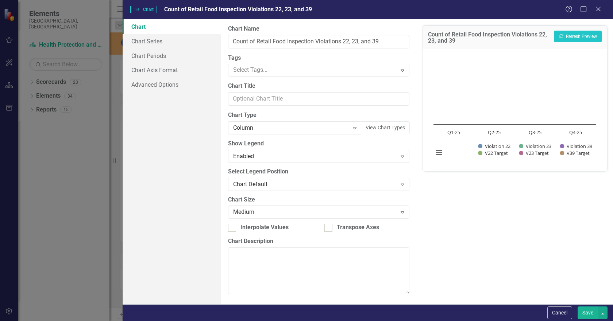
click at [577, 312] on div "Save" at bounding box center [592, 313] width 32 height 13
click at [588, 313] on button "Save" at bounding box center [588, 313] width 20 height 13
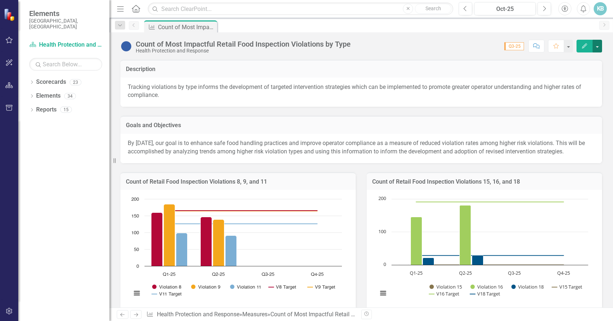
click at [597, 46] on button "button" at bounding box center [597, 46] width 9 height 13
click at [31, 95] on icon "Dropdown" at bounding box center [31, 97] width 5 height 4
click at [583, 46] on icon "Edit" at bounding box center [584, 45] width 7 height 5
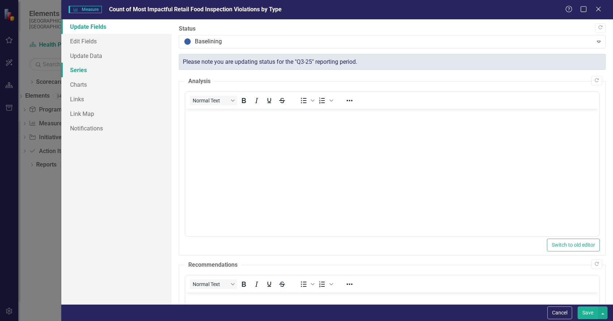
click at [88, 70] on link "Series" at bounding box center [116, 70] width 110 height 15
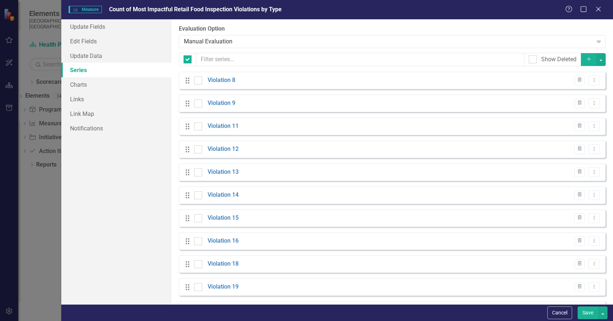
checkbox input "false"
click at [220, 80] on link "Violation 8" at bounding box center [222, 80] width 28 height 8
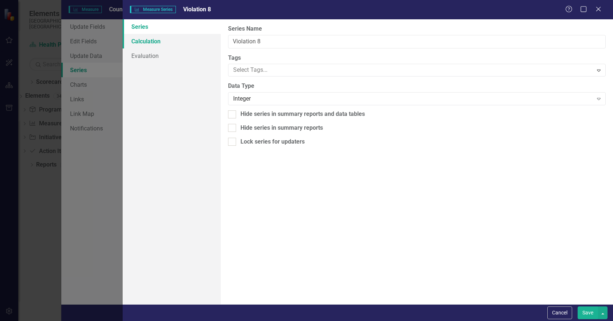
click at [147, 41] on link "Calculation" at bounding box center [172, 41] width 98 height 15
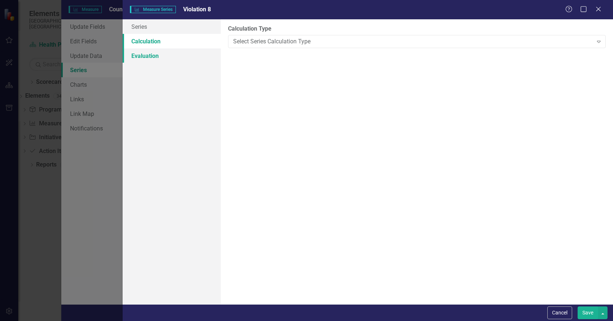
click at [138, 55] on link "Evaluation" at bounding box center [172, 56] width 98 height 15
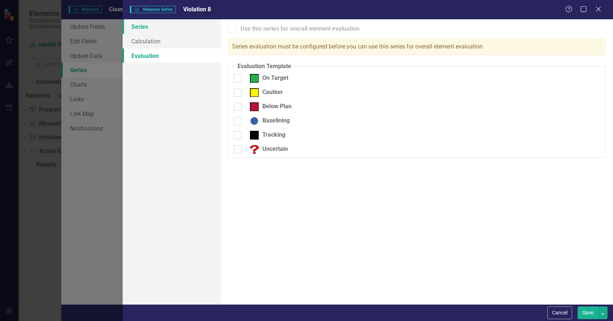
click at [135, 27] on link "Series" at bounding box center [172, 26] width 98 height 15
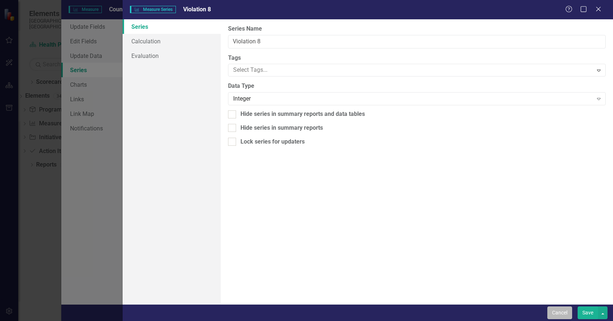
click at [557, 311] on button "Cancel" at bounding box center [559, 313] width 25 height 13
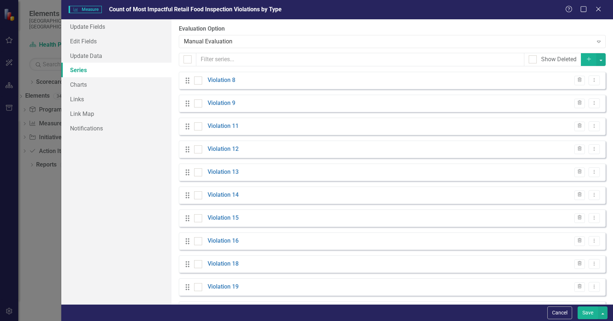
click at [585, 315] on button "Save" at bounding box center [588, 313] width 20 height 13
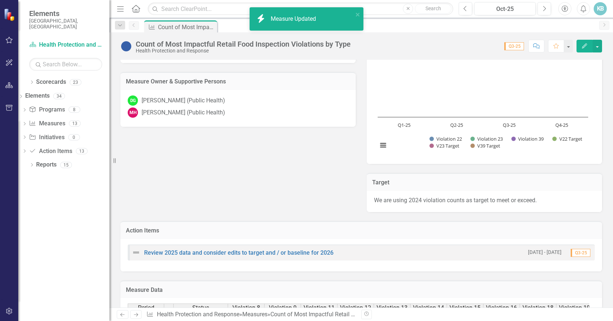
scroll to position [584, 0]
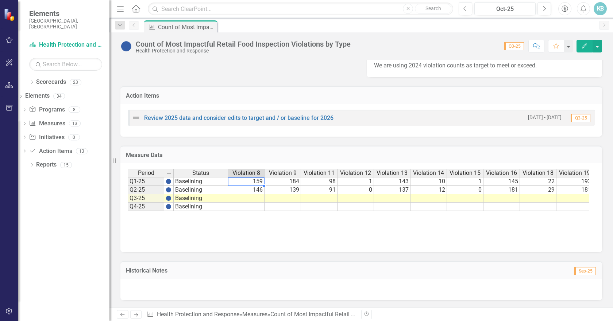
click at [246, 186] on td "159" at bounding box center [246, 181] width 36 height 9
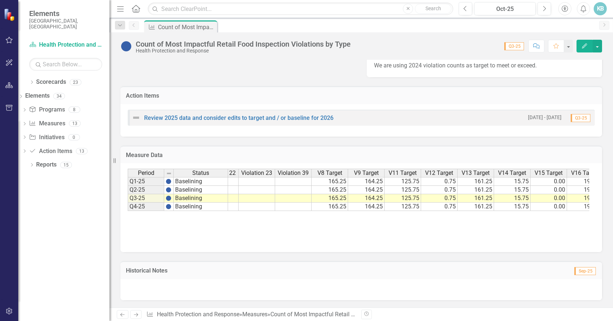
scroll to position [0, 473]
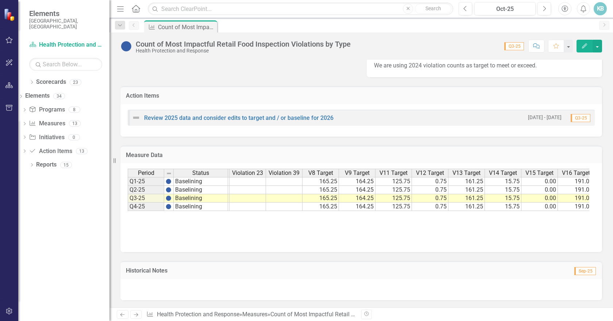
click at [323, 186] on td "165.25" at bounding box center [321, 181] width 36 height 9
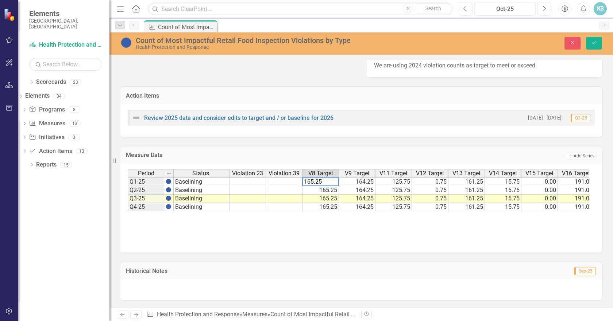
drag, startPoint x: 304, startPoint y: 187, endPoint x: 347, endPoint y: 187, distance: 42.7
click at [347, 187] on div "Violation 11 Violation 12 Violation 13 Violation 14 Violation 15 Violation 16 V…" at bounding box center [359, 190] width 462 height 42
click at [353, 186] on td "164.25" at bounding box center [357, 182] width 36 height 9
click at [334, 186] on td "172.25" at bounding box center [321, 182] width 36 height 9
click at [329, 195] on td "165.25" at bounding box center [321, 190] width 36 height 8
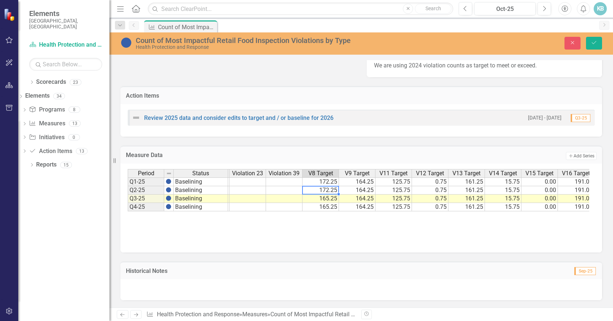
click at [328, 195] on div at bounding box center [320, 194] width 36 height 1
click at [329, 203] on td "165.25" at bounding box center [321, 199] width 36 height 8
click at [329, 212] on td "165.25" at bounding box center [321, 207] width 36 height 8
click at [351, 186] on td "164.25" at bounding box center [357, 182] width 36 height 9
click at [353, 186] on td "164.25" at bounding box center [357, 182] width 36 height 9
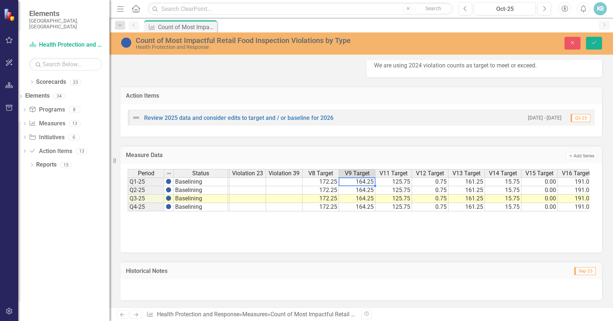
click at [353, 186] on td "164.25" at bounding box center [357, 182] width 36 height 9
drag, startPoint x: 371, startPoint y: 189, endPoint x: 339, endPoint y: 186, distance: 32.3
click at [339, 186] on textarea "164.25" at bounding box center [357, 182] width 37 height 9
click at [345, 195] on td "164.25" at bounding box center [357, 190] width 36 height 8
click at [349, 203] on td "164.25" at bounding box center [357, 199] width 36 height 8
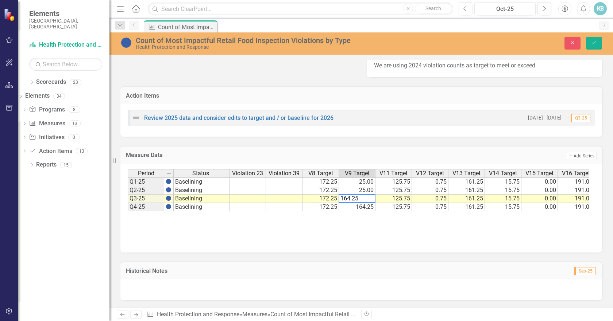
click at [354, 212] on td "164.25" at bounding box center [357, 207] width 36 height 8
drag, startPoint x: 373, startPoint y: 239, endPoint x: 388, endPoint y: 213, distance: 30.0
click at [373, 239] on div "Violation 11 Violation 12 Violation 13 Violation 14 Violation 15 Violation 16 V…" at bounding box center [361, 205] width 467 height 73
click at [402, 186] on td "125.75" at bounding box center [393, 182] width 36 height 9
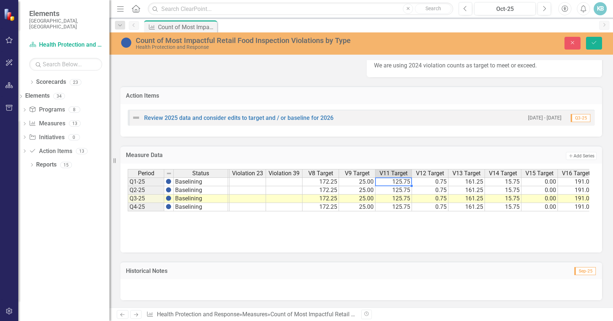
click at [402, 186] on td "125.75" at bounding box center [393, 182] width 36 height 9
drag, startPoint x: 402, startPoint y: 186, endPoint x: 375, endPoint y: 190, distance: 28.0
click at [375, 190] on div "Violation 11 Violation 12 Violation 13 Violation 14 Violation 15 Violation 16 V…" at bounding box center [359, 190] width 462 height 42
click at [401, 185] on td "57.00" at bounding box center [393, 182] width 36 height 9
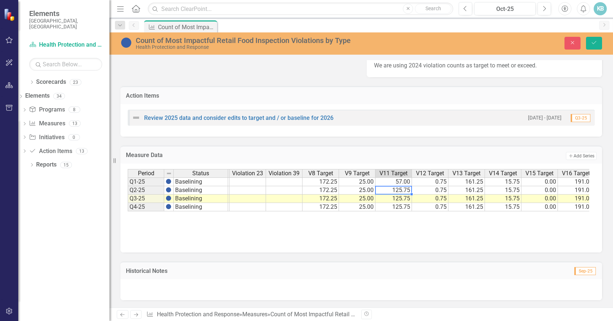
click at [400, 195] on td "125.75" at bounding box center [393, 190] width 36 height 8
click at [401, 203] on td "125.75" at bounding box center [393, 199] width 36 height 8
click at [401, 212] on td "125.75" at bounding box center [393, 207] width 36 height 8
click at [418, 228] on div "Violation 11 Violation 12 Violation 13 Violation 14 Violation 15 Violation 16 V…" at bounding box center [361, 205] width 467 height 73
click at [432, 186] on td "0.75" at bounding box center [430, 182] width 36 height 9
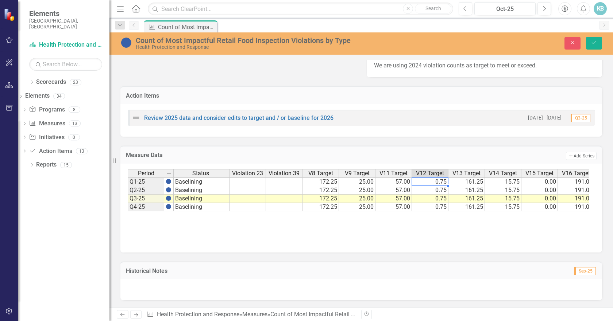
click at [432, 186] on td "0.75" at bounding box center [430, 182] width 36 height 9
click at [415, 186] on textarea "0.75" at bounding box center [430, 182] width 37 height 9
drag, startPoint x: 428, startPoint y: 188, endPoint x: 401, endPoint y: 193, distance: 27.9
click at [401, 193] on div "Violation 11 Violation 12 Violation 13 Violation 14 Violation 15 Violation 16 V…" at bounding box center [359, 190] width 462 height 42
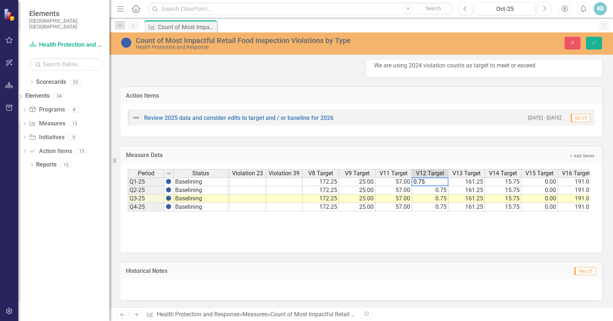
click at [428, 195] on td "0.75" at bounding box center [430, 190] width 36 height 8
click at [429, 203] on td "0.75" at bounding box center [430, 199] width 36 height 8
click at [429, 212] on td "0.75" at bounding box center [430, 207] width 36 height 8
click at [455, 186] on td "161.25" at bounding box center [466, 182] width 36 height 9
click at [454, 186] on td "161.25" at bounding box center [466, 182] width 36 height 9
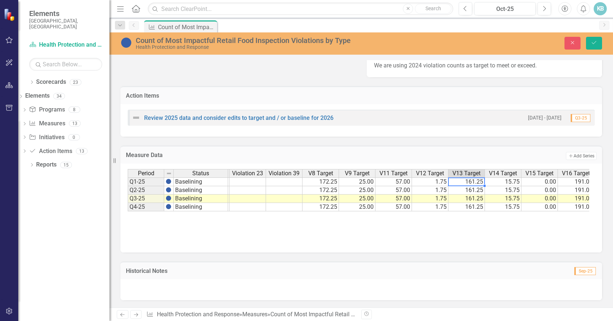
click at [454, 186] on td "161.25" at bounding box center [466, 182] width 36 height 9
drag, startPoint x: 473, startPoint y: 188, endPoint x: 444, endPoint y: 189, distance: 28.8
click at [444, 189] on div "Violation 11 Violation 12 Violation 13 Violation 14 Violation 15 Violation 16 V…" at bounding box center [359, 190] width 462 height 42
drag, startPoint x: 467, startPoint y: 188, endPoint x: 445, endPoint y: 187, distance: 22.3
click at [445, 187] on div "Violation 11 Violation 12 Violation 13 Violation 14 Violation 15 Violation 16 V…" at bounding box center [359, 190] width 462 height 42
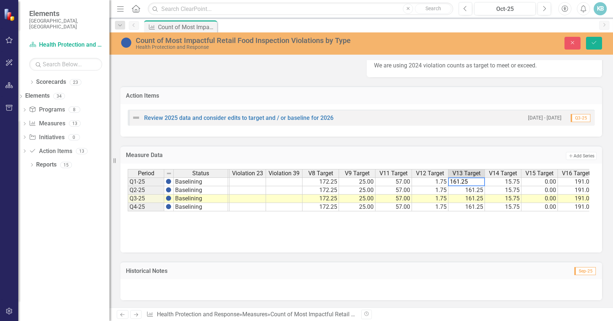
click at [463, 194] on td "161.25" at bounding box center [466, 190] width 36 height 8
click at [465, 203] on td "161.25" at bounding box center [466, 199] width 36 height 8
click at [470, 211] on td "161.25" at bounding box center [466, 207] width 36 height 8
click at [479, 234] on div "Violation 11 Violation 12 Violation 13 Violation 14 Violation 15 Violation 16 V…" at bounding box center [361, 205] width 467 height 73
click at [491, 186] on td "15.75" at bounding box center [503, 182] width 36 height 9
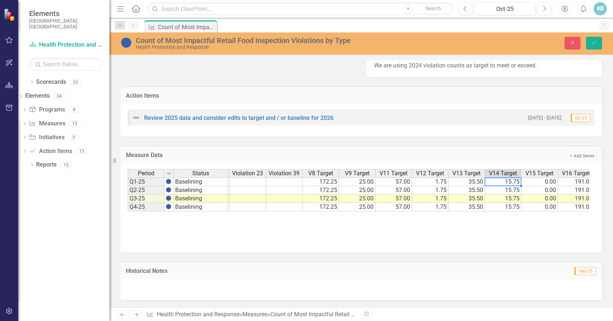
click at [491, 186] on td "15.75" at bounding box center [503, 182] width 36 height 9
drag, startPoint x: 500, startPoint y: 188, endPoint x: 478, endPoint y: 187, distance: 22.3
click at [478, 187] on div "Violation 11 Violation 12 Violation 13 Violation 14 Violation 15 Violation 16 V…" at bounding box center [359, 190] width 462 height 42
click at [490, 195] on td "15.75" at bounding box center [503, 190] width 36 height 8
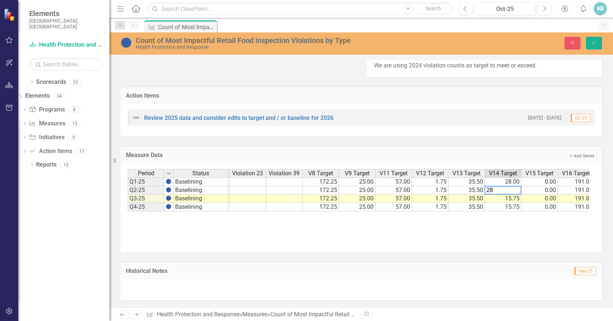
click at [491, 203] on td "15.75" at bounding box center [503, 199] width 36 height 8
click at [494, 212] on td "15.75" at bounding box center [503, 207] width 36 height 8
click at [508, 231] on div "Violation 11 Violation 12 Violation 13 Violation 14 Violation 15 Violation 16 V…" at bounding box center [361, 205] width 467 height 73
click at [542, 186] on td "0.00" at bounding box center [539, 182] width 36 height 9
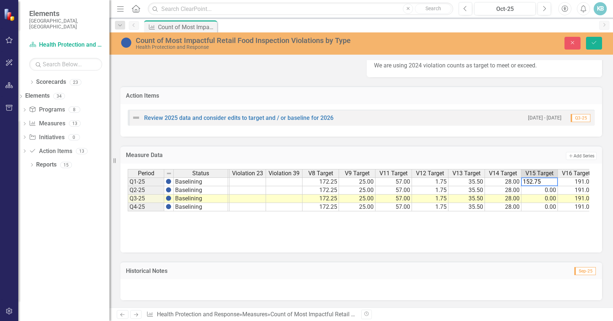
click at [510, 242] on div "Violation 11 Violation 12 Violation 13 Violation 14 Violation 15 Violation 16 V…" at bounding box center [361, 205] width 467 height 73
click at [535, 186] on td "152.75" at bounding box center [539, 182] width 36 height 9
click at [537, 195] on td "0.00" at bounding box center [539, 190] width 36 height 8
click at [541, 186] on td "152.75" at bounding box center [539, 182] width 36 height 9
drag, startPoint x: 558, startPoint y: 191, endPoint x: 559, endPoint y: 215, distance: 23.4
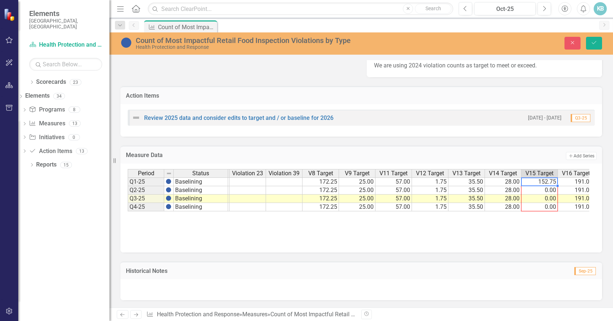
click at [567, 186] on td "191.00" at bounding box center [576, 182] width 36 height 9
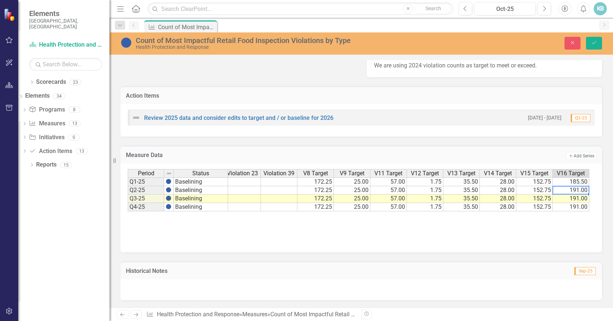
click at [558, 194] on tr "0 137 12 0 181 29 181 29 172.25 25.00 57.00 1.75 35.50 28.00 152.75 191.00 28.5…" at bounding box center [352, 190] width 985 height 8
click at [569, 186] on td "185.50" at bounding box center [571, 182] width 36 height 9
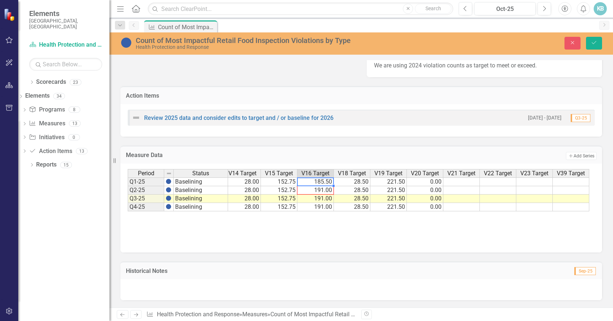
drag, startPoint x: 589, startPoint y: 192, endPoint x: 591, endPoint y: 206, distance: 14.0
click at [591, 206] on div "Violation 12 Violation 13 Violation 14 Violation 15 Violation 16 Violation 18 V…" at bounding box center [361, 208] width 482 height 89
drag, startPoint x: 334, startPoint y: 201, endPoint x: 340, endPoint y: 208, distance: 9.6
click at [352, 186] on td "28.50" at bounding box center [352, 182] width 36 height 9
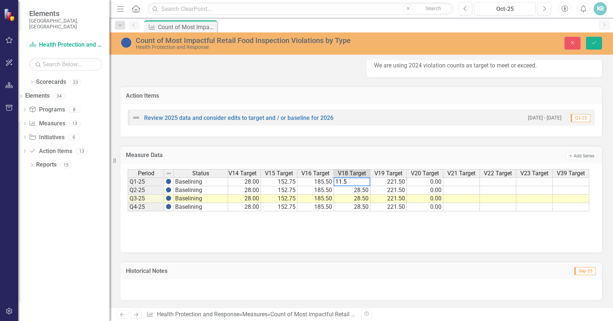
drag, startPoint x: 351, startPoint y: 240, endPoint x: 347, endPoint y: 219, distance: 22.0
click at [351, 240] on div "Violation 20 Violation 21 Violation 22 Violation 23 Violation 39 V8 Target V9 T…" at bounding box center [361, 205] width 467 height 73
click at [346, 186] on td "11.50" at bounding box center [352, 182] width 36 height 9
drag, startPoint x: 370, startPoint y: 192, endPoint x: 373, endPoint y: 210, distance: 18.8
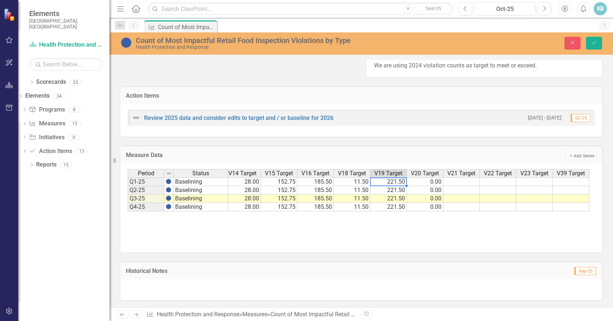
click at [383, 186] on td "221.50" at bounding box center [388, 182] width 36 height 9
type textarea "9"
click at [394, 238] on div "Violation 20 Violation 21 Violation 22 Violation 23 Violation 39 V8 Target V9 T…" at bounding box center [361, 205] width 467 height 73
click at [396, 186] on td "8.50" at bounding box center [388, 182] width 36 height 9
drag, startPoint x: 406, startPoint y: 192, endPoint x: 411, endPoint y: 213, distance: 22.0
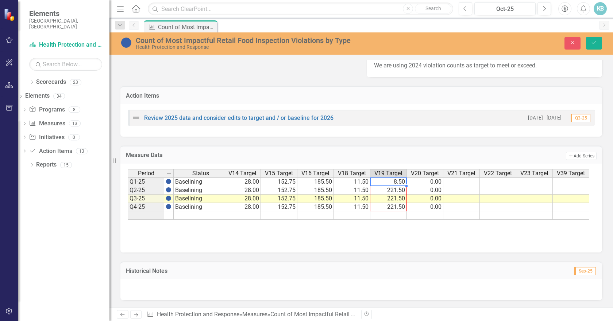
click at [426, 186] on td "0.00" at bounding box center [425, 182] width 36 height 9
drag, startPoint x: 423, startPoint y: 195, endPoint x: 420, endPoint y: 191, distance: 5.7
click at [423, 195] on td "0.00" at bounding box center [425, 190] width 36 height 8
click at [419, 186] on td "49.75" at bounding box center [425, 182] width 36 height 9
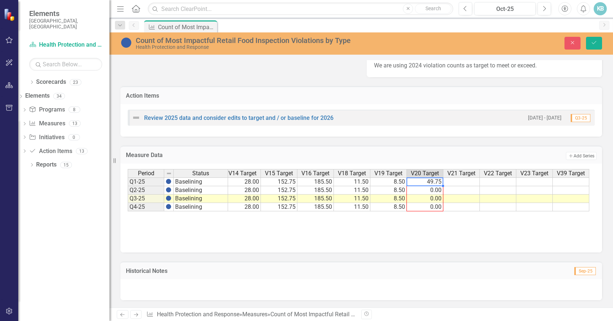
drag, startPoint x: 443, startPoint y: 192, endPoint x: 444, endPoint y: 213, distance: 21.2
click at [454, 186] on td at bounding box center [461, 182] width 36 height 9
type textarea "62.25"
click at [456, 195] on td at bounding box center [461, 190] width 36 height 8
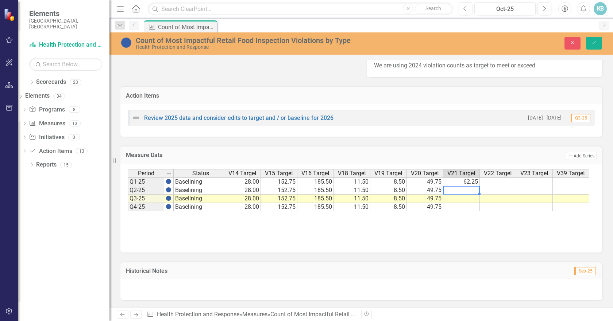
click at [456, 186] on td "62.25" at bounding box center [461, 182] width 36 height 9
drag, startPoint x: 479, startPoint y: 193, endPoint x: 481, endPoint y: 211, distance: 18.0
click at [490, 186] on td at bounding box center [498, 182] width 36 height 9
type textarea "232.75"
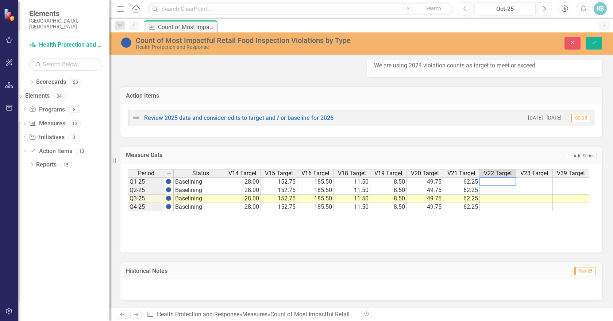
click at [488, 195] on td at bounding box center [498, 190] width 36 height 8
click at [489, 186] on td "232.75" at bounding box center [498, 182] width 36 height 9
drag, startPoint x: 516, startPoint y: 192, endPoint x: 519, endPoint y: 208, distance: 17.0
click at [527, 186] on td at bounding box center [534, 182] width 36 height 9
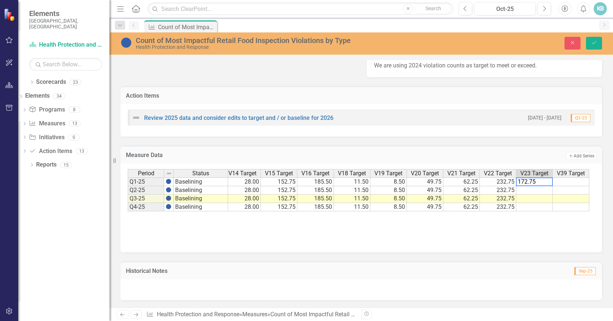
type textarea "172.75"
click at [536, 194] on td at bounding box center [534, 190] width 36 height 8
click at [537, 186] on td "172.75" at bounding box center [534, 182] width 36 height 9
drag, startPoint x: 552, startPoint y: 192, endPoint x: 551, endPoint y: 211, distance: 18.6
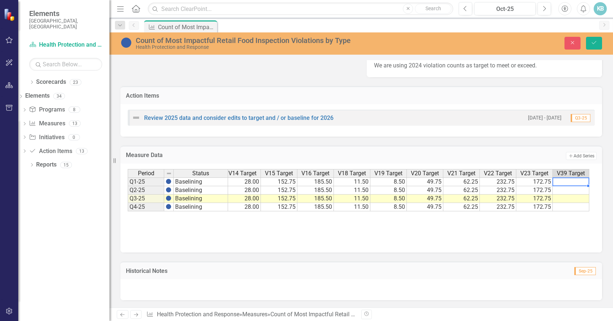
click at [564, 186] on td at bounding box center [571, 182] width 36 height 9
type textarea "22.25"
drag, startPoint x: 564, startPoint y: 196, endPoint x: 562, endPoint y: 189, distance: 6.6
click at [564, 195] on td at bounding box center [571, 190] width 36 height 8
click at [562, 186] on td "22.25" at bounding box center [571, 182] width 36 height 9
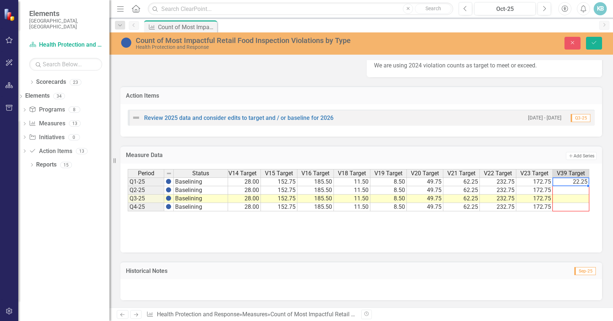
drag, startPoint x: 587, startPoint y: 192, endPoint x: 585, endPoint y: 213, distance: 21.4
type textarea "22.25"
click at [475, 237] on div "Violation 20 Violation 21 Violation 22 Violation 23 Violation 39 V8 Target V9 T…" at bounding box center [361, 205] width 467 height 73
click at [594, 44] on icon "Save" at bounding box center [594, 42] width 7 height 5
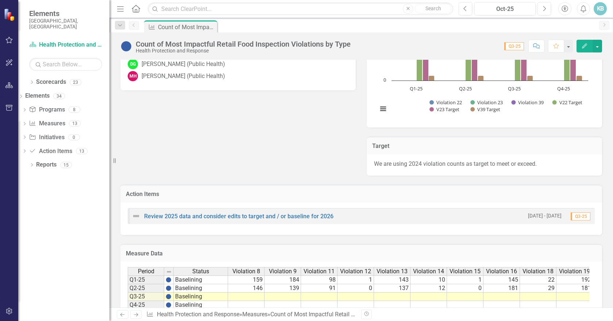
scroll to position [547, 0]
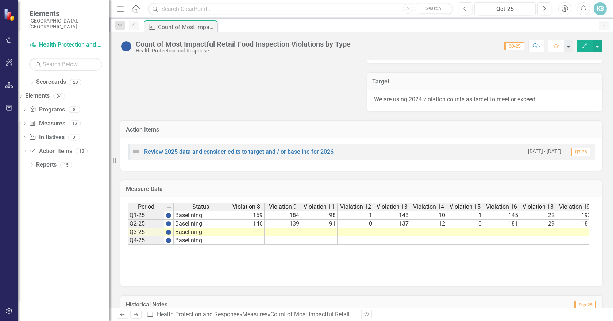
click at [243, 220] on td "159" at bounding box center [246, 215] width 36 height 9
click at [249, 220] on td "159" at bounding box center [246, 215] width 36 height 9
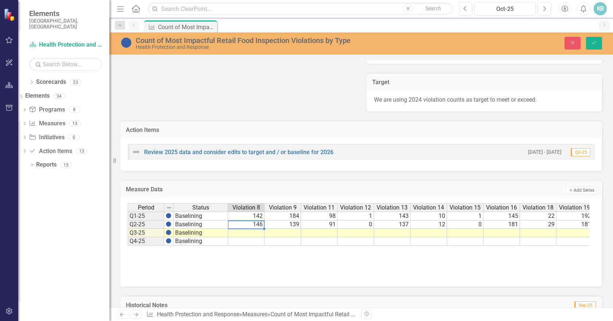
click at [248, 229] on td "146" at bounding box center [246, 225] width 36 height 8
type textarea "199"
click at [248, 238] on td at bounding box center [246, 233] width 36 height 8
click at [277, 221] on td "184" at bounding box center [283, 216] width 36 height 9
click at [277, 229] on td "139" at bounding box center [283, 225] width 36 height 8
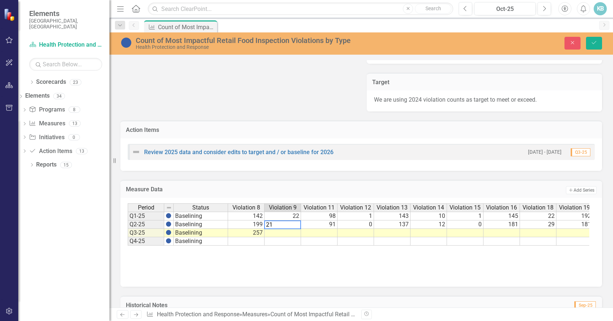
type textarea "21"
click at [275, 238] on td at bounding box center [283, 233] width 36 height 8
click at [307, 221] on td "98" at bounding box center [319, 216] width 36 height 9
click at [313, 229] on td "91" at bounding box center [319, 225] width 36 height 8
type textarea "23"
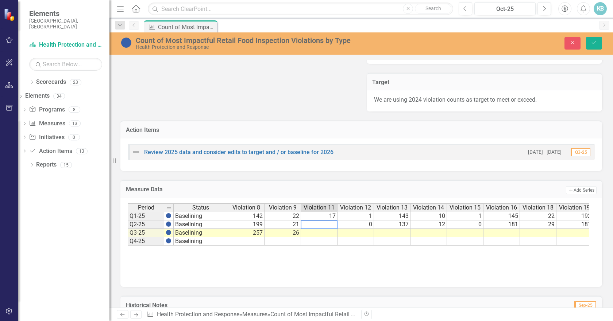
click at [315, 238] on td at bounding box center [319, 233] width 36 height 8
click at [347, 213] on div "Period Status Violation 8 Violation 9 Violation 11 Violation 12 Violation 13 Vi…" at bounding box center [359, 209] width 462 height 10
click at [349, 221] on td "1" at bounding box center [356, 216] width 36 height 9
click at [343, 229] on td "0" at bounding box center [356, 225] width 36 height 8
type textarea "2"
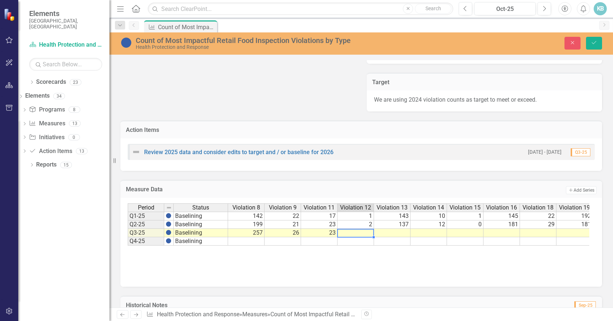
click at [354, 238] on td at bounding box center [356, 233] width 36 height 8
click at [389, 221] on td "143" at bounding box center [392, 216] width 36 height 9
click at [393, 229] on td "137" at bounding box center [392, 225] width 36 height 8
type textarea "45"
click at [390, 238] on td at bounding box center [392, 233] width 36 height 8
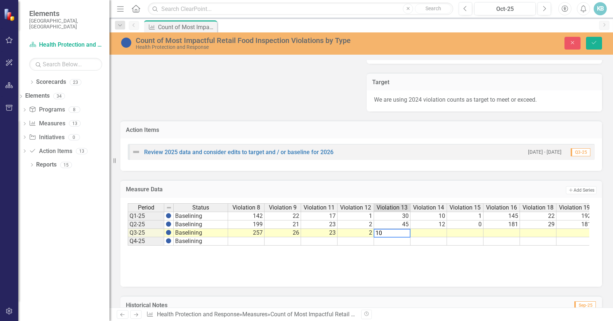
click at [424, 221] on td "10" at bounding box center [429, 216] width 36 height 9
click at [431, 229] on td "12" at bounding box center [429, 225] width 36 height 8
type textarea "27"
click at [432, 238] on td at bounding box center [429, 233] width 36 height 8
click at [462, 221] on td "1" at bounding box center [465, 216] width 36 height 9
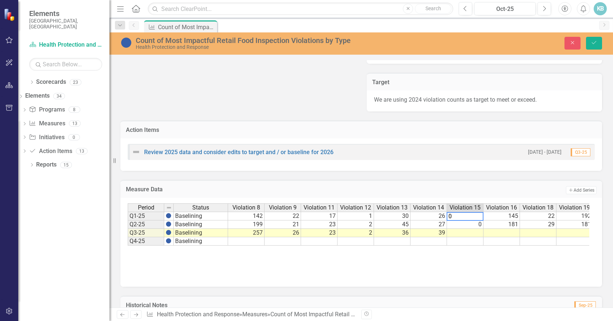
click at [456, 229] on td "0" at bounding box center [465, 225] width 36 height 8
type textarea "160"
click at [458, 238] on td at bounding box center [465, 233] width 36 height 8
click at [490, 221] on td "145" at bounding box center [501, 216] width 36 height 9
click at [488, 229] on td "181" at bounding box center [501, 225] width 36 height 8
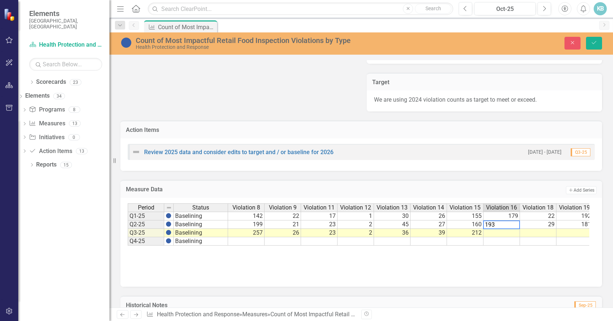
type textarea "193"
click at [490, 238] on td at bounding box center [501, 233] width 36 height 8
click at [535, 221] on td "22" at bounding box center [538, 216] width 36 height 9
click at [529, 229] on td "29" at bounding box center [538, 225] width 36 height 8
type textarea "16"
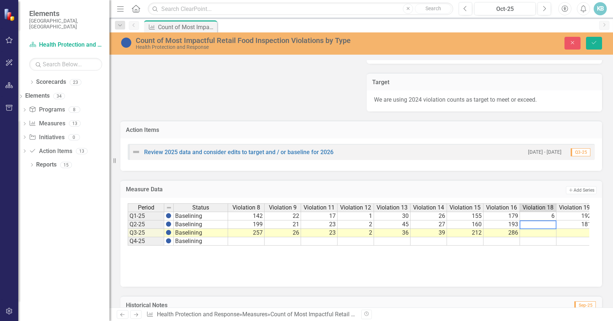
click at [546, 238] on td at bounding box center [538, 233] width 36 height 8
click at [572, 221] on td "192" at bounding box center [574, 216] width 36 height 9
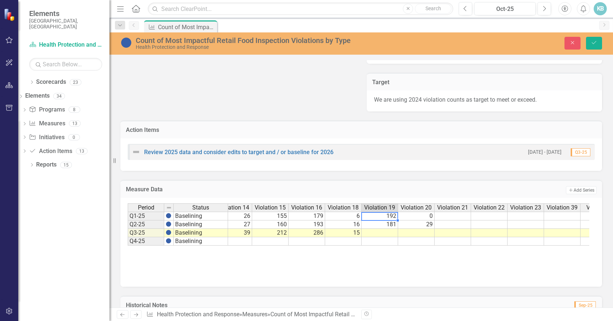
scroll to position [0, 238]
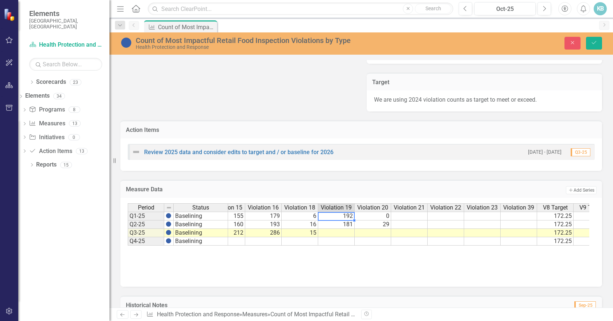
click at [333, 221] on td "192" at bounding box center [336, 216] width 36 height 9
click at [330, 229] on td "181" at bounding box center [336, 225] width 36 height 8
type textarea "12"
click at [325, 238] on td at bounding box center [336, 233] width 36 height 8
click at [367, 221] on td "0" at bounding box center [373, 216] width 36 height 9
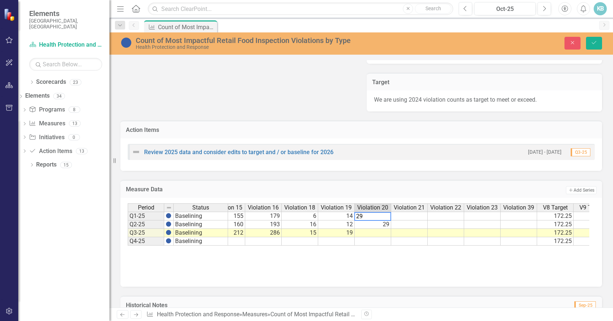
click at [369, 229] on td "29" at bounding box center [373, 225] width 36 height 8
type textarea "46"
click at [369, 238] on td at bounding box center [373, 233] width 36 height 8
type textarea "75"
click at [401, 221] on td at bounding box center [409, 216] width 36 height 9
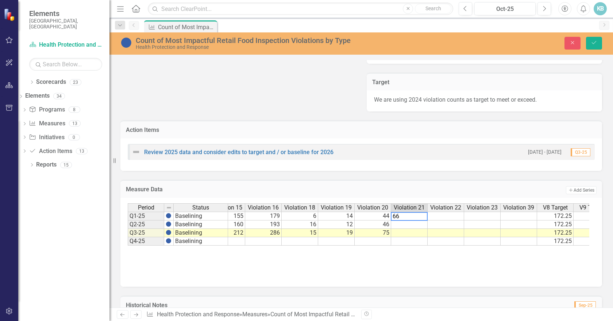
type textarea "66"
click at [395, 229] on td at bounding box center [409, 225] width 36 height 8
type textarea "75"
click at [397, 238] on td at bounding box center [409, 233] width 36 height 8
type textarea "74"
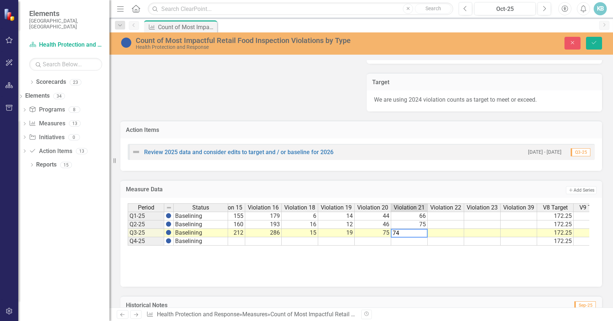
click at [436, 221] on td at bounding box center [446, 216] width 36 height 9
type textarea "238"
click at [430, 229] on td at bounding box center [446, 225] width 36 height 8
type textarea "263"
click at [434, 238] on td at bounding box center [446, 233] width 36 height 8
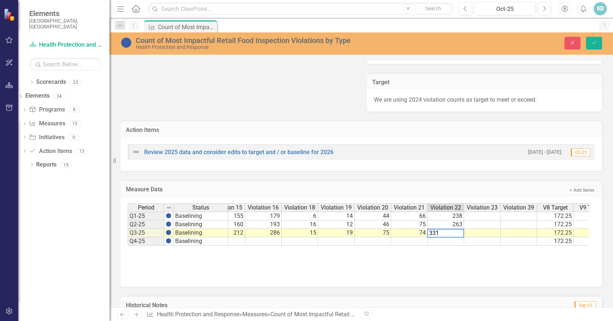
type textarea "331"
click at [482, 221] on td at bounding box center [482, 216] width 36 height 9
type textarea "174"
click at [479, 229] on td at bounding box center [482, 225] width 36 height 8
type textarea "203"
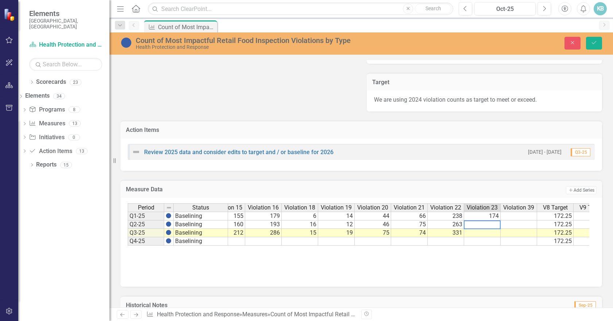
click at [477, 238] on td at bounding box center [482, 233] width 36 height 8
type textarea "240"
click at [515, 221] on td at bounding box center [519, 216] width 36 height 9
type textarea "22"
click at [511, 229] on td at bounding box center [519, 225] width 36 height 8
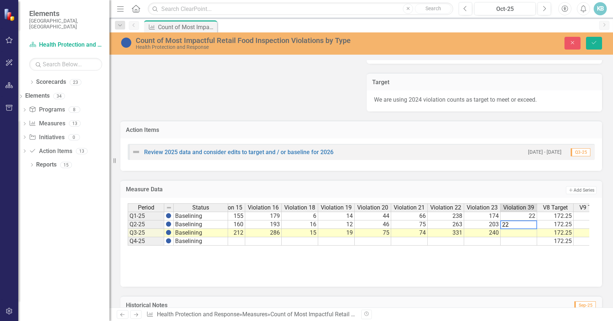
type textarea "22"
click at [509, 238] on td at bounding box center [519, 233] width 36 height 8
type textarea "34"
click at [497, 273] on div "Period Status Violation 8 Violation 9 Violation 11 Violation 12 Violation 13 Vi…" at bounding box center [361, 240] width 467 height 73
click at [587, 43] on button "Save" at bounding box center [594, 43] width 16 height 13
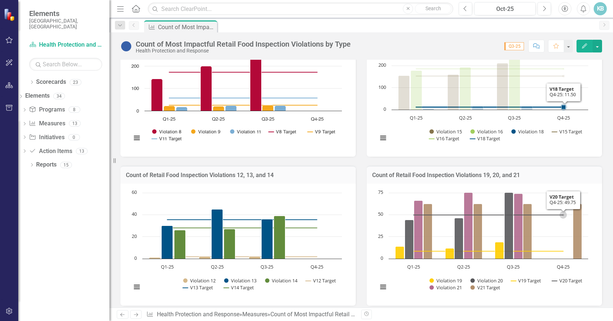
scroll to position [219, 0]
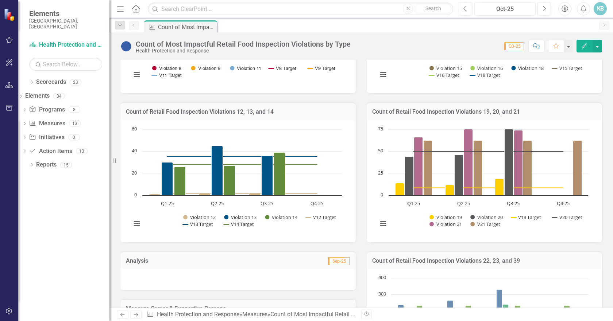
click at [587, 46] on icon "Edit" at bounding box center [584, 45] width 7 height 5
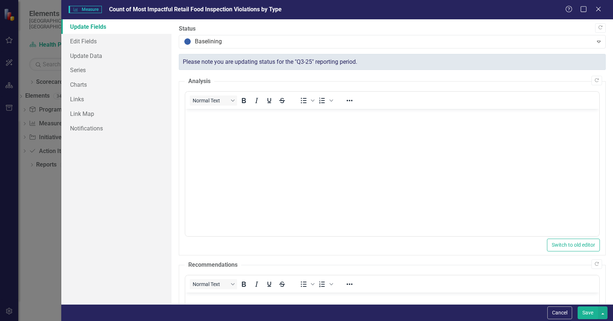
scroll to position [0, 0]
drag, startPoint x: 84, startPoint y: 72, endPoint x: 94, endPoint y: 72, distance: 10.2
click at [84, 72] on link "Series" at bounding box center [116, 70] width 110 height 15
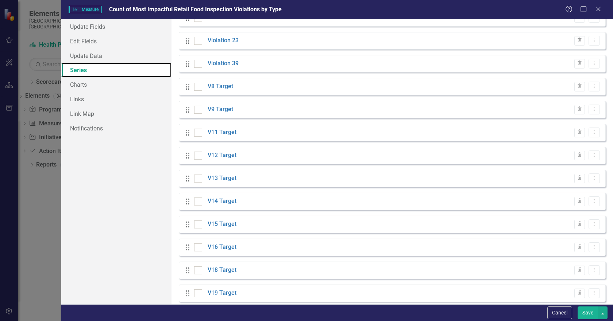
scroll to position [401, 0]
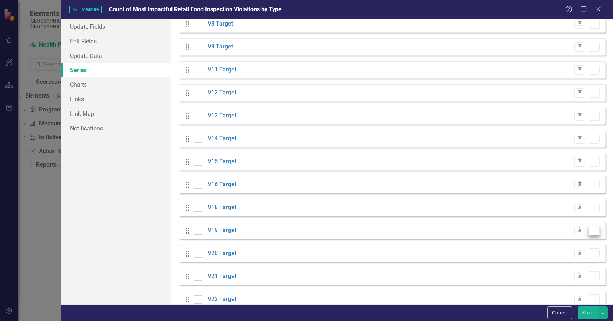
click at [591, 231] on icon "Dropdown Menu" at bounding box center [594, 230] width 6 height 5
click at [564, 241] on link "Edit Edit Measure Series" at bounding box center [552, 243] width 83 height 14
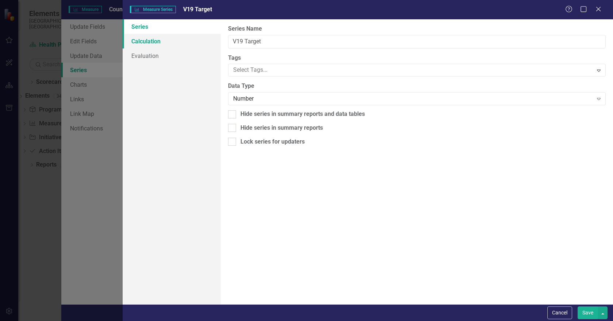
click at [139, 40] on link "Calculation" at bounding box center [172, 41] width 98 height 15
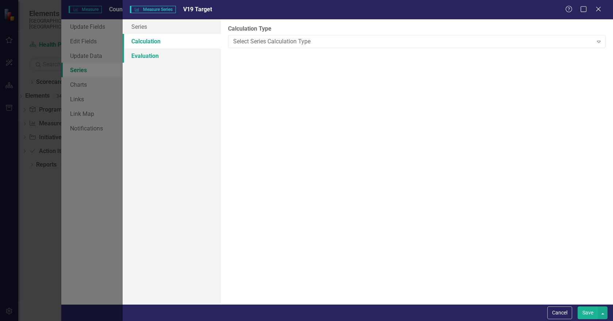
click at [142, 53] on link "Evaluation" at bounding box center [172, 56] width 98 height 15
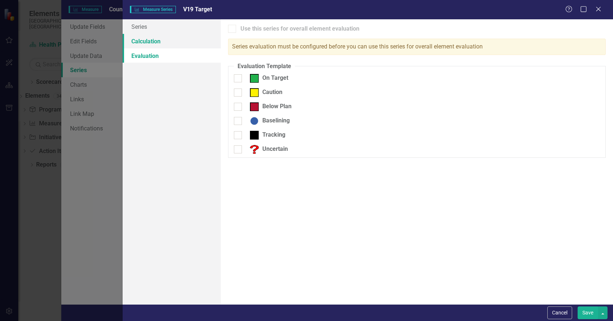
click at [142, 42] on link "Calculation" at bounding box center [172, 41] width 98 height 15
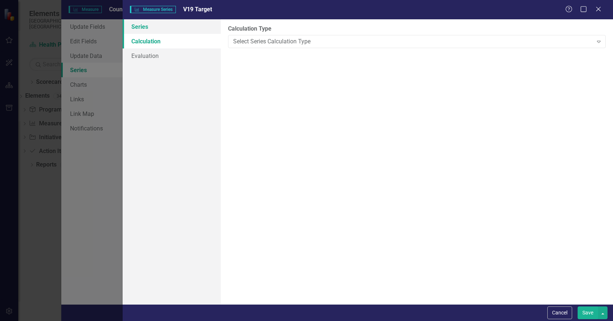
click at [138, 30] on link "Series" at bounding box center [172, 26] width 98 height 15
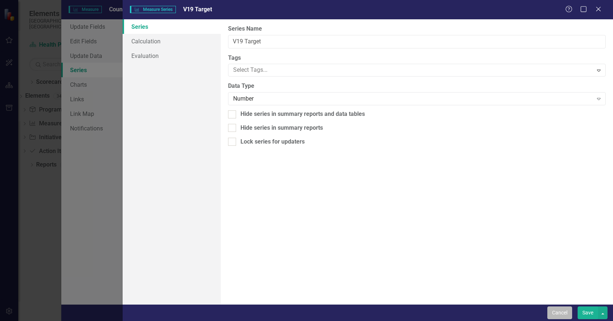
click at [560, 310] on button "Cancel" at bounding box center [559, 313] width 25 height 13
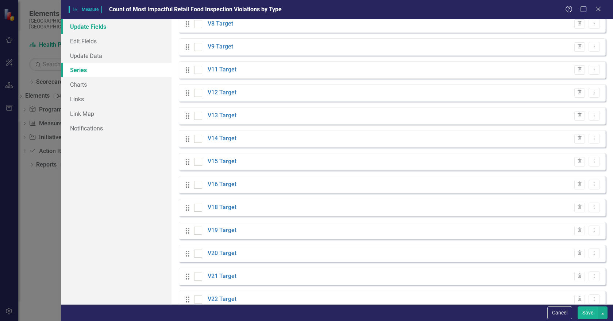
scroll to position [182, 0]
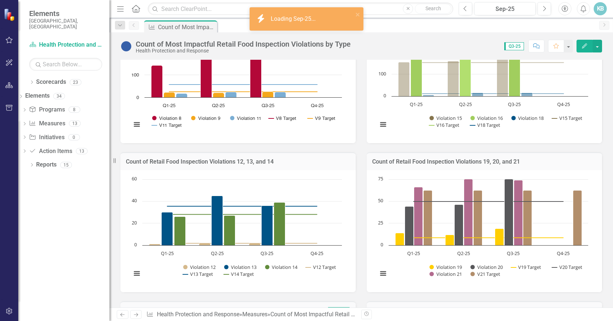
scroll to position [219, 0]
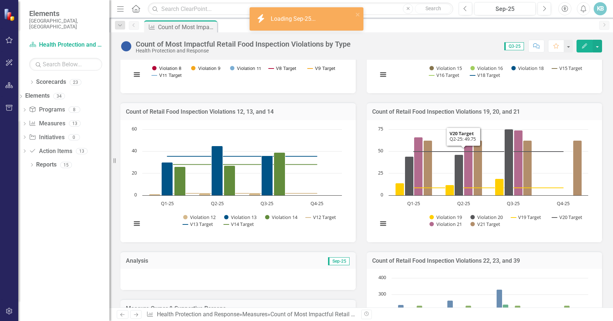
click at [461, 115] on h3 "Count of Retail Food Inspection Violations 19, 20, and 21" at bounding box center [484, 112] width 224 height 7
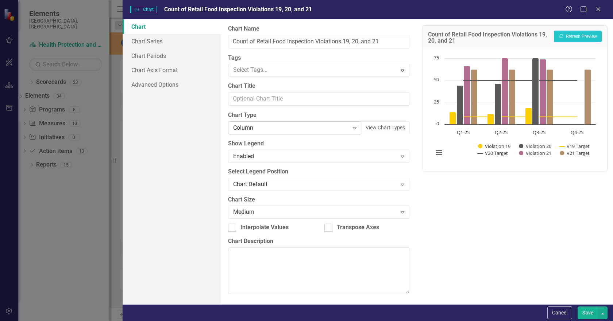
click at [269, 129] on div "Column" at bounding box center [291, 128] width 116 height 8
click at [298, 111] on label "Chart Type" at bounding box center [319, 115] width 182 height 8
click at [156, 43] on link "Chart Series" at bounding box center [172, 41] width 98 height 15
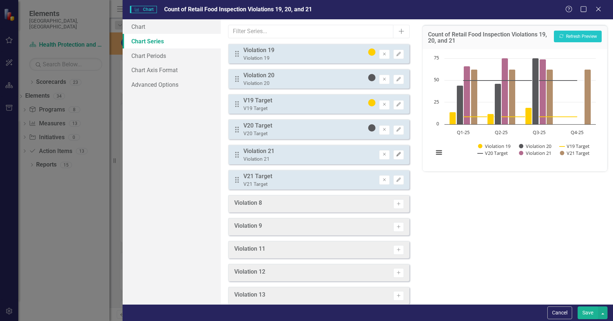
click at [396, 156] on icon "Edit" at bounding box center [398, 155] width 5 height 4
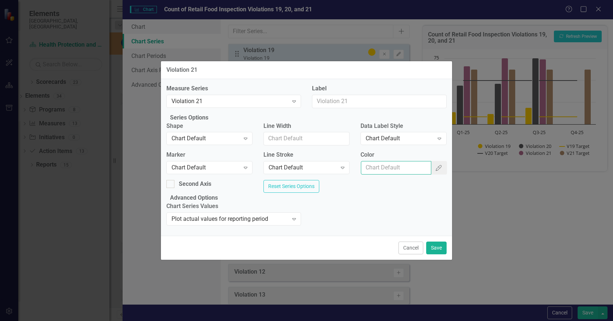
click at [370, 164] on input "Color" at bounding box center [396, 168] width 71 height 14
paste input "7baed4"
type input "7baed4"
click at [340, 165] on icon "Expand" at bounding box center [342, 168] width 7 height 6
click at [249, 137] on icon "Expand" at bounding box center [245, 139] width 7 height 6
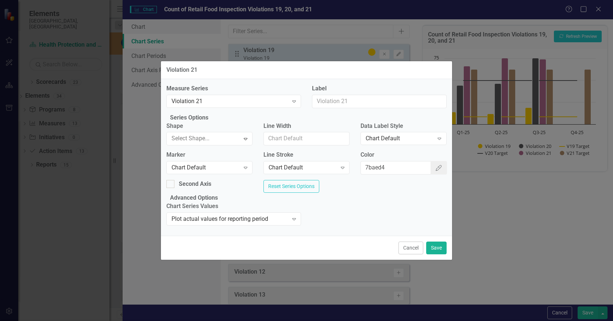
click at [415, 255] on button "Cancel" at bounding box center [410, 248] width 25 height 13
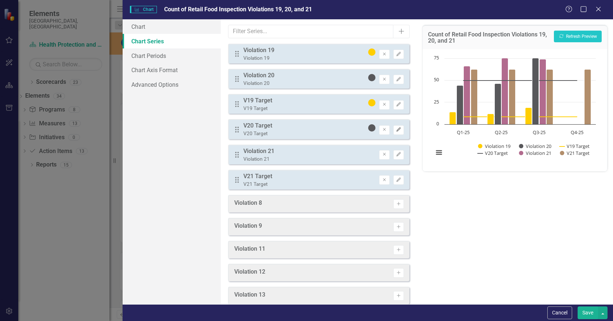
click at [397, 131] on icon "button" at bounding box center [399, 130] width 4 height 4
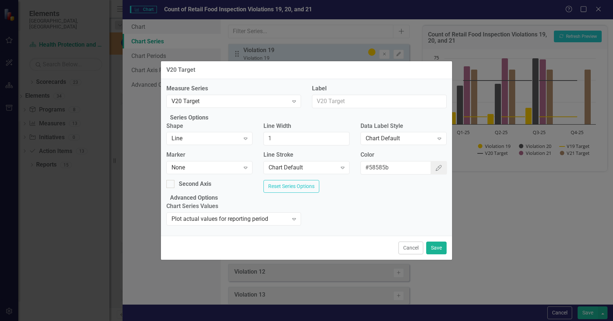
drag, startPoint x: 414, startPoint y: 262, endPoint x: 413, endPoint y: 257, distance: 4.8
click at [414, 255] on button "Cancel" at bounding box center [410, 248] width 25 height 13
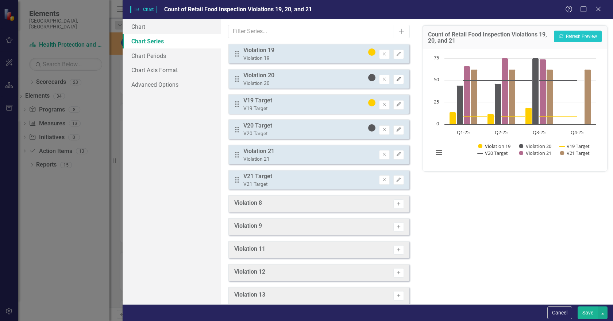
click at [396, 79] on icon "Edit" at bounding box center [398, 79] width 5 height 4
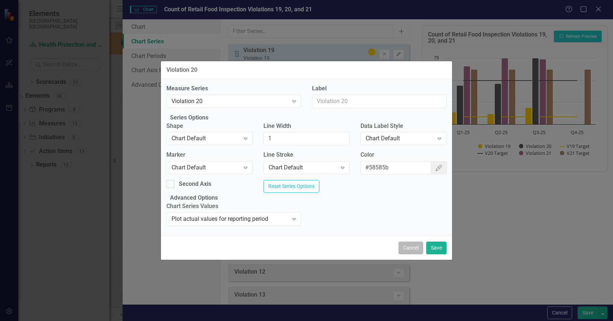
click at [409, 255] on button "Cancel" at bounding box center [410, 248] width 25 height 13
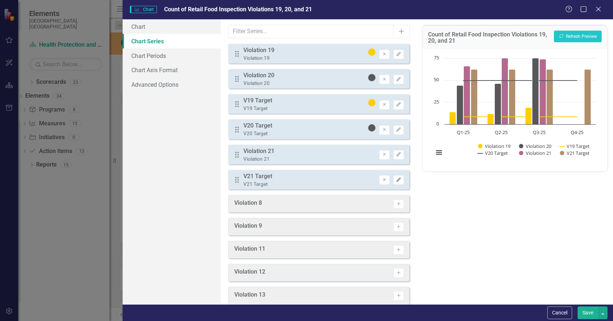
click at [397, 181] on icon "button" at bounding box center [399, 180] width 4 height 4
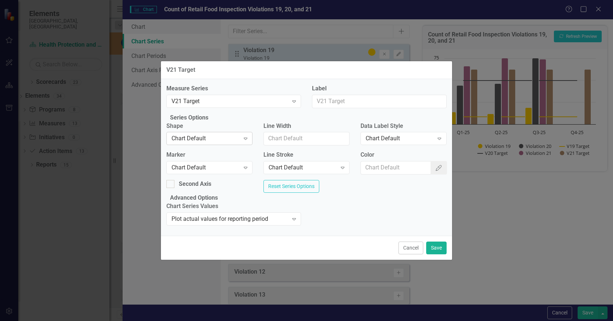
click at [230, 138] on div "Chart Default" at bounding box center [206, 139] width 68 height 8
click at [314, 136] on input "Line Width" at bounding box center [306, 139] width 86 height 14
type input "1"
click at [376, 164] on input "Color" at bounding box center [396, 168] width 71 height 14
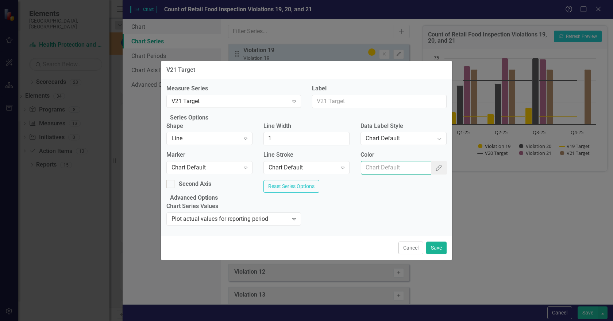
paste input "7baed4"
type input "7baed4"
click at [434, 255] on button "Save" at bounding box center [436, 248] width 20 height 13
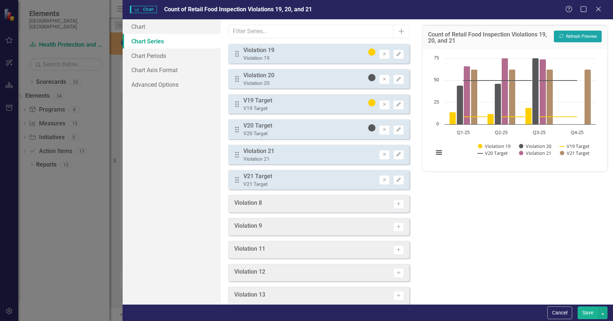
click at [585, 34] on button "Recalculate Refresh Preview" at bounding box center [578, 37] width 48 height 12
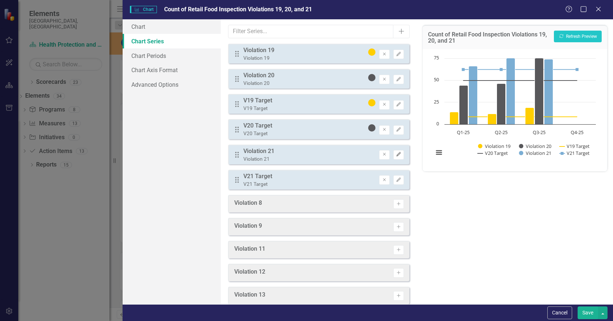
click at [396, 155] on icon "Edit" at bounding box center [398, 155] width 5 height 4
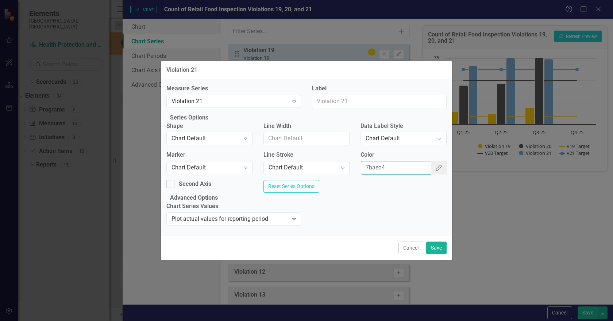
drag, startPoint x: 387, startPoint y: 163, endPoint x: 349, endPoint y: 164, distance: 38.0
click at [349, 164] on div "Marker Chart Default Expand Line Stroke Chart Default Expand Color 7baed4 Color…" at bounding box center [306, 165] width 291 height 29
click at [247, 167] on icon at bounding box center [246, 168] width 4 height 2
drag, startPoint x: 242, startPoint y: 188, endPoint x: 257, endPoint y: 191, distance: 15.3
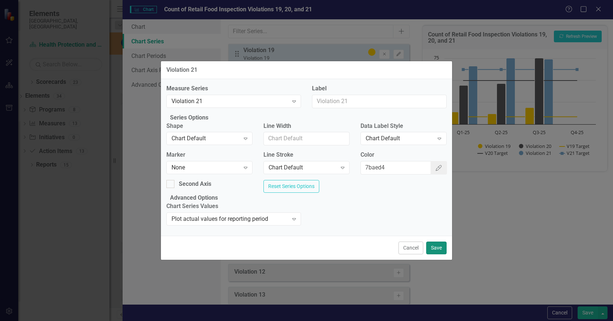
click at [437, 255] on button "Save" at bounding box center [436, 248] width 20 height 13
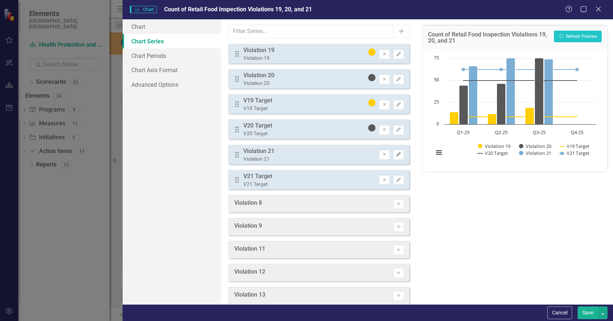
click at [396, 154] on icon "Edit" at bounding box center [398, 155] width 5 height 4
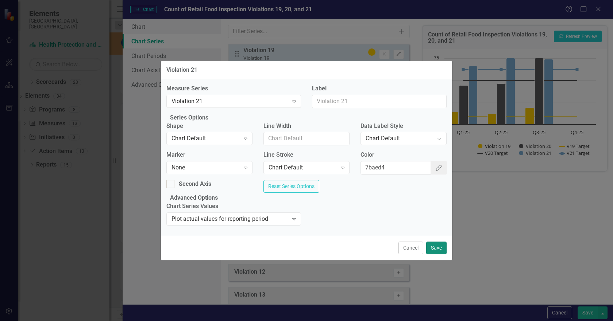
click at [434, 255] on button "Save" at bounding box center [436, 248] width 20 height 13
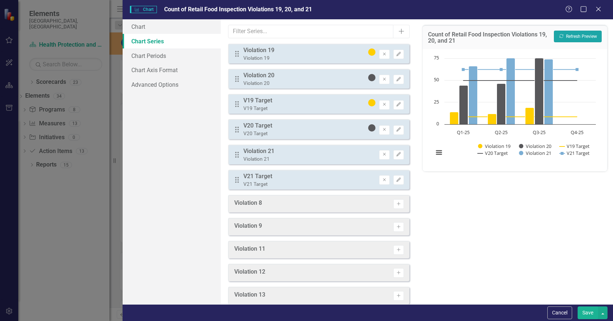
click at [575, 38] on button "Recalculate Refresh Preview" at bounding box center [578, 37] width 48 height 12
click at [575, 35] on button "Recalculate Refresh Preview" at bounding box center [578, 37] width 48 height 12
click at [396, 180] on icon "Edit" at bounding box center [398, 180] width 5 height 4
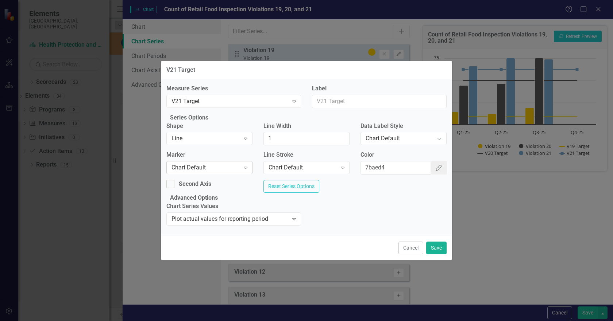
click at [249, 165] on icon "Expand" at bounding box center [245, 168] width 7 height 6
click at [435, 255] on button "Save" at bounding box center [436, 248] width 20 height 13
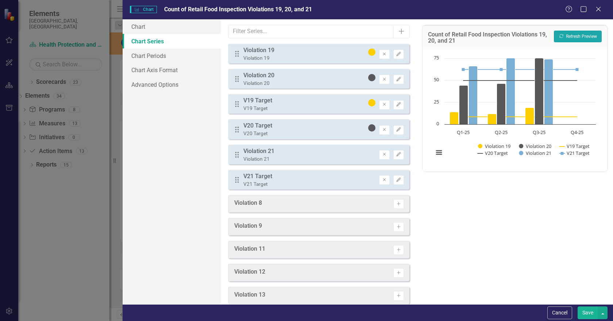
click at [573, 37] on button "Recalculate Refresh Preview" at bounding box center [578, 37] width 48 height 12
click at [590, 313] on button "Save" at bounding box center [588, 313] width 20 height 13
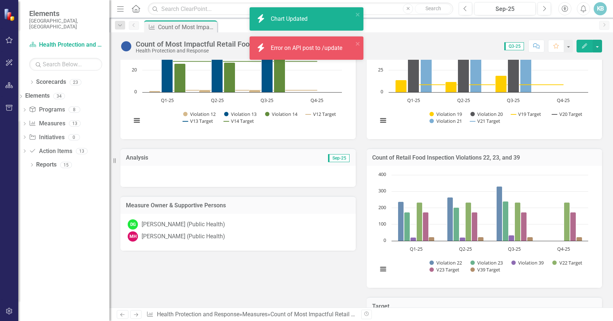
scroll to position [365, 0]
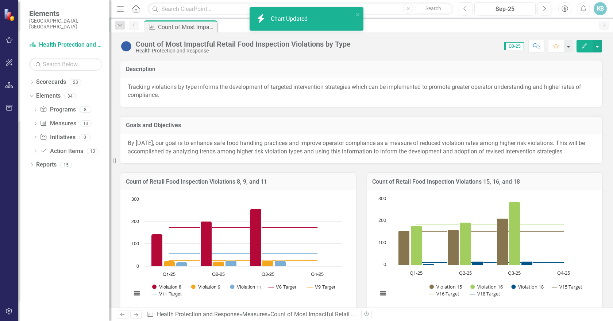
scroll to position [365, 0]
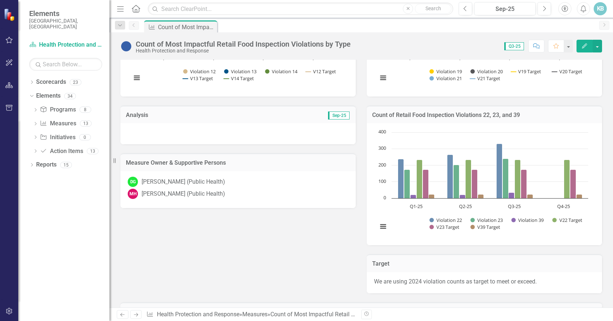
click at [531, 161] on rect "Interactive chart" at bounding box center [483, 183] width 218 height 109
click at [520, 119] on h3 "Count of Retail Food Inspection Violations 22, 23, and 39" at bounding box center [484, 115] width 224 height 7
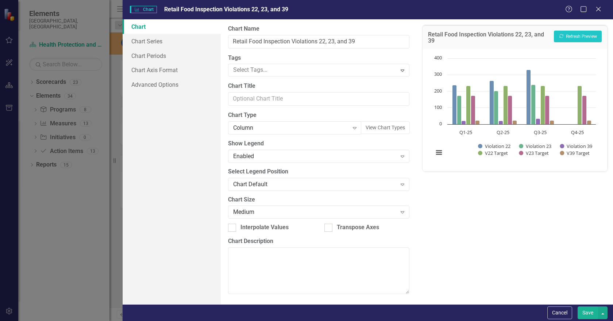
type input "Count of Retail Food Inspection Violations 22, 23, and 39"
click at [169, 41] on link "Chart Series" at bounding box center [172, 41] width 98 height 15
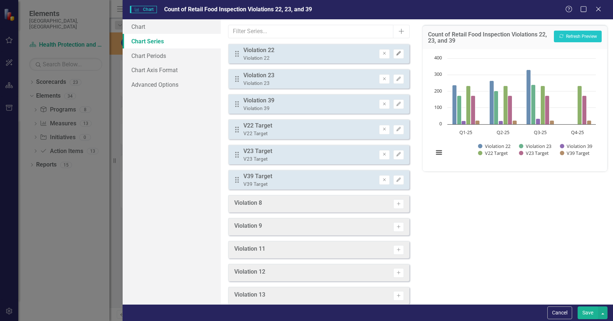
click at [396, 54] on icon "Edit" at bounding box center [398, 53] width 5 height 4
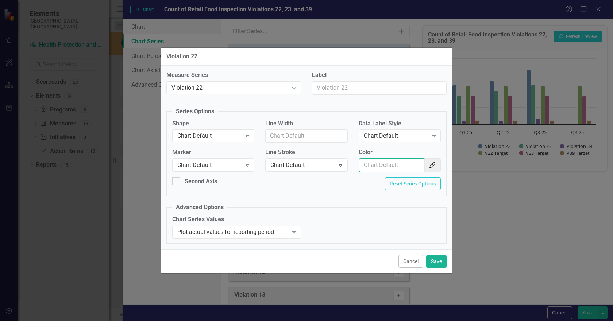
click at [373, 166] on input "Color" at bounding box center [392, 166] width 66 height 14
paste input "1d345e"
type input "1d345e"
click at [438, 259] on button "Save" at bounding box center [436, 261] width 20 height 13
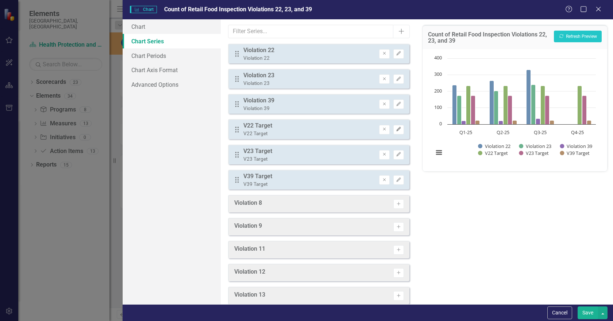
click at [397, 129] on icon "button" at bounding box center [399, 129] width 4 height 4
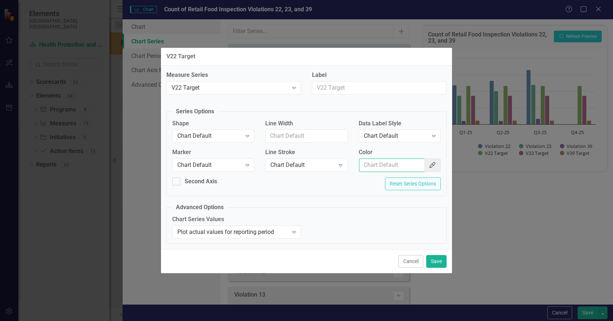
click at [403, 167] on input "Color" at bounding box center [392, 166] width 66 height 14
paste input "1d345e"
type input "1d345e"
click at [245, 137] on icon "Expand" at bounding box center [247, 136] width 7 height 6
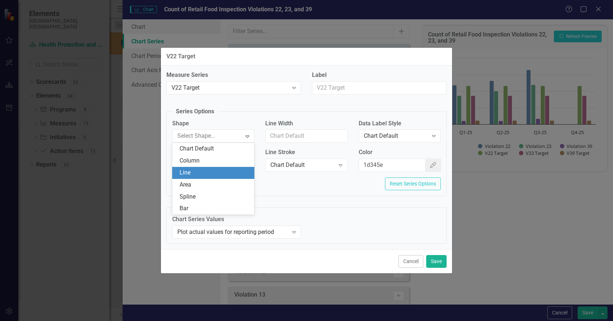
click at [224, 170] on div "Line" at bounding box center [215, 173] width 70 height 8
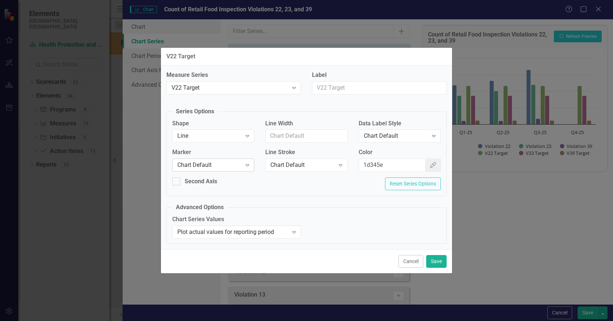
click at [245, 165] on icon "Expand" at bounding box center [247, 165] width 7 height 6
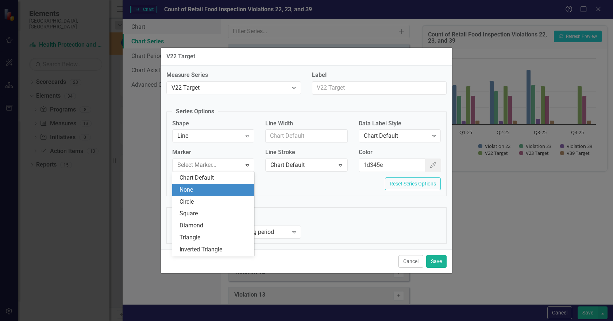
drag, startPoint x: 225, startPoint y: 192, endPoint x: 230, endPoint y: 186, distance: 7.5
click at [225, 190] on div "None" at bounding box center [215, 190] width 70 height 8
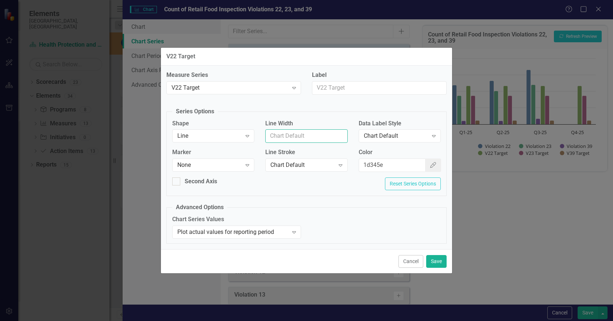
click at [278, 137] on input "Line Width" at bounding box center [306, 137] width 82 height 14
type input "1"
click at [432, 260] on button "Save" at bounding box center [436, 261] width 20 height 13
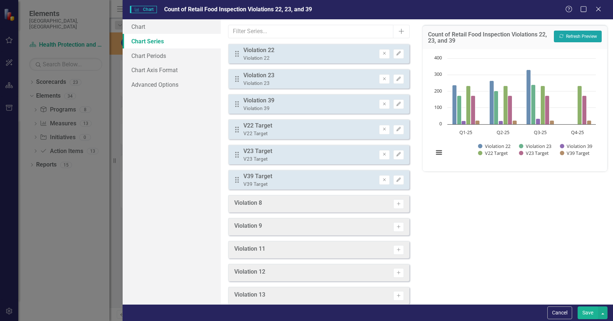
click at [571, 36] on button "Recalculate Refresh Preview" at bounding box center [578, 37] width 48 height 12
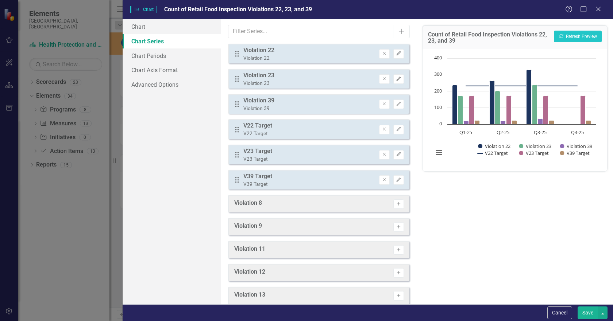
click at [397, 78] on icon "button" at bounding box center [399, 79] width 4 height 4
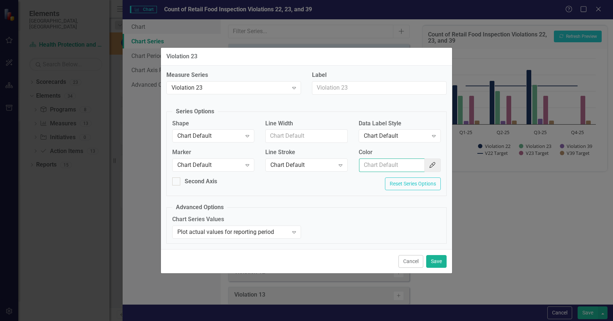
click at [372, 166] on input "Color" at bounding box center [392, 166] width 66 height 14
paste input "d5b98c"
type input "d5b98c"
click at [436, 262] on button "Save" at bounding box center [436, 261] width 20 height 13
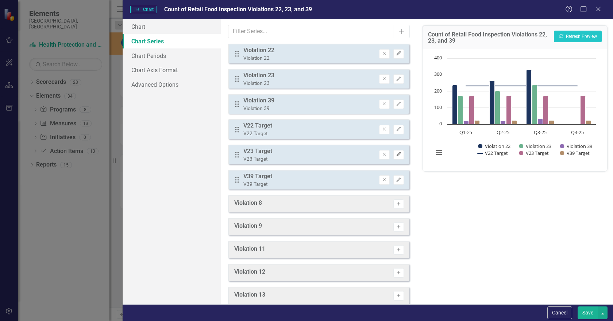
click at [397, 156] on icon "button" at bounding box center [399, 155] width 4 height 4
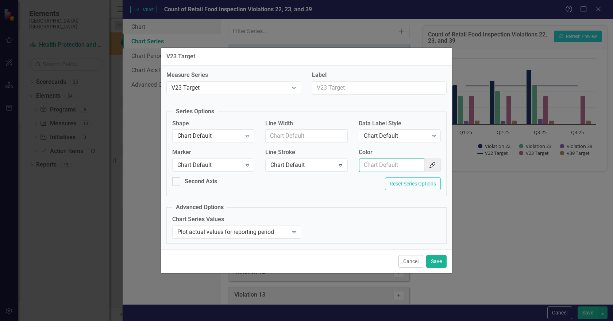
click at [403, 166] on input "Color" at bounding box center [392, 166] width 66 height 14
paste input "d5b98c"
type input "d5b98c"
click at [250, 137] on icon "Expand" at bounding box center [247, 136] width 7 height 6
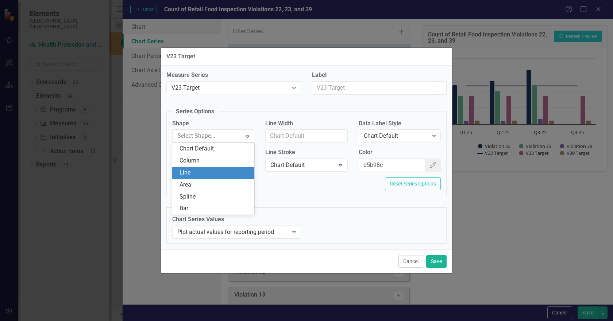
click at [221, 169] on div "Line" at bounding box center [215, 173] width 70 height 8
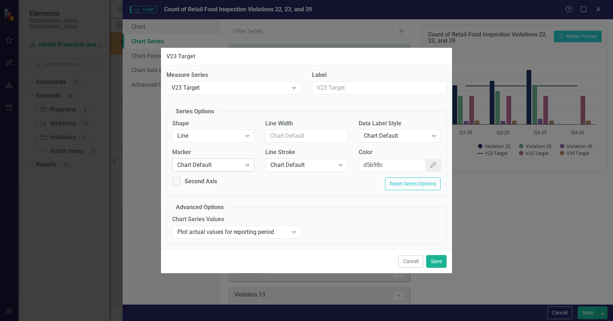
click at [226, 166] on div "Chart Default" at bounding box center [209, 165] width 64 height 8
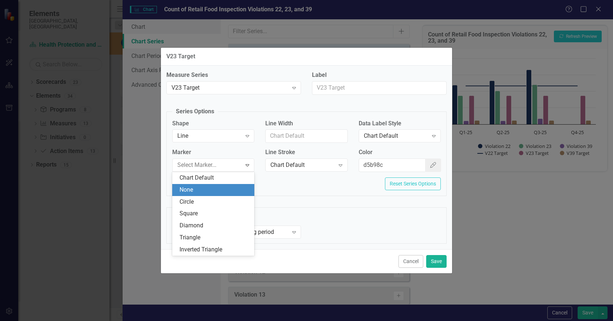
drag, startPoint x: 222, startPoint y: 193, endPoint x: 258, endPoint y: 188, distance: 36.8
click at [222, 192] on div "None" at bounding box center [215, 190] width 70 height 8
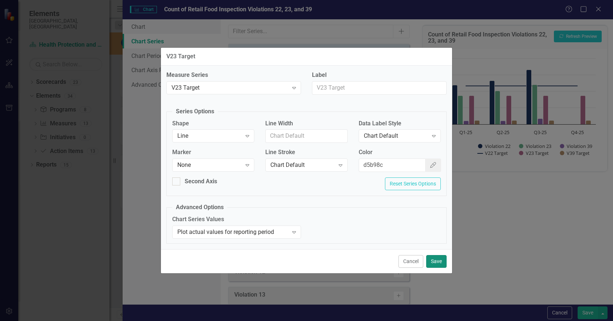
click at [440, 260] on button "Save" at bounding box center [436, 261] width 20 height 13
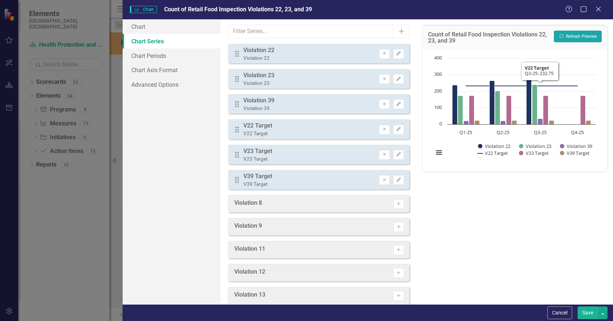
click at [582, 35] on button "Recalculate Refresh Preview" at bounding box center [578, 37] width 48 height 12
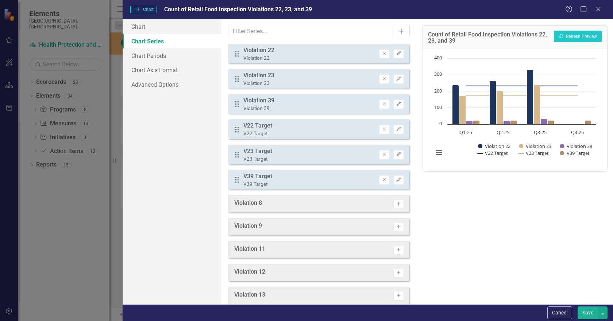
click at [396, 104] on icon "Edit" at bounding box center [398, 104] width 5 height 4
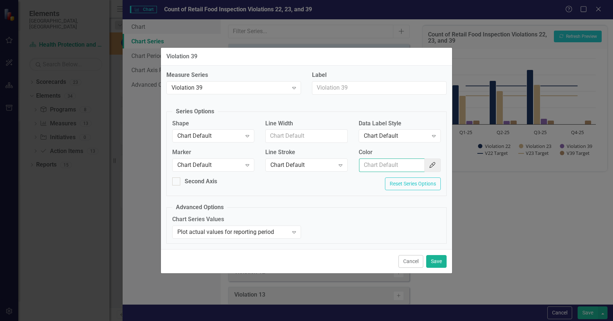
click at [399, 166] on input "Color" at bounding box center [392, 166] width 66 height 14
paste input "628c3c"
type input "628c3c"
click at [430, 258] on button "Save" at bounding box center [436, 261] width 20 height 13
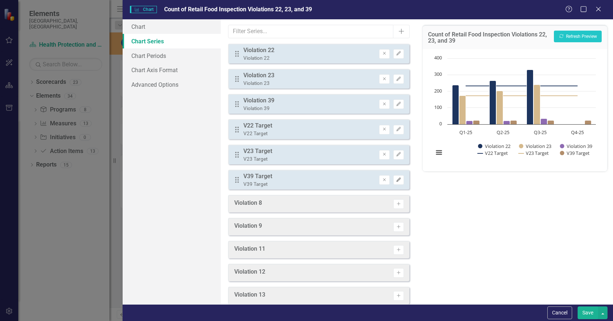
click at [396, 181] on icon "Edit" at bounding box center [398, 180] width 5 height 4
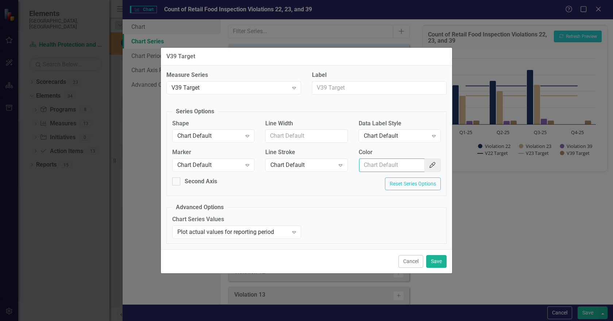
click at [388, 165] on input "Color" at bounding box center [392, 166] width 66 height 14
paste input "628c3c"
type input "628c3c"
click at [241, 135] on div "Chart Default" at bounding box center [209, 136] width 64 height 8
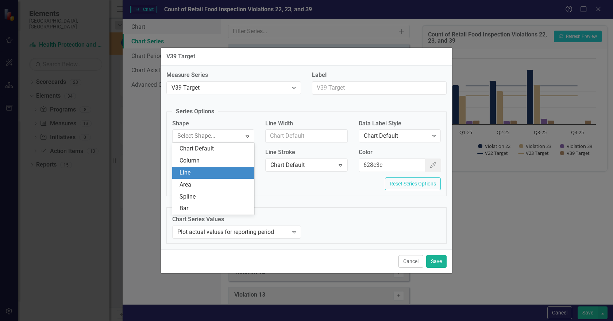
click at [214, 169] on div "Line" at bounding box center [215, 173] width 70 height 8
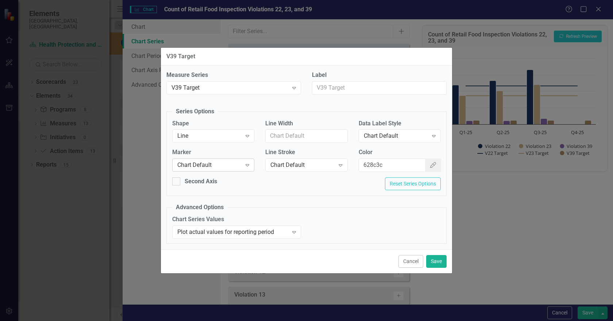
click at [224, 164] on div "Chart Default" at bounding box center [209, 165] width 64 height 8
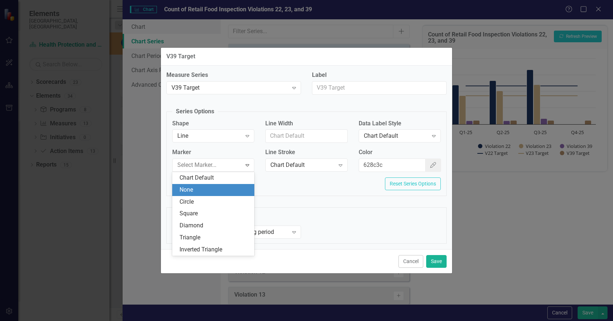
click at [220, 186] on div "None" at bounding box center [215, 190] width 70 height 8
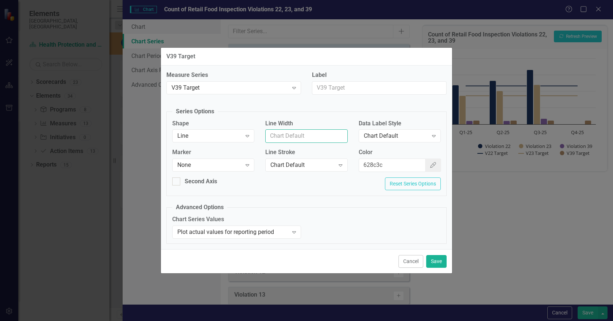
click at [281, 140] on input "Line Width" at bounding box center [306, 137] width 82 height 14
type input "1"
click at [434, 261] on button "Save" at bounding box center [436, 261] width 20 height 13
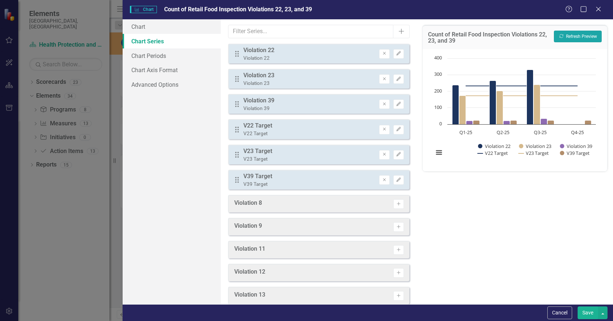
click at [581, 38] on button "Recalculate Refresh Preview" at bounding box center [578, 37] width 48 height 12
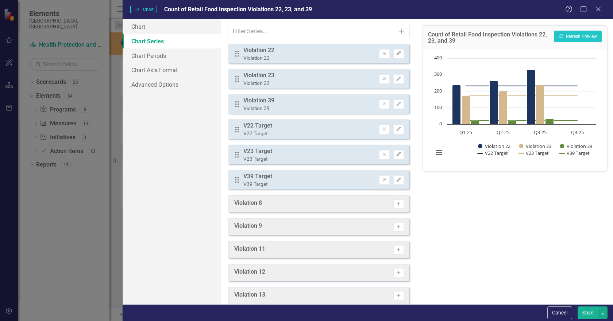
click at [585, 313] on button "Save" at bounding box center [588, 313] width 20 height 13
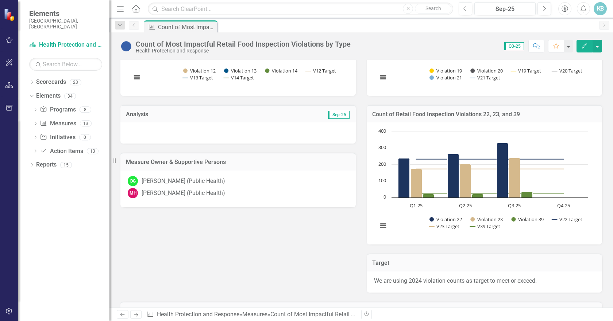
scroll to position [328, 0]
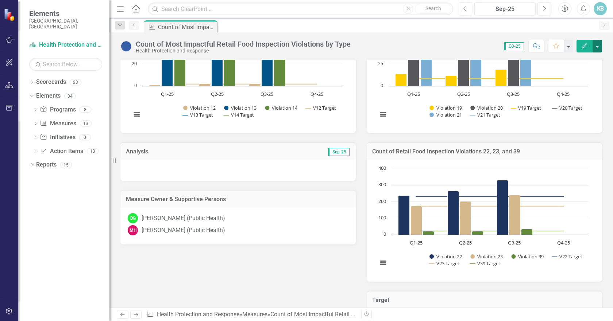
click at [597, 46] on button "button" at bounding box center [597, 46] width 9 height 13
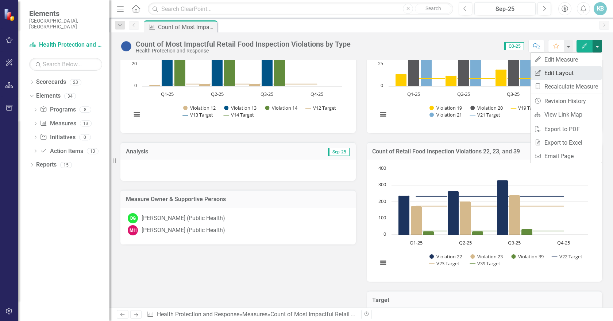
click at [553, 72] on link "Edit Report Edit Layout" at bounding box center [566, 73] width 71 height 14
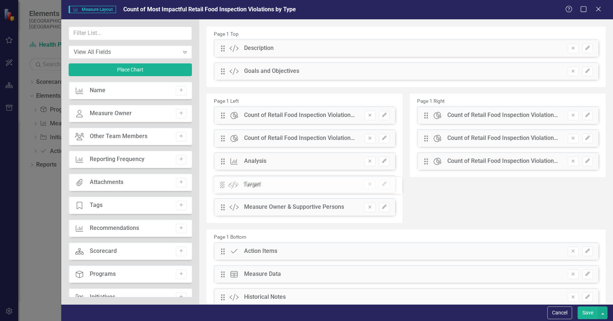
drag, startPoint x: 422, startPoint y: 184, endPoint x: 226, endPoint y: 185, distance: 196.3
drag, startPoint x: 587, startPoint y: 312, endPoint x: 585, endPoint y: 298, distance: 14.4
click at [587, 312] on button "Save" at bounding box center [588, 313] width 20 height 13
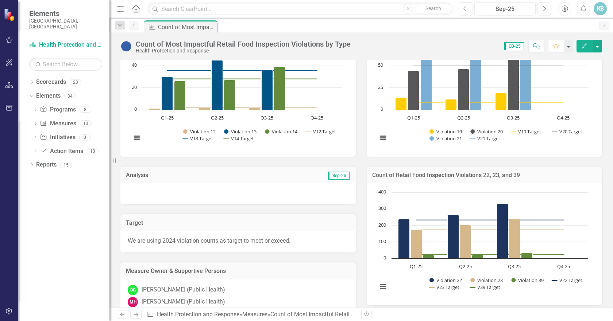
scroll to position [401, 0]
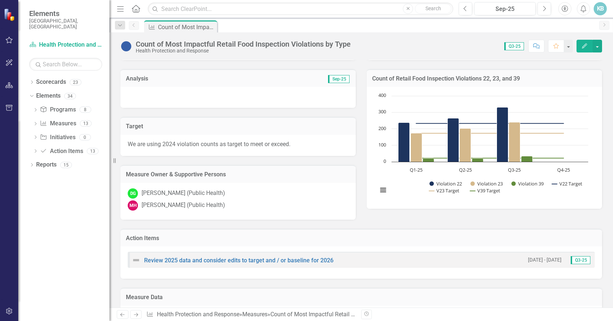
click at [188, 101] on div at bounding box center [237, 97] width 235 height 21
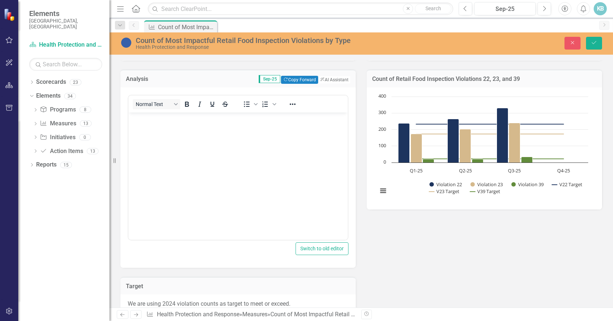
scroll to position [0, 0]
click at [200, 152] on body "Rich Text Area. Press ALT-0 for help." at bounding box center [237, 166] width 219 height 109
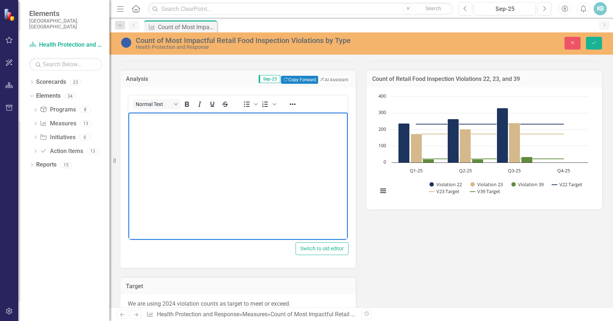
paste body "Rich Text Area. Press ALT-0 for help."
click at [593, 42] on icon "Save" at bounding box center [594, 42] width 7 height 5
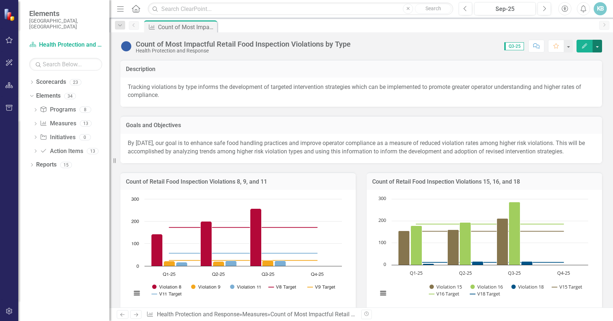
click at [596, 47] on button "button" at bounding box center [597, 46] width 9 height 13
click at [567, 130] on link "PDF Export to PDF" at bounding box center [566, 130] width 71 height 14
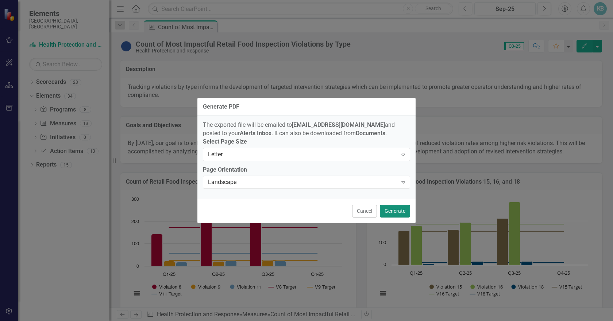
click at [398, 212] on button "Generate" at bounding box center [395, 211] width 30 height 13
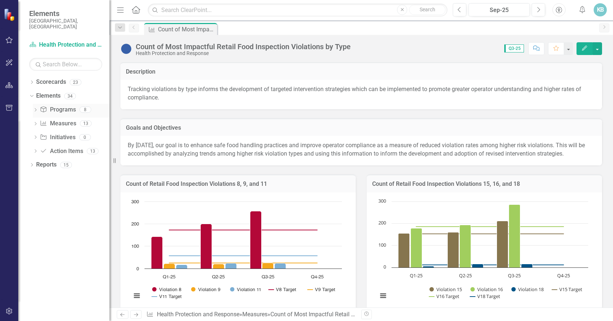
click at [65, 106] on link "Program Programs" at bounding box center [58, 110] width 36 height 8
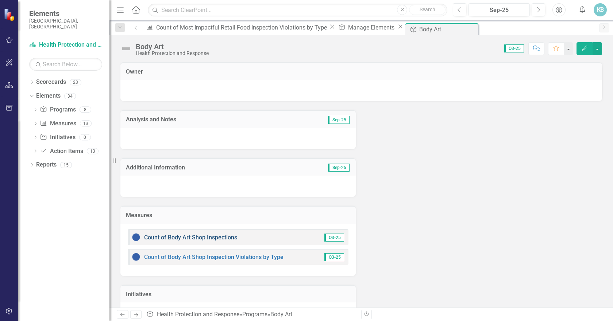
click at [174, 235] on link "Count of Body Art Shop Inspections" at bounding box center [190, 237] width 93 height 7
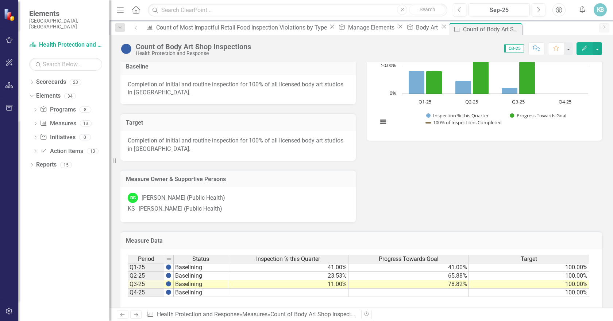
scroll to position [203, 0]
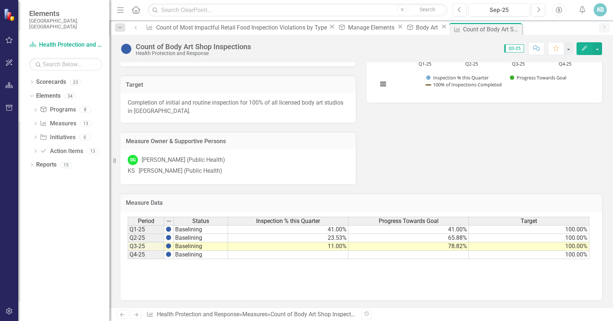
click at [332, 246] on td "11.00%" at bounding box center [288, 247] width 120 height 8
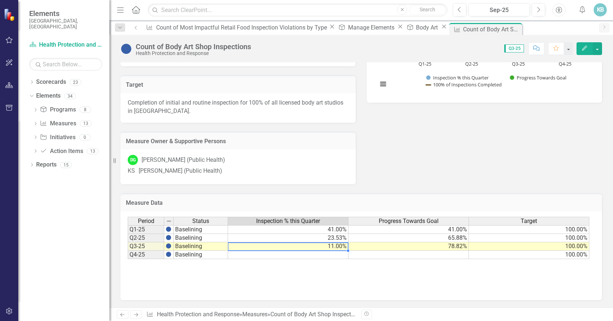
click at [332, 246] on td "11.00%" at bounding box center [288, 247] width 120 height 8
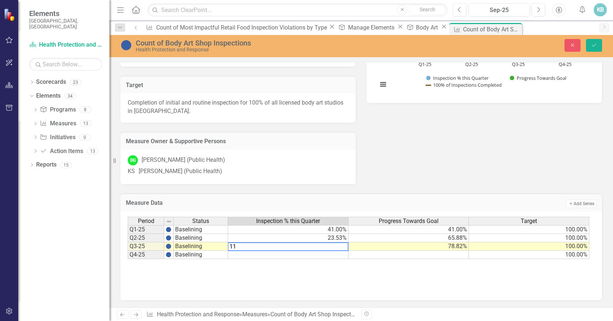
drag, startPoint x: 232, startPoint y: 247, endPoint x: 259, endPoint y: 249, distance: 26.4
click at [259, 249] on textarea "11" at bounding box center [288, 247] width 121 height 9
click at [280, 269] on div "Period Status Inspection % this Quarter Progress Towards Goal Target Q1-25 Base…" at bounding box center [361, 253] width 467 height 73
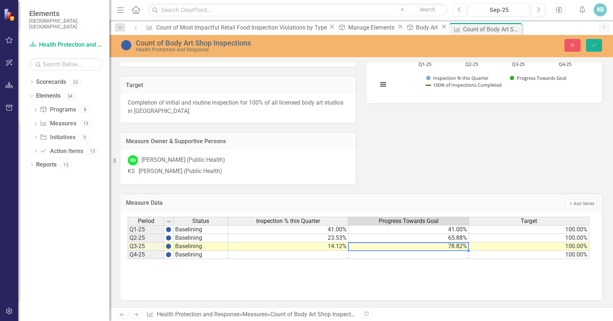
click at [451, 245] on td "78.82%" at bounding box center [408, 247] width 120 height 8
click at [447, 247] on td "78.82%" at bounding box center [408, 247] width 120 height 8
drag, startPoint x: 350, startPoint y: 247, endPoint x: 365, endPoint y: 247, distance: 15.7
click at [365, 247] on textarea "78.82" at bounding box center [408, 247] width 121 height 9
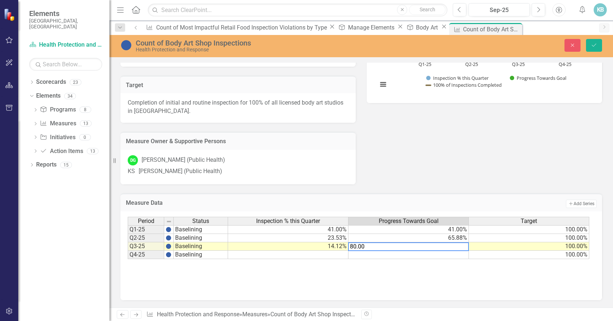
type textarea "80.00"
click at [356, 273] on div "Period Status Inspection % this Quarter Progress Towards Goal Target Q1-25 Base…" at bounding box center [361, 253] width 467 height 73
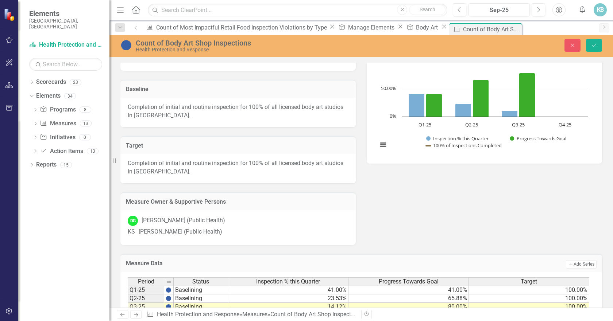
scroll to position [130, 0]
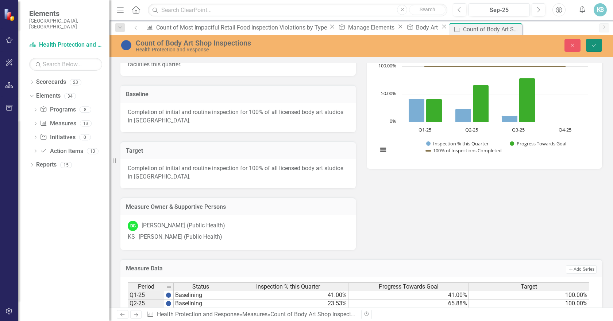
click at [591, 43] on icon "Save" at bounding box center [594, 45] width 7 height 5
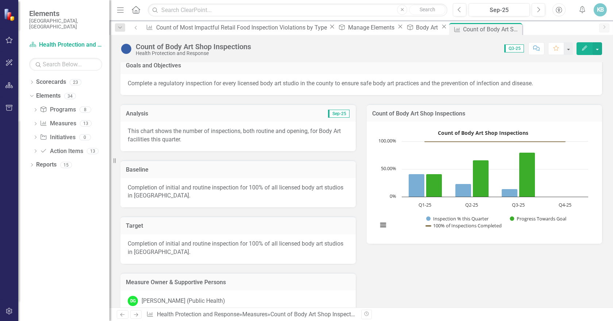
scroll to position [0, 0]
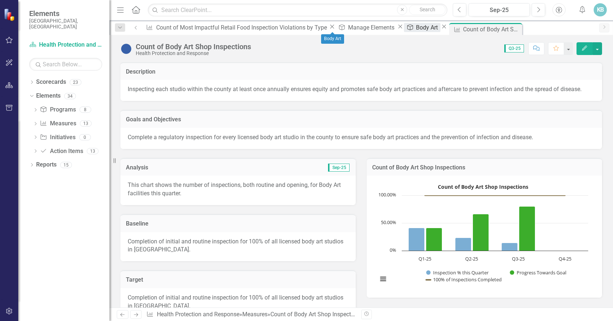
click at [416, 29] on div "Body Art" at bounding box center [428, 27] width 24 height 9
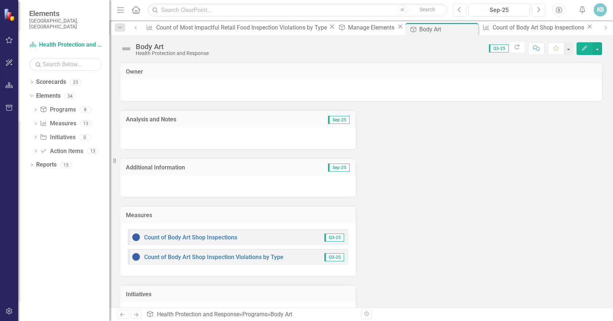
click at [166, 253] on div "Count of Body Art Shop Inspection Violations by Type" at bounding box center [208, 257] width 152 height 9
click at [166, 254] on link "Count of Body Art Shop Inspection Violations by Type" at bounding box center [213, 257] width 139 height 7
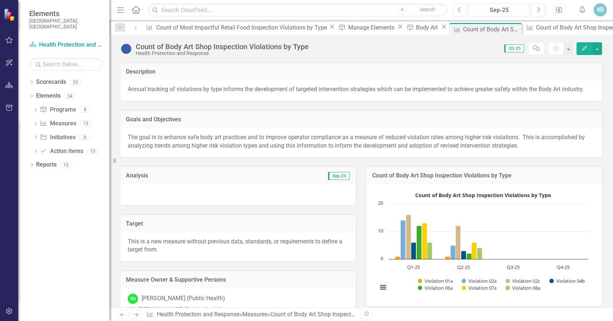
click at [200, 202] on div at bounding box center [237, 194] width 235 height 21
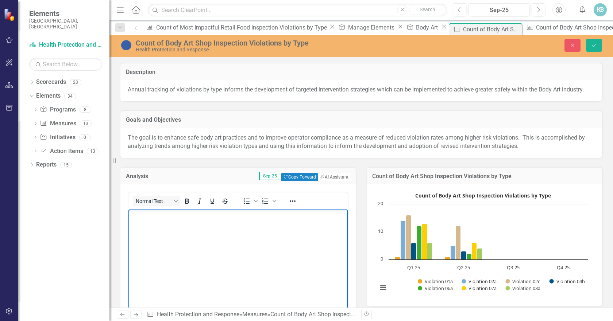
click at [186, 246] on body "Rich Text Area. Press ALT-0 for help." at bounding box center [237, 264] width 219 height 109
paste body "Rich Text Area. Press ALT-0 for help."
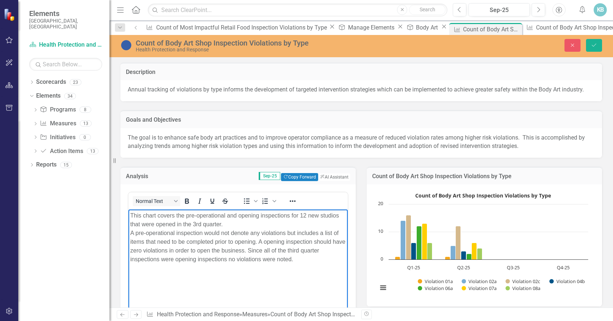
click at [72, 248] on div "Dropdown Scorecards 23 Dropdown Arapahoe County Provide Essential and Mandated …" at bounding box center [63, 198] width 91 height 245
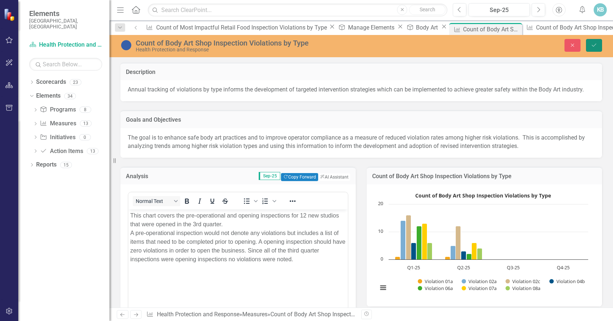
drag, startPoint x: 592, startPoint y: 43, endPoint x: 588, endPoint y: 43, distance: 4.4
click at [593, 43] on icon "Save" at bounding box center [594, 45] width 7 height 5
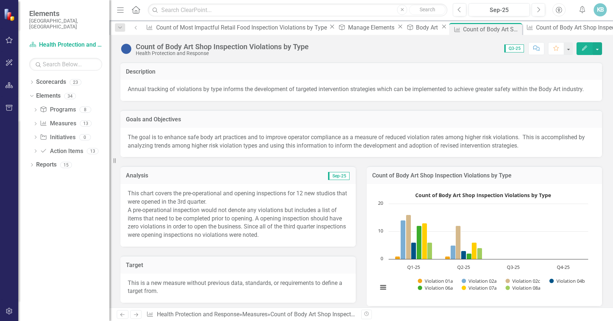
click at [223, 225] on p "This chart covers the pre-operational and opening inspections for 12 new studio…" at bounding box center [238, 215] width 221 height 50
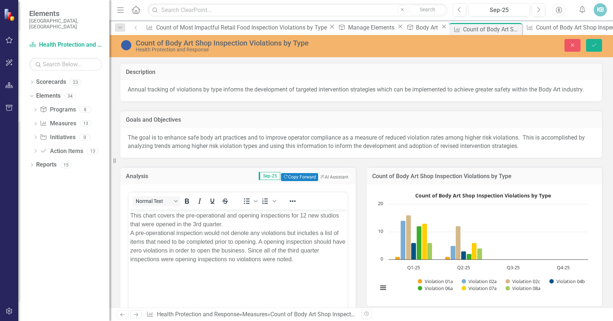
click at [230, 225] on p "This chart covers the pre-operational and opening inspections for 12 new studio…" at bounding box center [238, 238] width 216 height 53
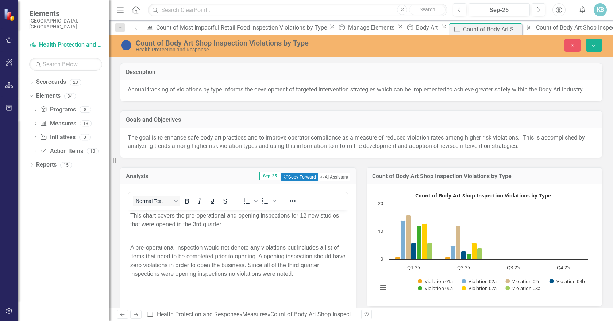
click at [30, 200] on div "Dropdown Scorecards 23 Dropdown Arapahoe County Provide Essential and Mandated …" at bounding box center [63, 198] width 91 height 245
click at [592, 45] on icon "Save" at bounding box center [594, 45] width 7 height 5
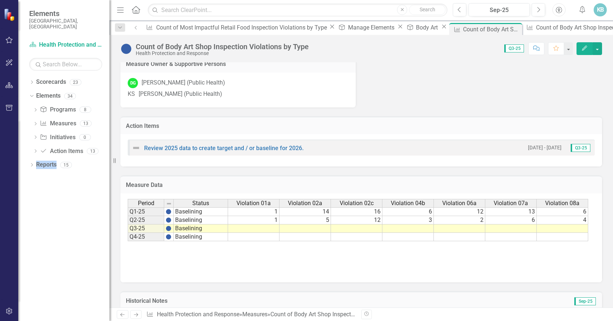
scroll to position [292, 0]
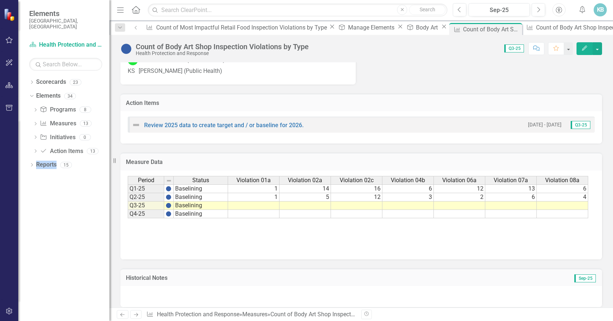
click at [128, 210] on div "Period Status Violation 01a Violation 02a Violation 02c Violation 04b Violation…" at bounding box center [128, 197] width 0 height 42
type textarea "0"
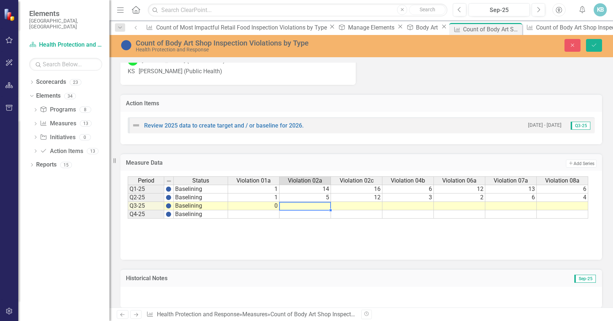
type textarea "0"
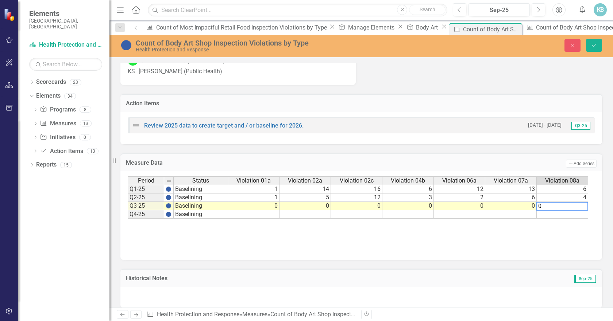
type textarea "0"
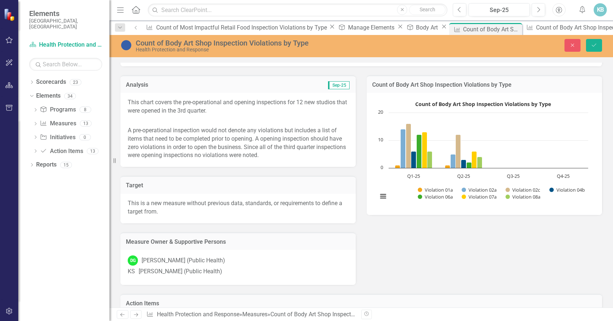
scroll to position [52, 0]
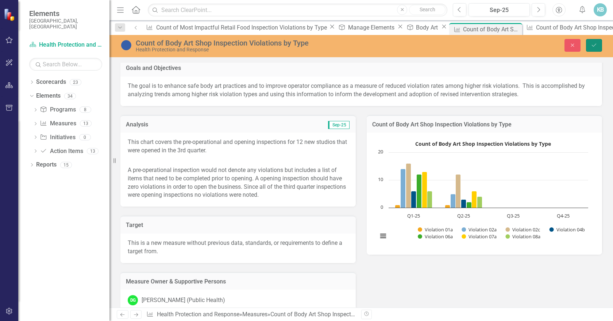
click at [589, 41] on button "Save" at bounding box center [594, 45] width 16 height 13
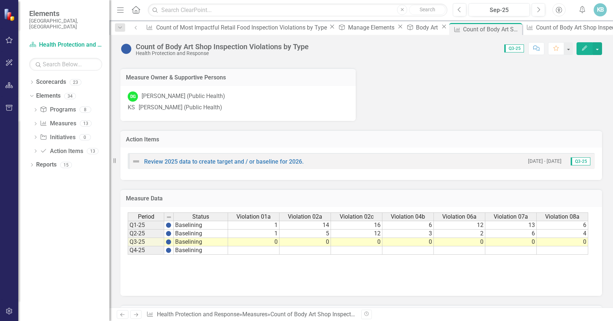
scroll to position [307, 0]
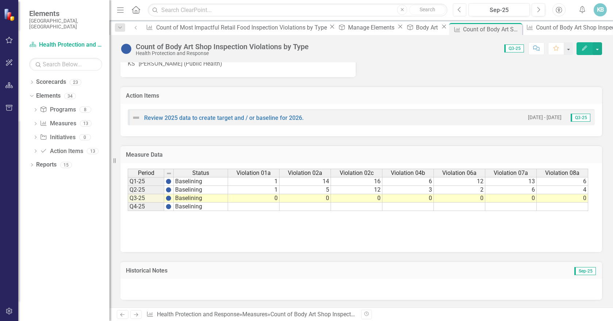
click at [462, 8] on icon "Previous" at bounding box center [460, 10] width 4 height 7
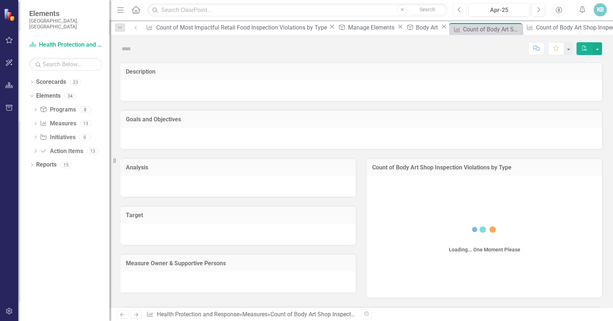
click at [462, 8] on icon "Previous" at bounding box center [460, 10] width 4 height 7
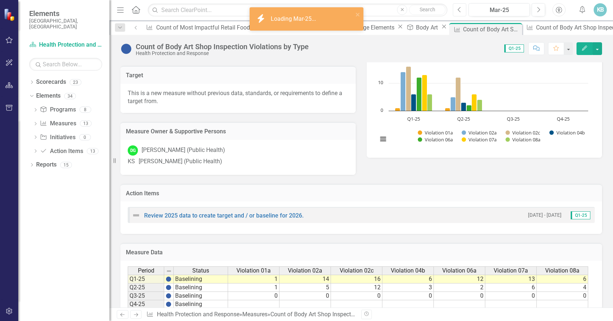
scroll to position [316, 0]
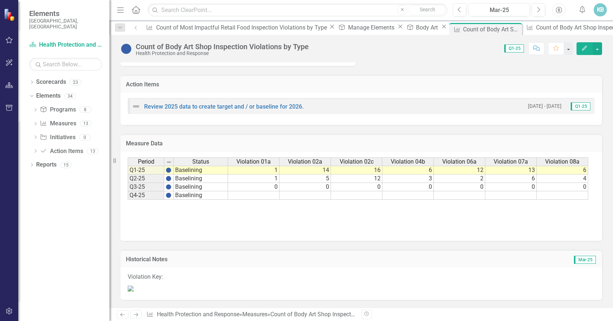
click at [134, 286] on img at bounding box center [131, 289] width 6 height 6
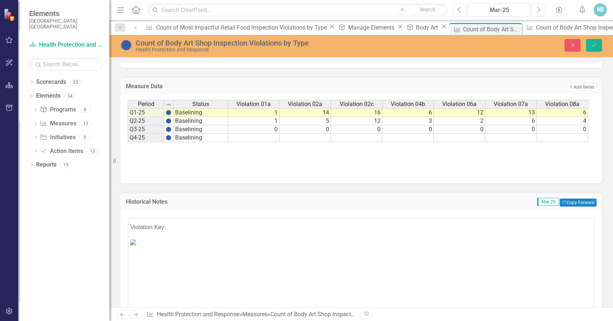
scroll to position [0, 0]
click at [564, 207] on button "Copy Forward Copy Forward" at bounding box center [578, 203] width 37 height 8
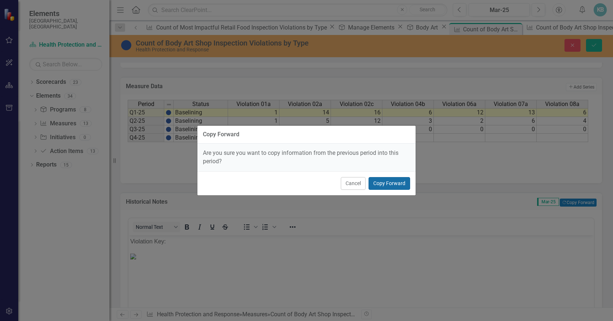
click at [390, 185] on button "Copy Forward" at bounding box center [390, 183] width 42 height 13
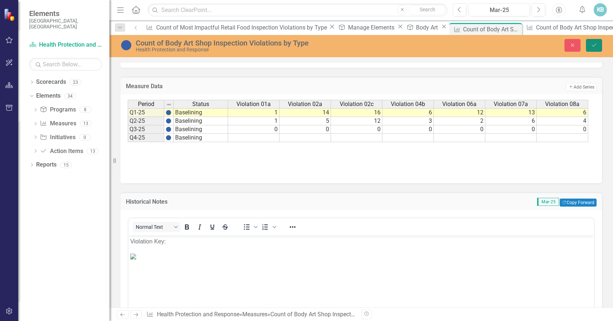
click at [591, 45] on icon "Save" at bounding box center [594, 45] width 7 height 5
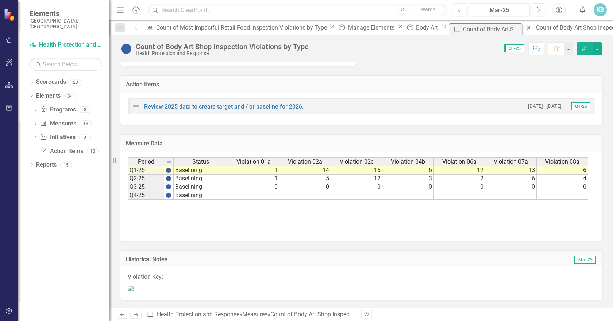
scroll to position [316, 0]
click at [540, 7] on icon "Next" at bounding box center [538, 10] width 4 height 7
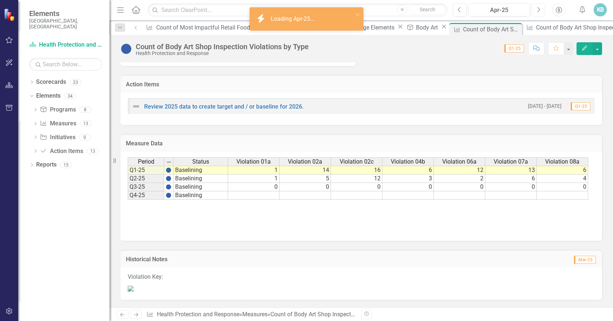
scroll to position [316, 0]
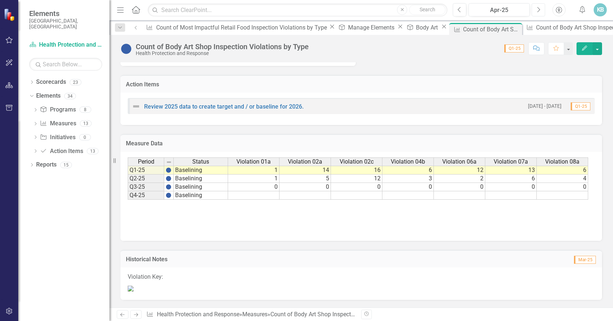
click at [540, 11] on icon "Next" at bounding box center [538, 10] width 4 height 7
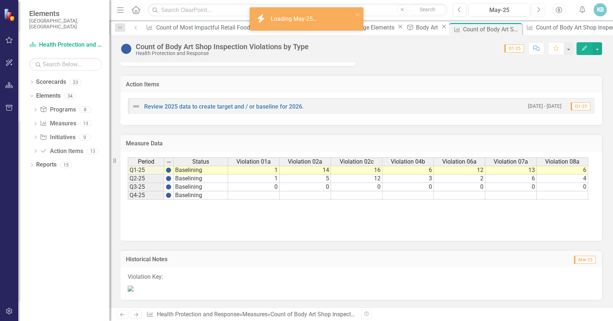
scroll to position [316, 0]
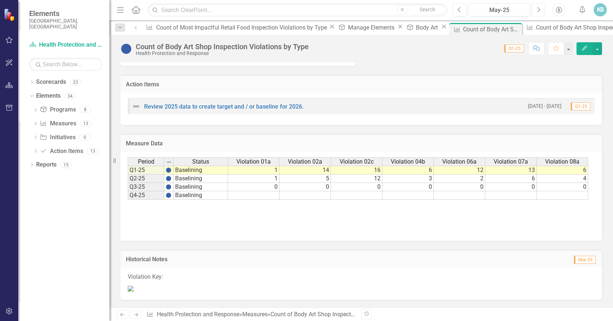
click at [542, 8] on button "Next" at bounding box center [539, 9] width 14 height 13
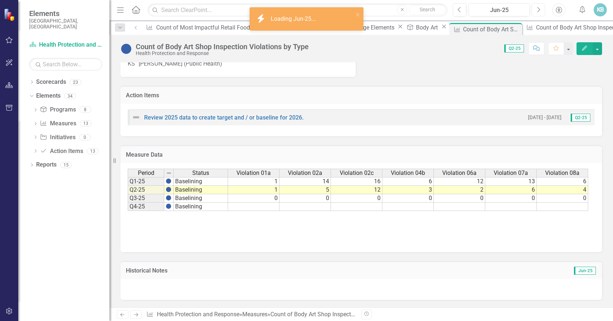
scroll to position [262, 0]
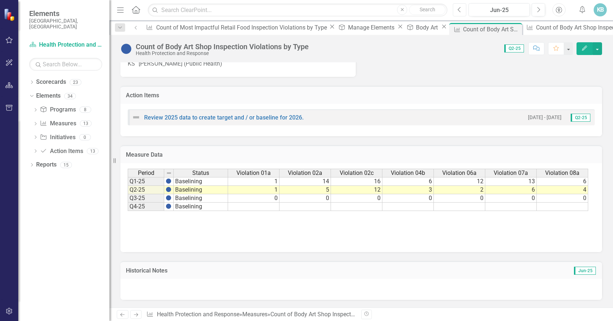
click at [463, 7] on button "Previous" at bounding box center [460, 9] width 14 height 13
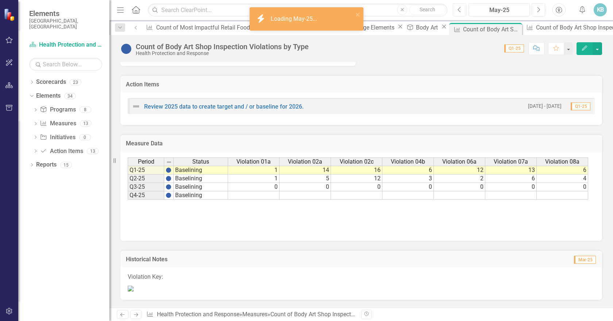
scroll to position [316, 0]
click at [312, 283] on p at bounding box center [361, 288] width 467 height 10
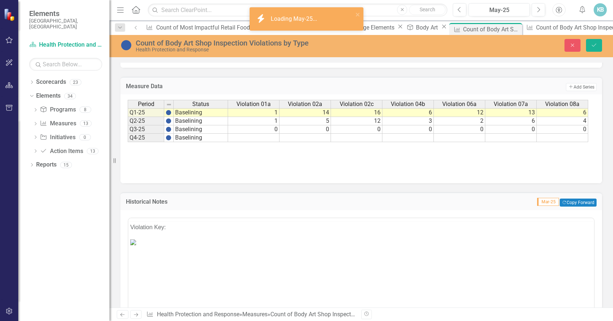
scroll to position [0, 0]
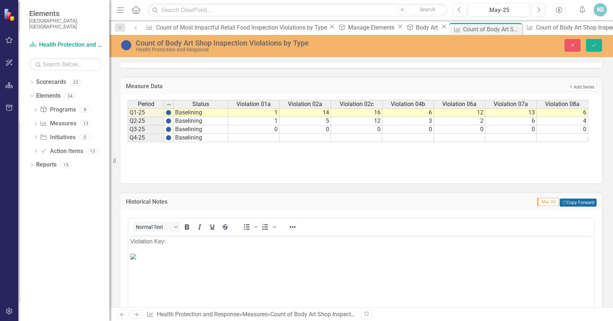
click at [566, 207] on button "Copy Forward Copy Forward" at bounding box center [578, 203] width 37 height 8
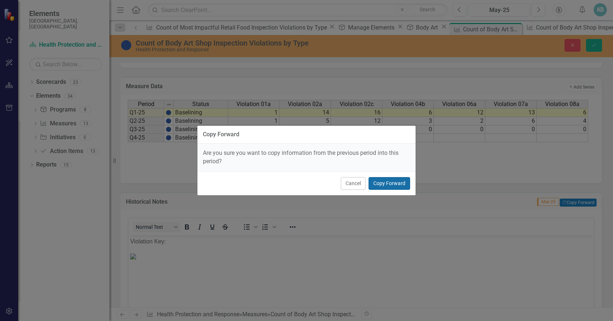
click at [388, 188] on button "Copy Forward" at bounding box center [390, 183] width 42 height 13
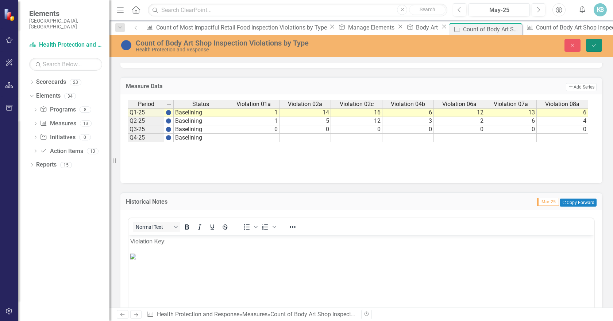
click at [594, 45] on icon "Save" at bounding box center [594, 45] width 7 height 5
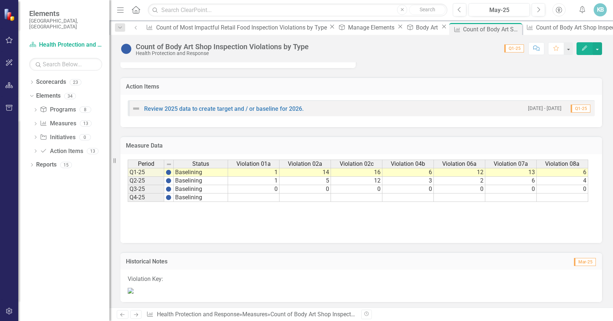
scroll to position [316, 0]
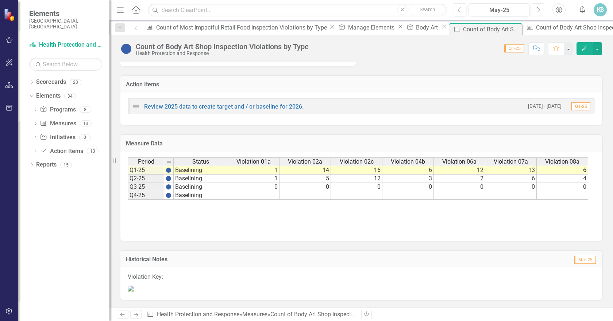
click at [540, 11] on icon "Next" at bounding box center [538, 10] width 4 height 7
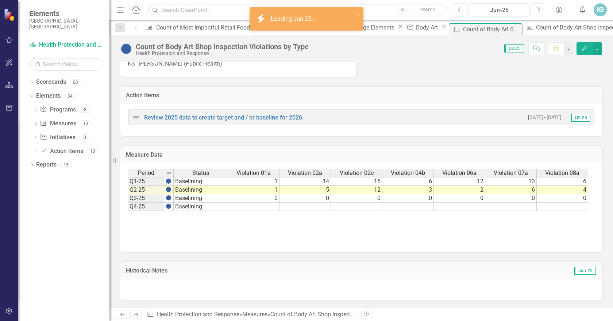
scroll to position [262, 0]
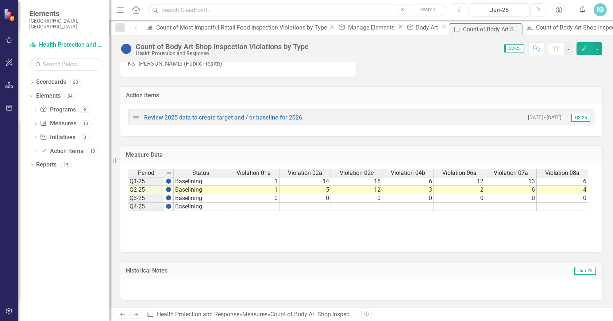
click at [462, 7] on icon "Previous" at bounding box center [460, 10] width 4 height 7
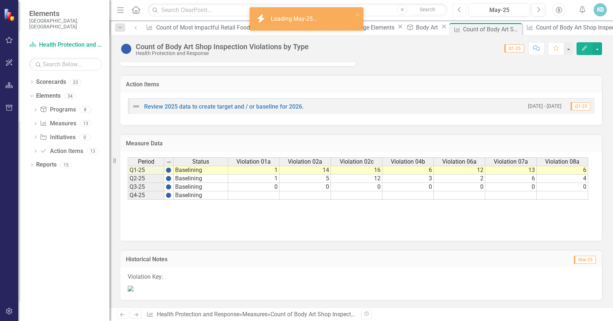
scroll to position [316, 0]
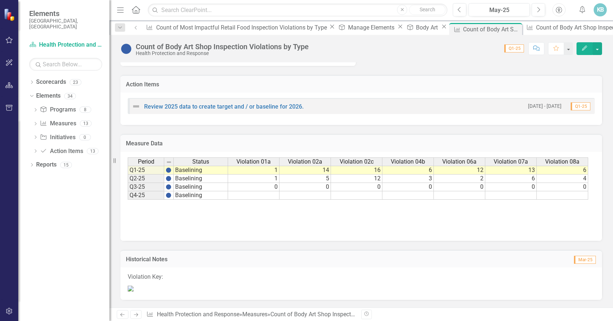
click at [134, 286] on img at bounding box center [131, 289] width 6 height 6
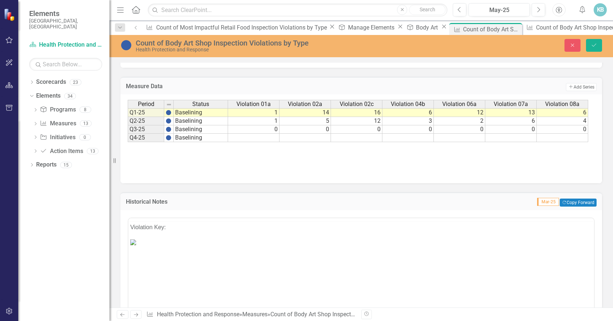
scroll to position [0, 0]
click at [564, 207] on button "Copy Forward Copy Forward" at bounding box center [578, 203] width 37 height 8
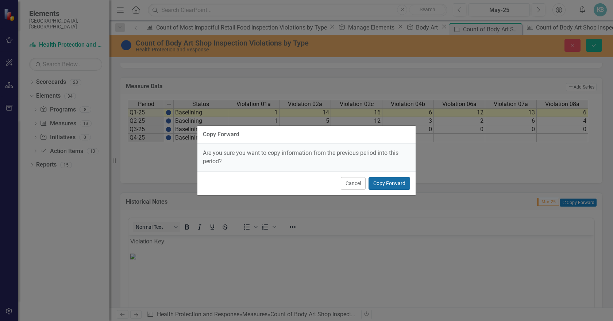
click at [392, 184] on button "Copy Forward" at bounding box center [390, 183] width 42 height 13
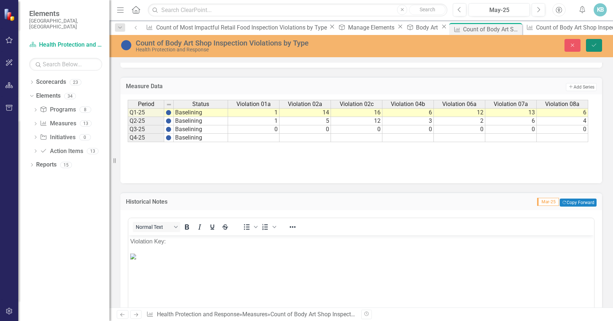
click at [591, 43] on icon "Save" at bounding box center [594, 45] width 7 height 5
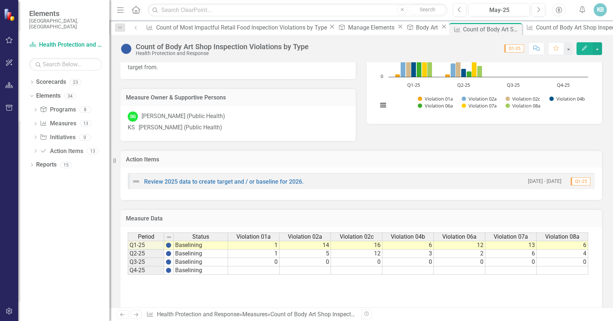
scroll to position [316, 0]
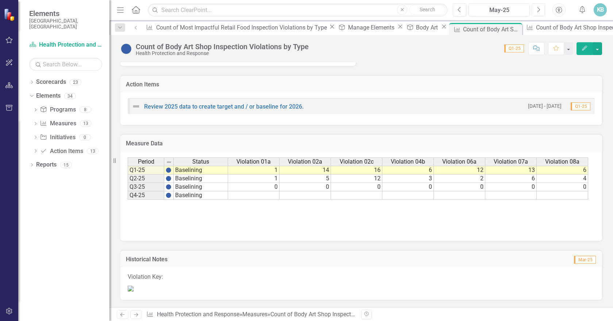
click at [540, 7] on icon "Next" at bounding box center [538, 10] width 4 height 7
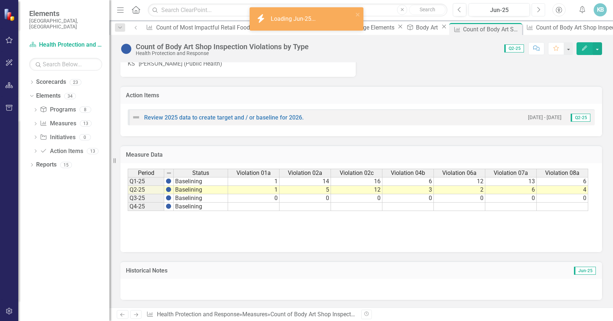
scroll to position [262, 0]
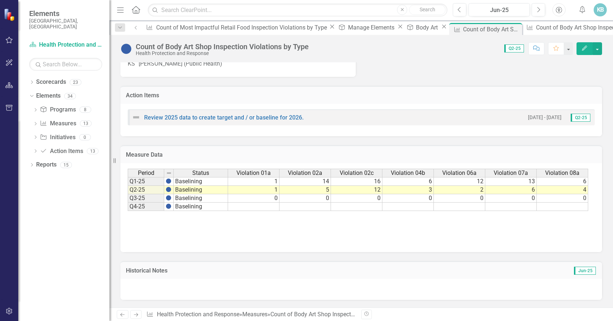
click at [227, 291] on div at bounding box center [361, 289] width 482 height 21
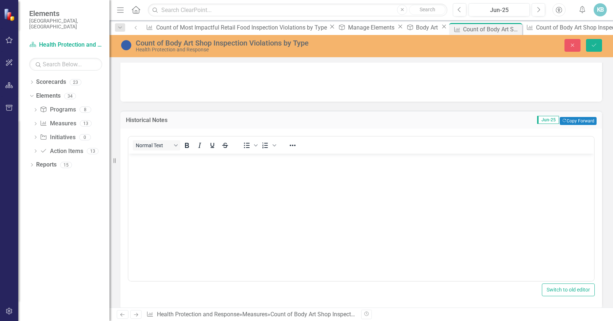
scroll to position [422, 0]
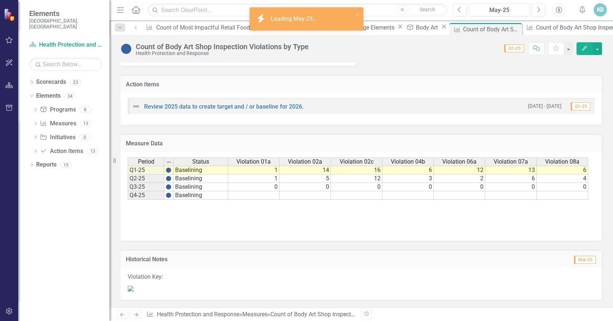
scroll to position [316, 0]
click at [134, 286] on img at bounding box center [131, 289] width 6 height 6
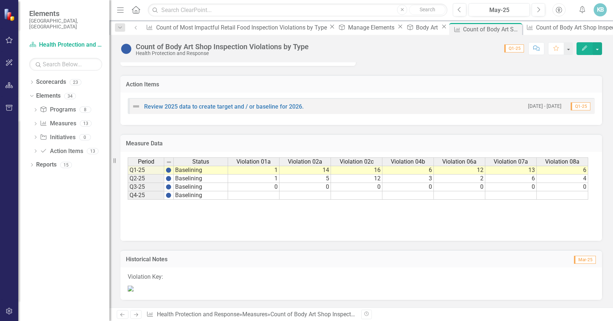
click at [134, 286] on img at bounding box center [131, 289] width 6 height 6
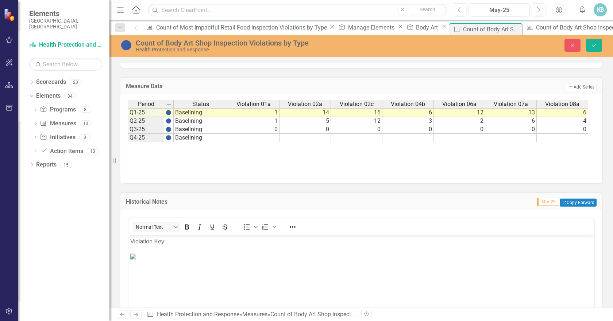
scroll to position [0, 0]
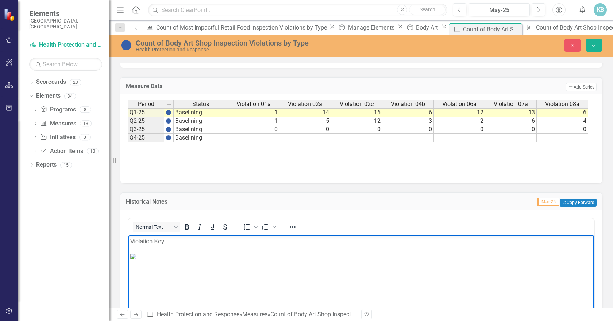
click at [136, 259] on img "Rich Text Area. Press ALT-0 for help." at bounding box center [133, 257] width 6 height 6
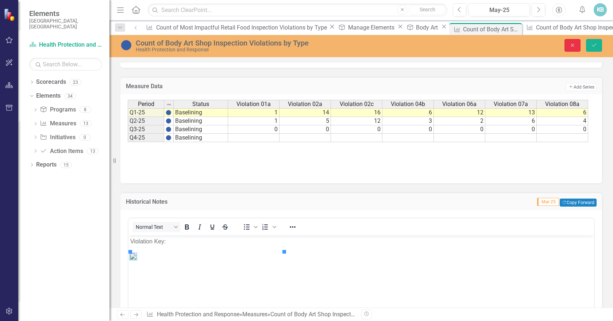
click at [568, 39] on button "Close" at bounding box center [572, 45] width 16 height 13
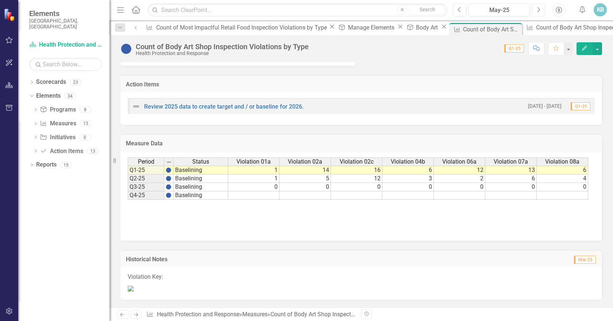
click at [540, 8] on icon "Next" at bounding box center [538, 10] width 4 height 7
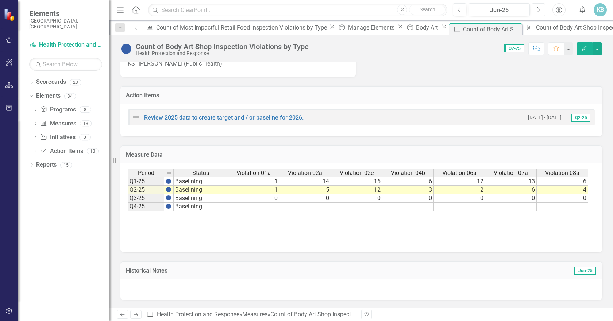
scroll to position [262, 0]
click at [214, 290] on div at bounding box center [361, 289] width 482 height 21
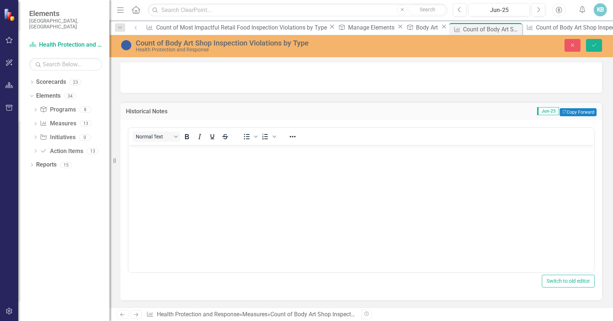
scroll to position [422, 0]
click at [190, 225] on body "Rich Text Area. Press ALT-0 for help." at bounding box center [361, 199] width 466 height 109
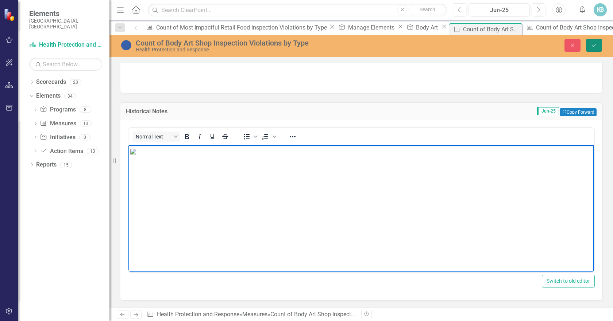
click at [592, 43] on icon "Save" at bounding box center [594, 45] width 7 height 5
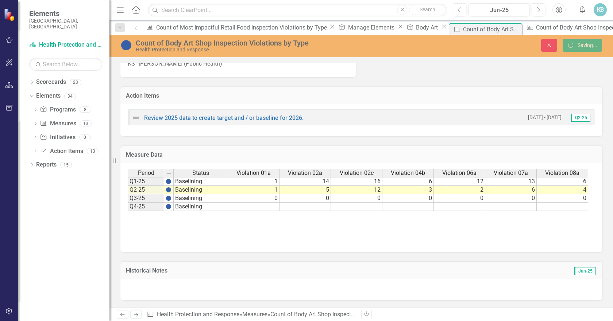
scroll to position [263, 0]
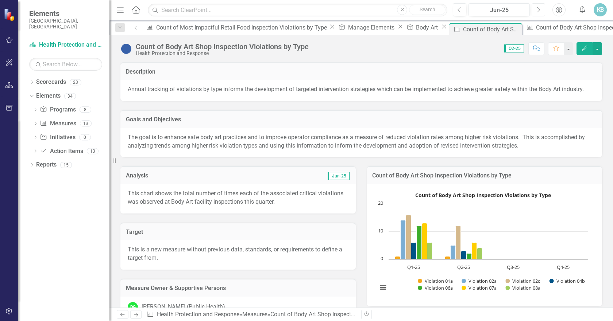
click at [540, 7] on icon "Next" at bounding box center [538, 10] width 4 height 7
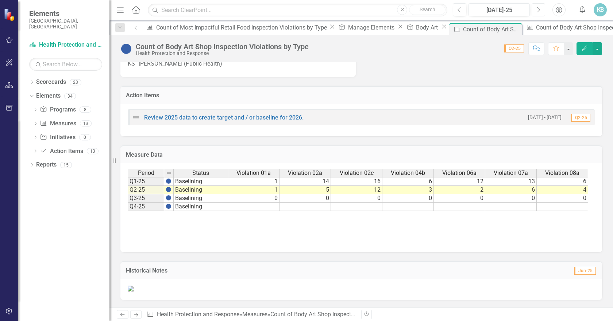
scroll to position [313, 0]
click at [540, 8] on icon "Next" at bounding box center [538, 10] width 4 height 7
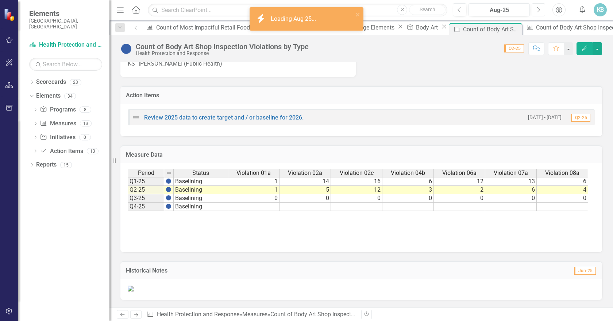
scroll to position [313, 0]
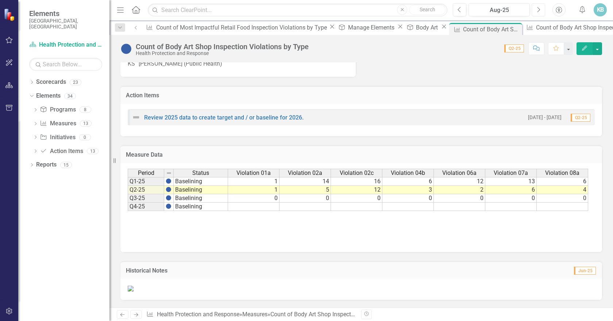
click at [540, 8] on icon "Next" at bounding box center [538, 10] width 4 height 7
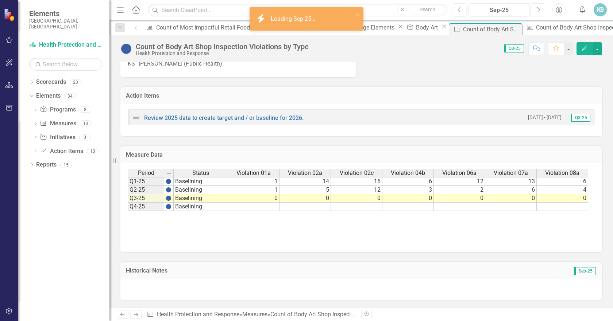
scroll to position [307, 0]
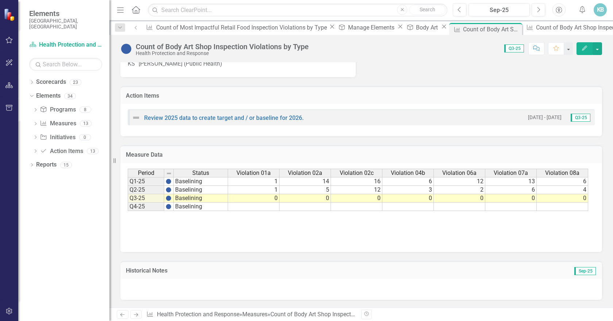
click at [214, 293] on div at bounding box center [361, 289] width 482 height 21
click at [215, 293] on div at bounding box center [361, 289] width 482 height 21
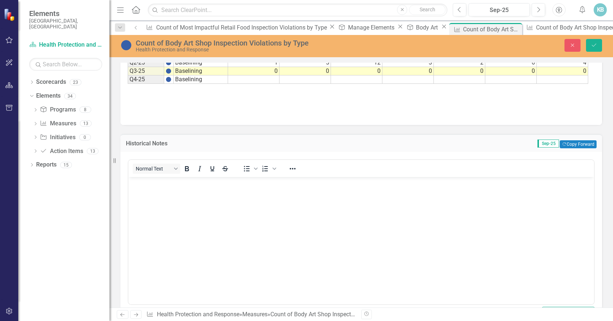
scroll to position [453, 0]
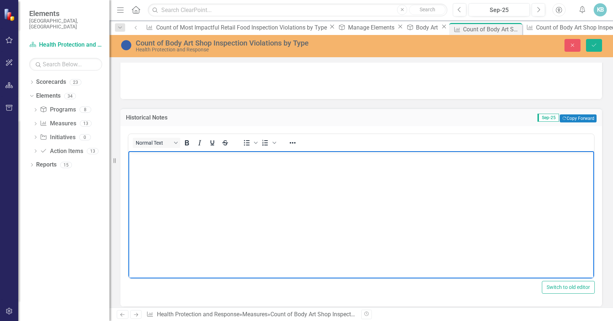
click at [212, 196] on body "Rich Text Area. Press ALT-0 for help." at bounding box center [361, 205] width 466 height 109
click at [598, 43] on button "Save" at bounding box center [594, 45] width 16 height 13
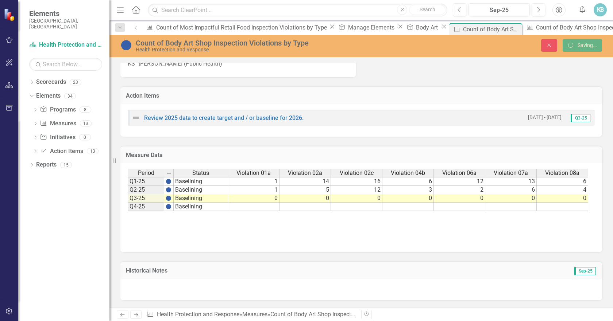
scroll to position [307, 0]
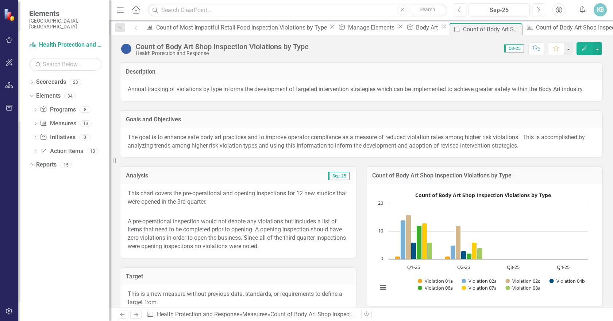
click at [540, 7] on icon "Next" at bounding box center [538, 10] width 4 height 7
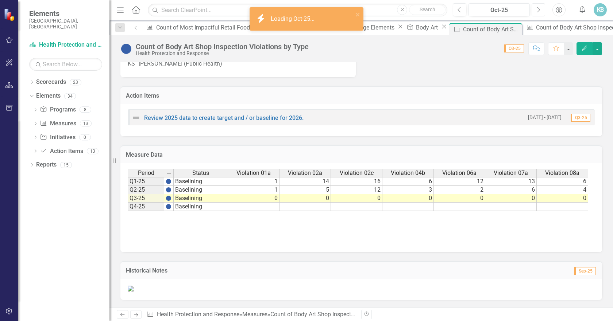
scroll to position [357, 0]
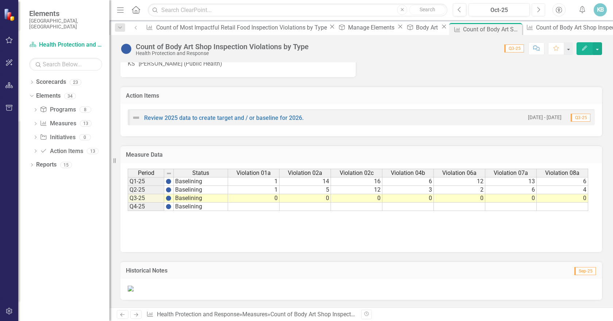
click at [540, 11] on icon "Next" at bounding box center [538, 10] width 4 height 7
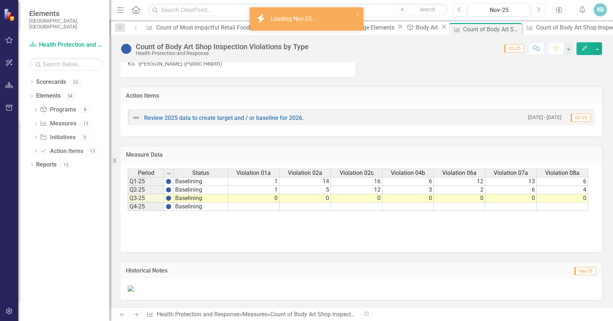
scroll to position [357, 0]
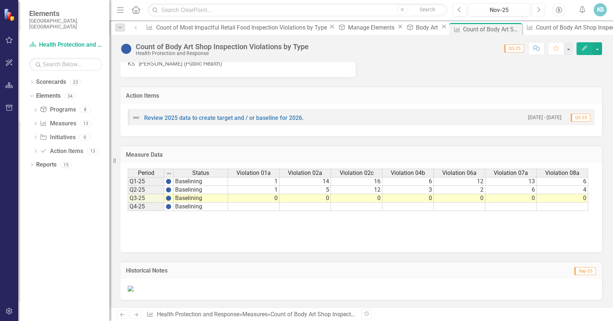
click at [540, 9] on icon "Next" at bounding box center [538, 10] width 4 height 7
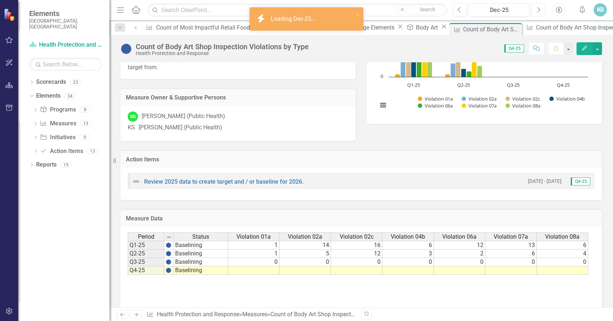
scroll to position [254, 0]
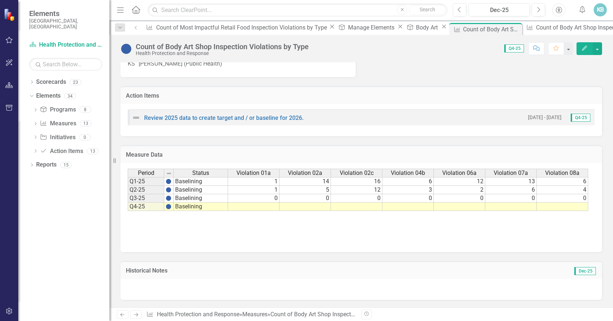
click at [186, 292] on div at bounding box center [361, 289] width 482 height 21
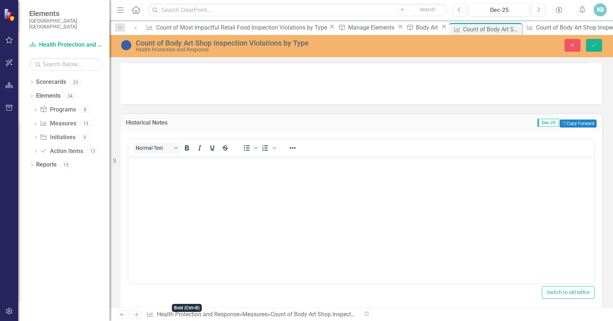
scroll to position [400, 0]
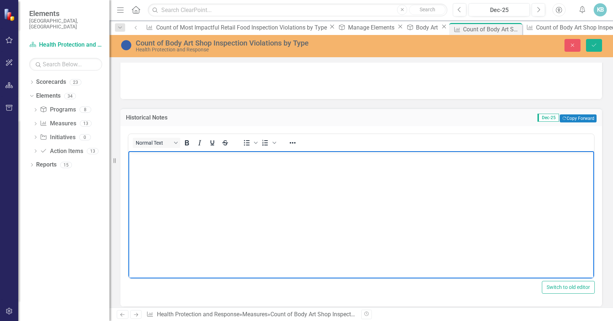
click at [194, 212] on body "Rich Text Area. Press ALT-0 for help." at bounding box center [361, 205] width 466 height 109
click at [594, 39] on button "Save" at bounding box center [594, 45] width 16 height 13
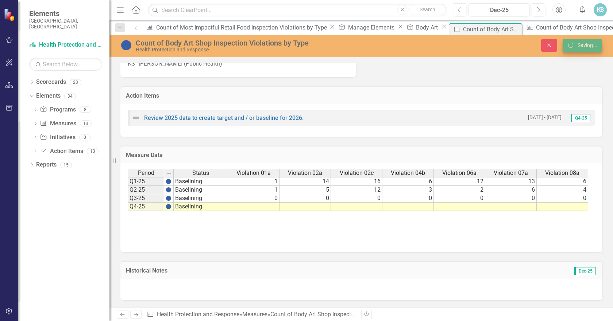
scroll to position [254, 0]
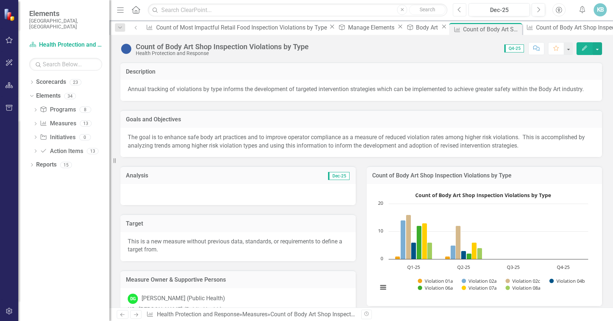
click at [460, 9] on button "Previous" at bounding box center [460, 9] width 14 height 13
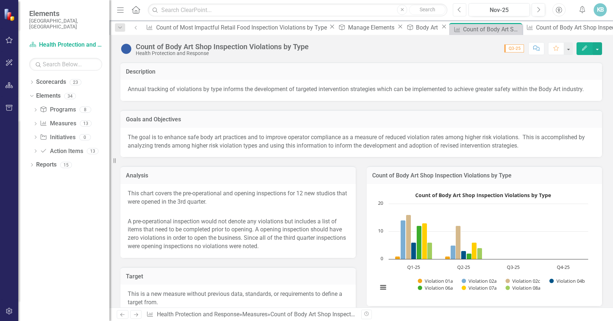
click at [462, 9] on button "Previous" at bounding box center [460, 9] width 14 height 13
click at [348, 24] on div "Manage Elements" at bounding box center [372, 27] width 49 height 9
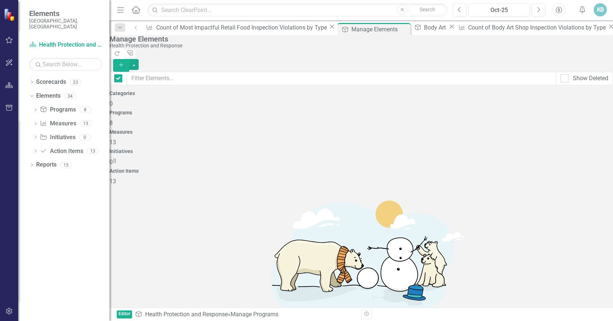
checkbox input "false"
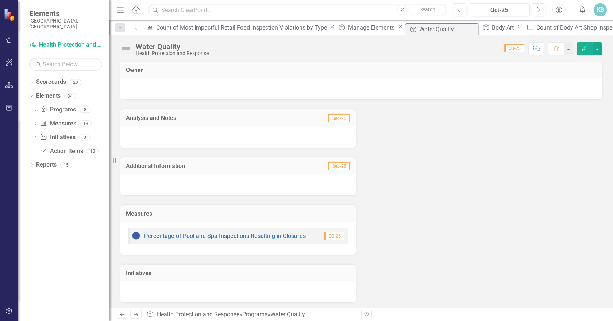
scroll to position [2, 0]
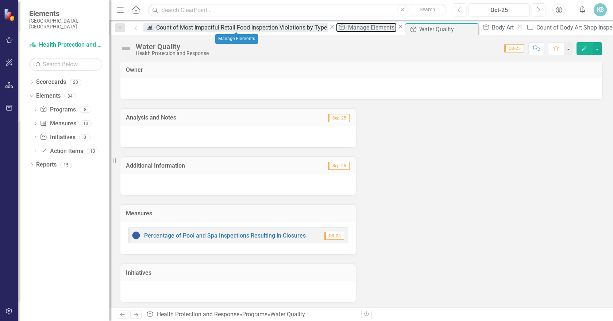
drag, startPoint x: 228, startPoint y: 25, endPoint x: 194, endPoint y: 25, distance: 33.9
click at [348, 25] on div "Manage Elements" at bounding box center [372, 27] width 49 height 9
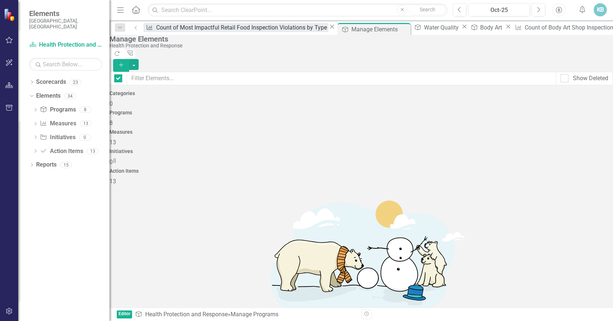
checkbox input "false"
click at [166, 26] on div "Count of Most Impactful Retail Food Inspection Violations by Type" at bounding box center [242, 27] width 172 height 9
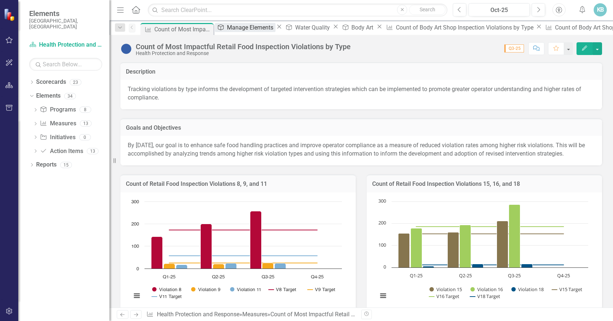
click at [239, 27] on div "Manage Elements" at bounding box center [251, 27] width 49 height 9
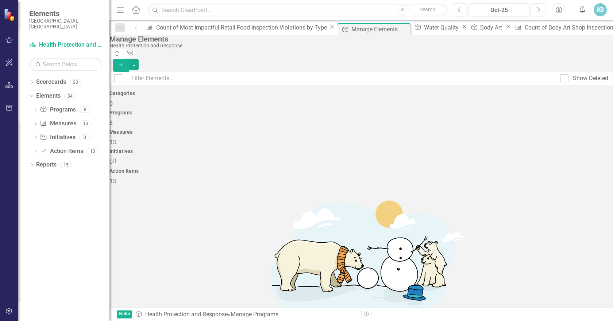
checkbox input "false"
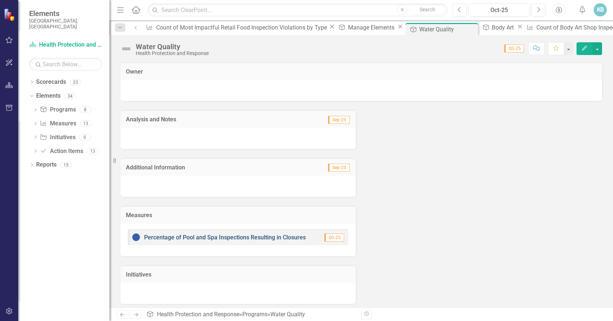
click at [199, 235] on link "Percentage of Pool and Spa Inspections Resulting in Closures" at bounding box center [225, 237] width 162 height 7
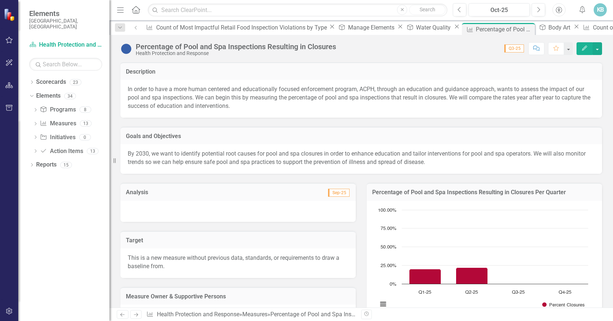
click at [240, 203] on div at bounding box center [237, 211] width 235 height 21
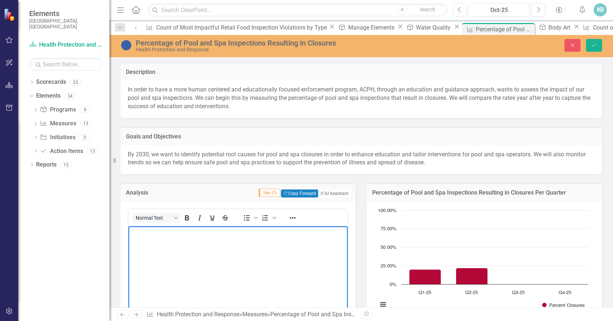
click at [203, 247] on body "Rich Text Area. Press ALT-0 for help." at bounding box center [237, 280] width 219 height 109
paste body "Rich Text Area. Press ALT-0 for help."
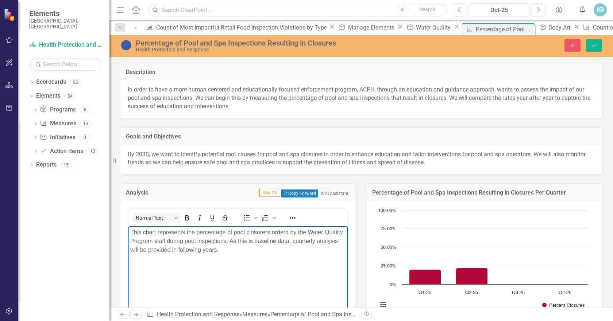
click at [260, 232] on p "This chart represents the percentage of pool closurers orderd by the Water Qual…" at bounding box center [238, 241] width 216 height 26
click at [283, 231] on p "This chart represents the percentage of pool closures orderd by the Water Quali…" at bounding box center [238, 241] width 216 height 26
click at [265, 248] on p "This chart represents the percentage of pool closures ordered by the Water Qual…" at bounding box center [238, 241] width 216 height 26
click at [91, 259] on div "Dropdown Scorecards 23 Dropdown Arapahoe County Provide Essential and Mandated …" at bounding box center [63, 198] width 91 height 245
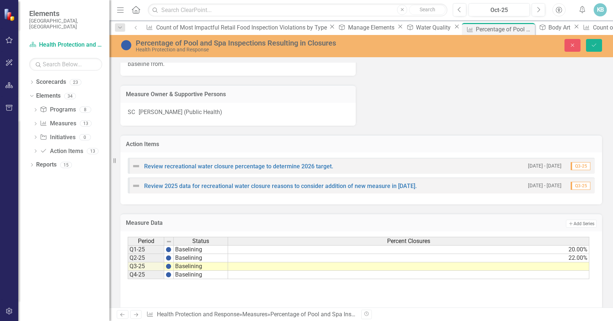
scroll to position [382, 0]
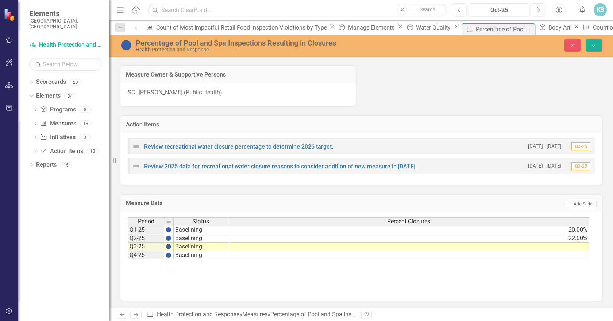
click at [565, 248] on td at bounding box center [408, 247] width 361 height 8
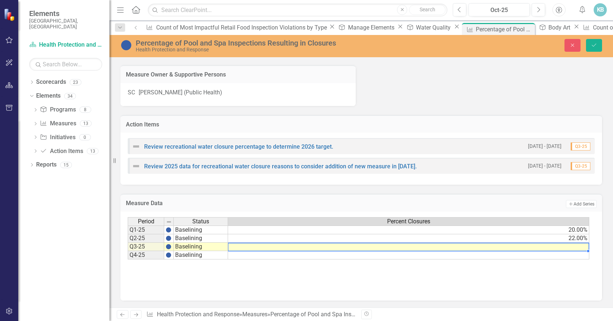
click at [565, 248] on td at bounding box center [408, 247] width 361 height 8
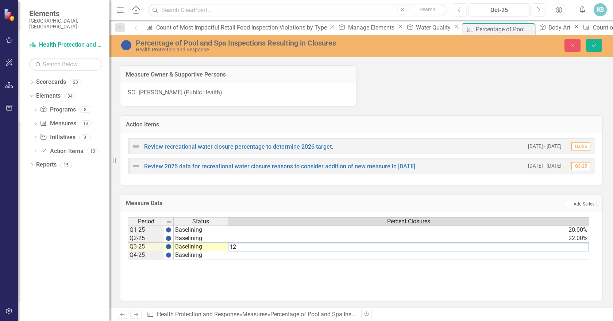
type textarea "12"
click at [537, 283] on div "Period Status Percent Closures Q1-25 Baselining 20.00% Q2-25 Baselining 22.00% …" at bounding box center [361, 253] width 467 height 73
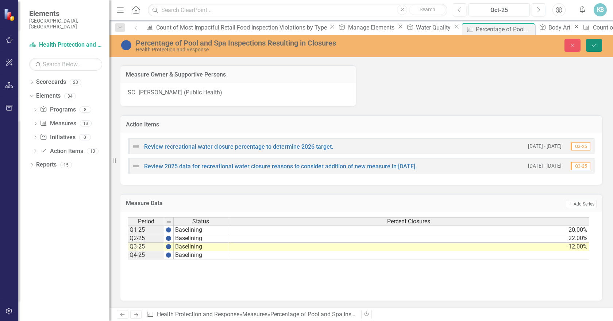
click at [594, 46] on button "Save" at bounding box center [594, 45] width 16 height 13
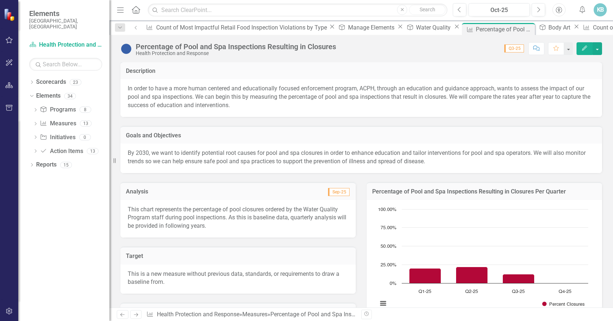
scroll to position [0, 0]
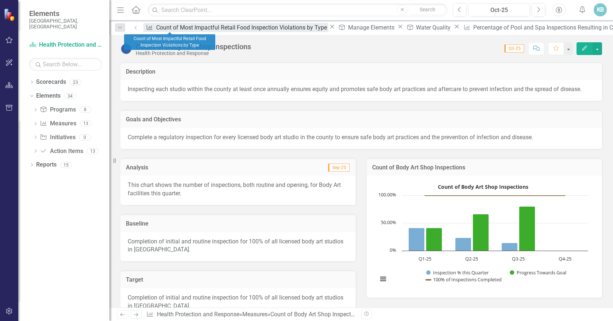
click at [171, 23] on div "Count of Most Impactful Retail Food Inspection Violations by Type" at bounding box center [242, 27] width 172 height 9
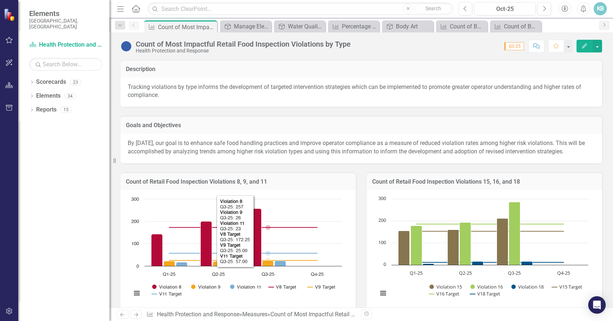
click at [292, 204] on rect "Interactive chart" at bounding box center [237, 250] width 218 height 109
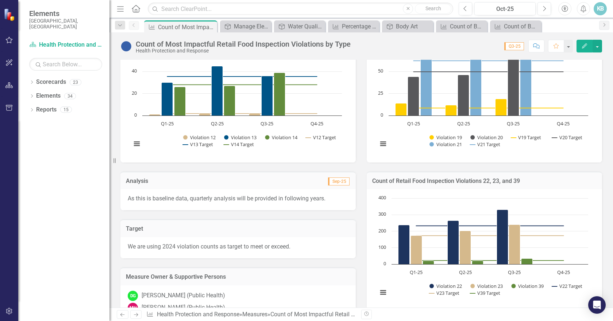
scroll to position [297, 0]
